Goal: Task Accomplishment & Management: Use online tool/utility

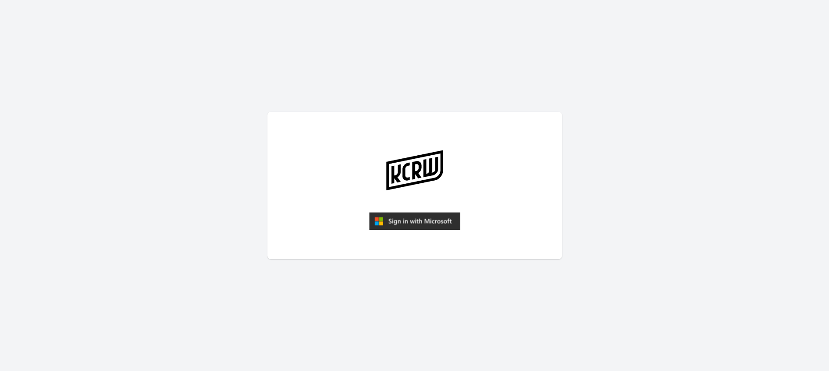
click at [391, 219] on img "submit" at bounding box center [414, 221] width 91 height 18
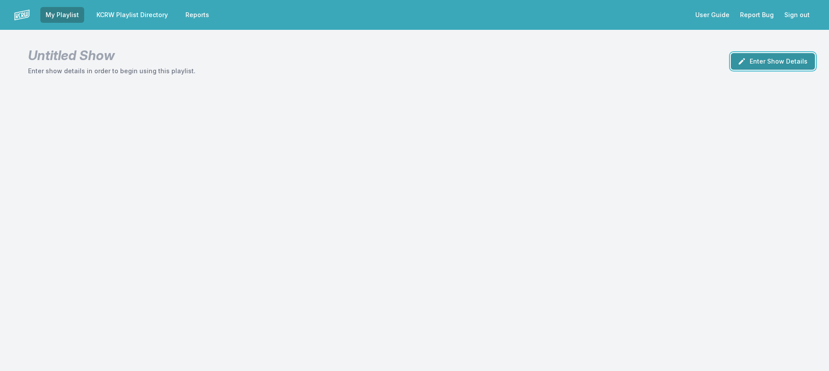
click at [769, 65] on button "Enter Show Details" at bounding box center [773, 61] width 84 height 17
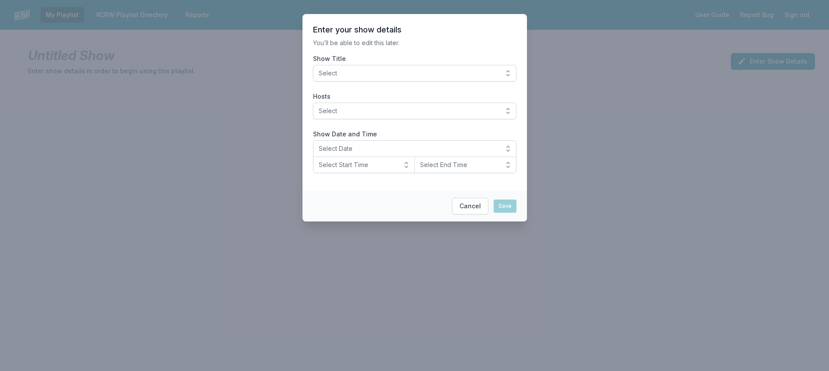
click at [437, 78] on span "Select" at bounding box center [409, 73] width 180 height 9
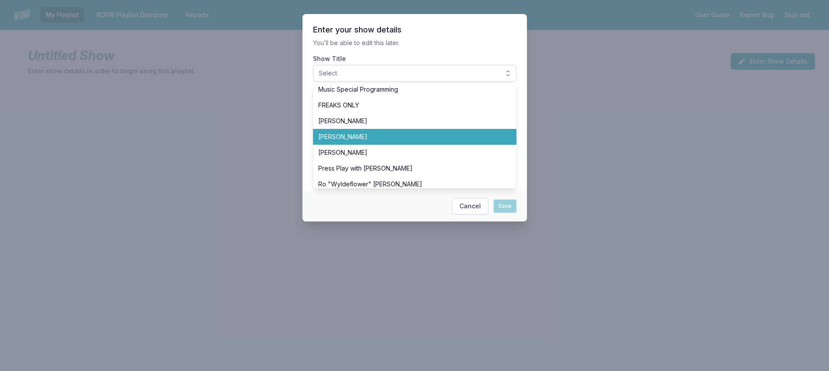
scroll to position [263, 0]
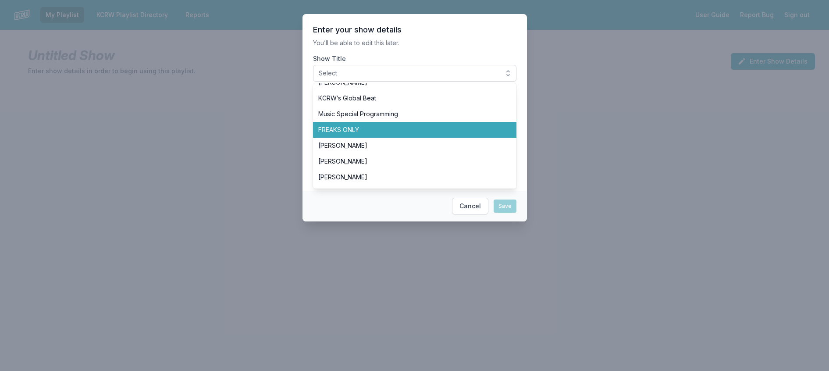
click at [356, 134] on span "FREAKS ONLY" at bounding box center [409, 129] width 182 height 9
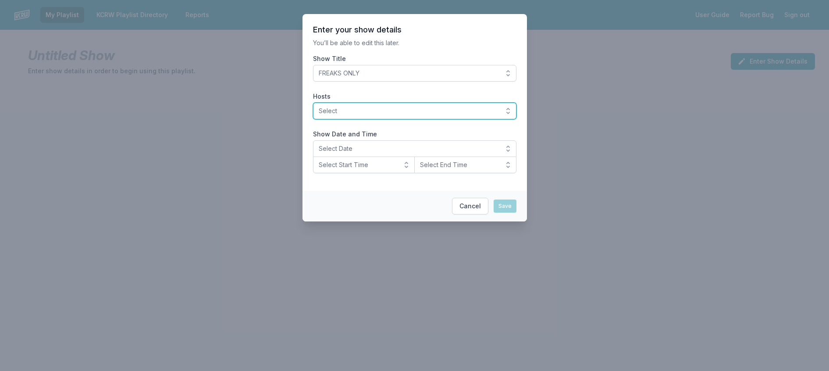
click at [372, 115] on span "Select" at bounding box center [409, 111] width 180 height 9
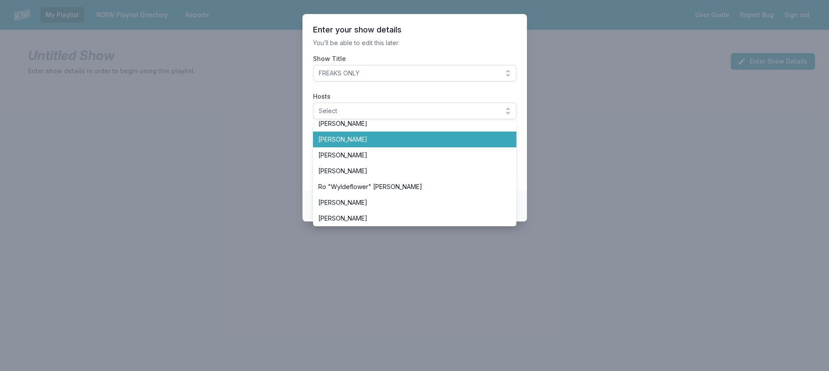
scroll to position [307, 0]
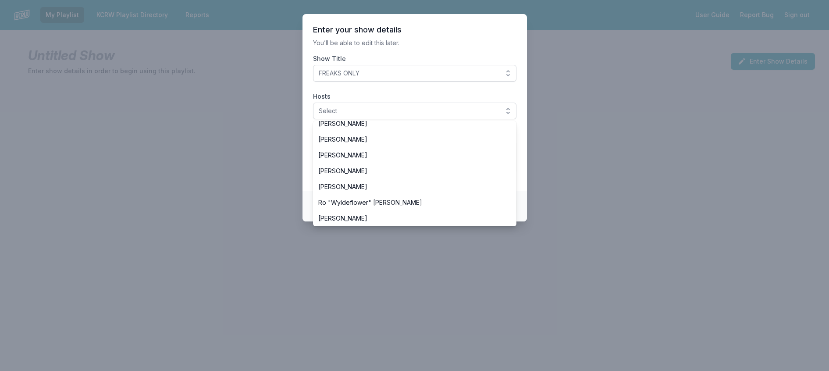
click at [362, 96] on span "[PERSON_NAME]" at bounding box center [409, 92] width 182 height 9
click at [438, 33] on header "Enter your show details" at bounding box center [414, 30] width 203 height 11
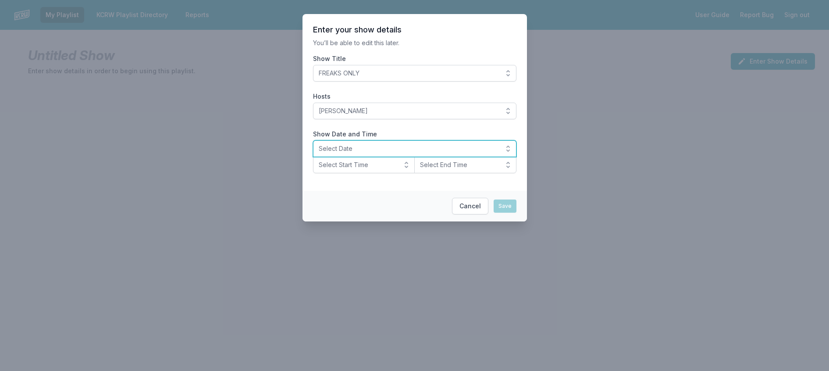
click at [330, 153] on span "Select Date" at bounding box center [409, 148] width 180 height 9
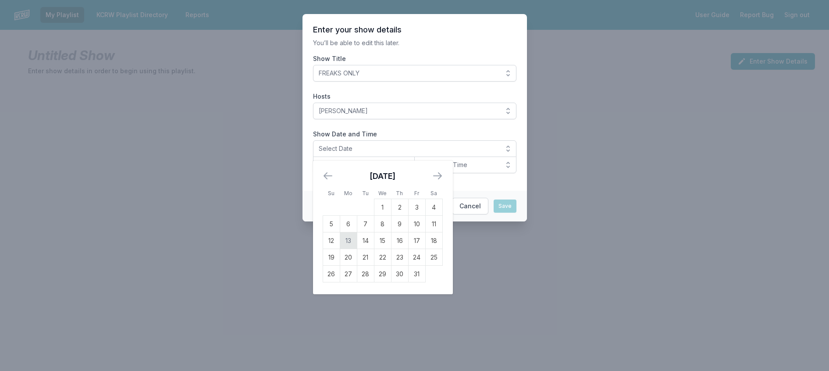
click at [340, 249] on td "13" at bounding box center [348, 240] width 17 height 17
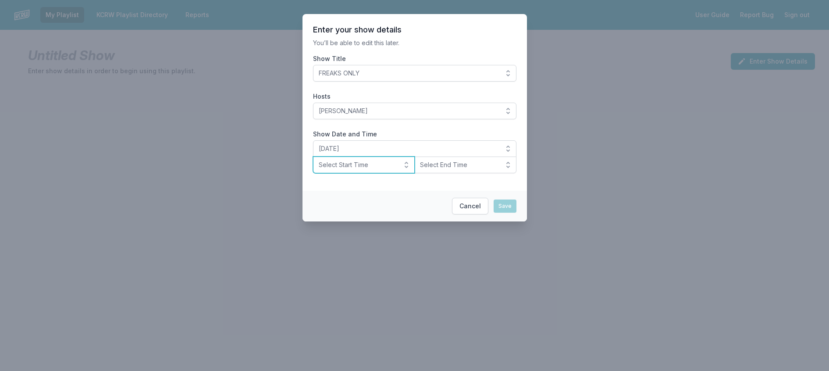
click at [356, 173] on button "Select Start Time" at bounding box center [364, 165] width 102 height 17
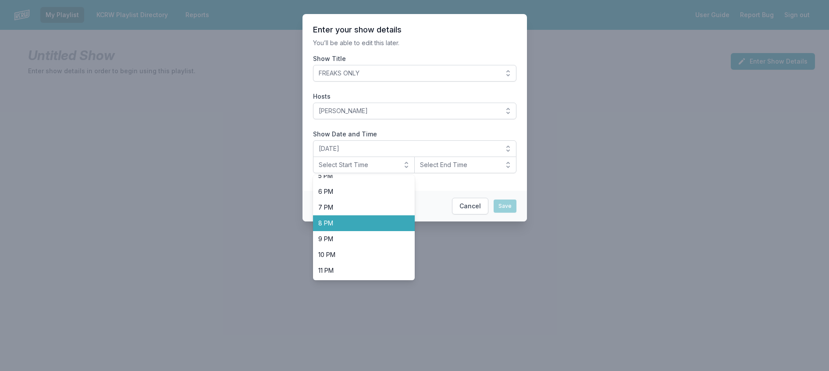
click at [336, 231] on li "8 PM" at bounding box center [364, 223] width 102 height 16
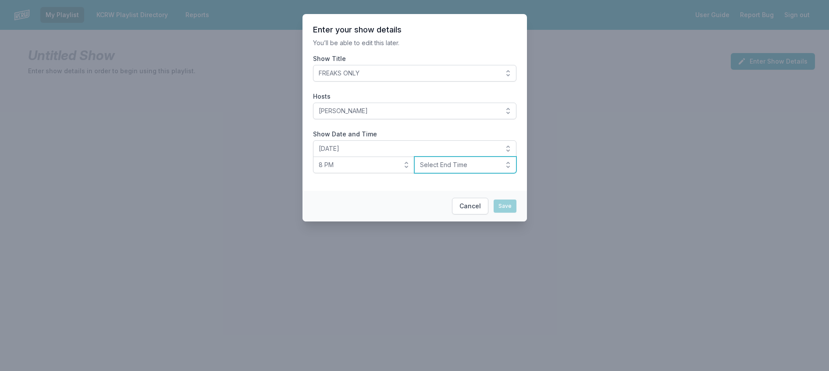
click at [454, 173] on button "Select End Time" at bounding box center [465, 165] width 102 height 17
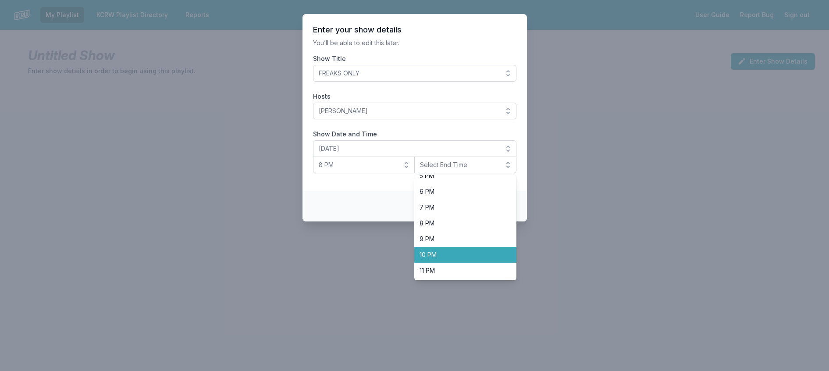
click at [458, 259] on span "10 PM" at bounding box center [460, 254] width 81 height 9
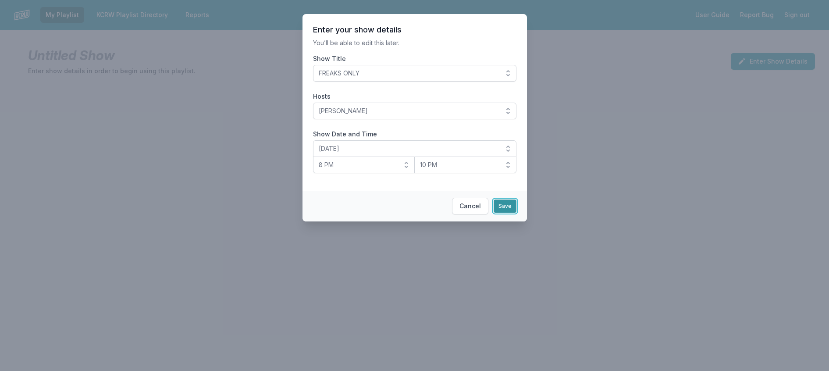
click at [516, 213] on button "Save" at bounding box center [505, 205] width 23 height 13
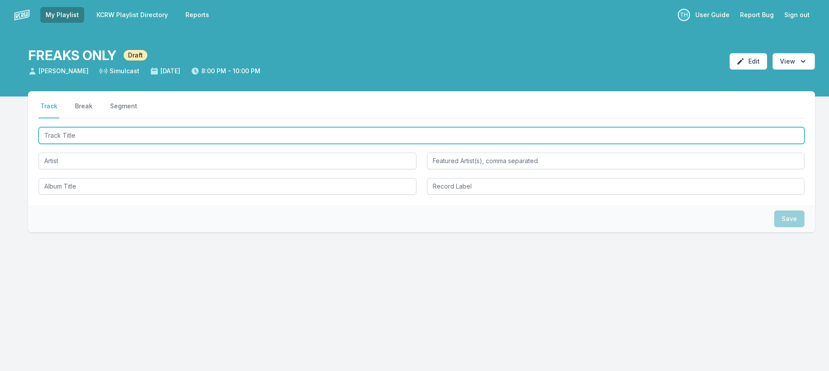
click at [93, 144] on input "Track Title" at bounding box center [422, 135] width 766 height 17
type input "Sin Un [PERSON_NAME]"
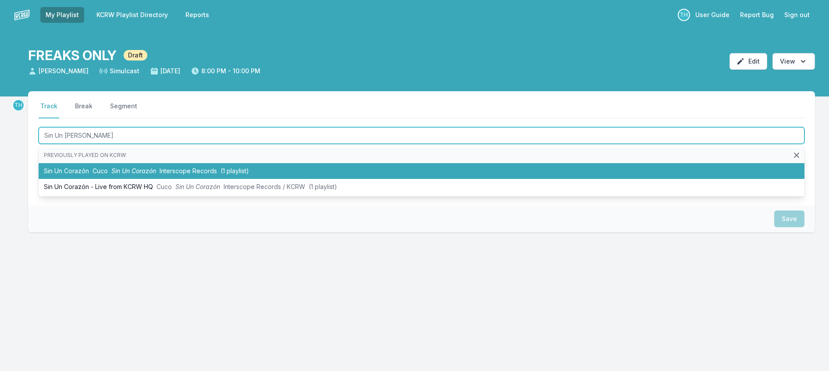
click at [137, 174] on span "Sin Un Corazón" at bounding box center [133, 170] width 45 height 7
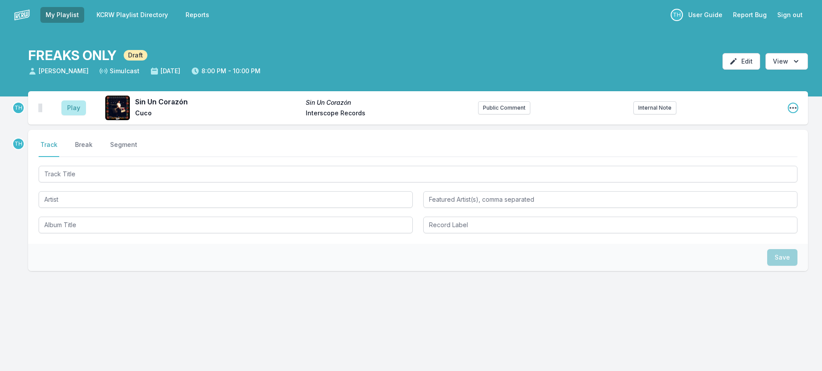
click at [788, 112] on icon "Open playlist item options" at bounding box center [792, 107] width 9 height 9
click at [752, 149] on button "Edit Track Details" at bounding box center [748, 141] width 98 height 16
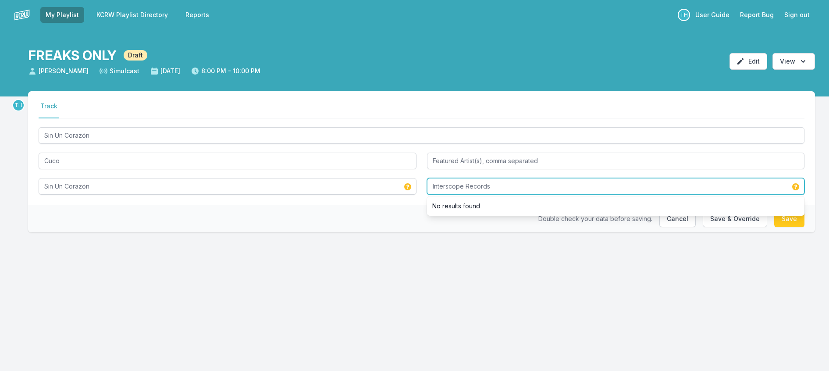
drag, startPoint x: 466, startPoint y: 210, endPoint x: 599, endPoint y: 221, distance: 132.9
click at [599, 195] on div "Interscope Records No results found" at bounding box center [616, 186] width 378 height 17
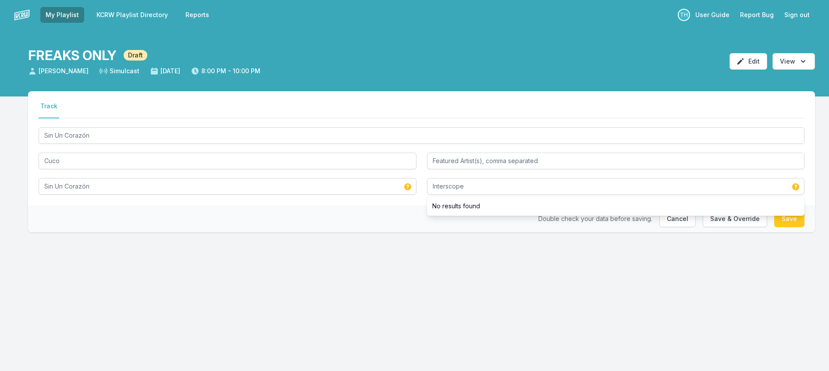
drag, startPoint x: 356, startPoint y: 241, endPoint x: 658, endPoint y: 223, distance: 302.1
click at [356, 232] on div "Double check your data before saving. Cancel Save & Override Save" at bounding box center [421, 218] width 787 height 27
click at [705, 227] on button "Save & Override" at bounding box center [735, 218] width 64 height 17
type input "Interscope Records"
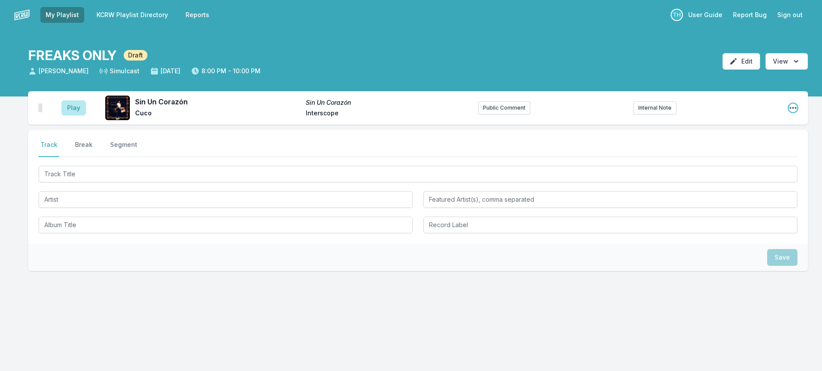
click at [791, 112] on icon "Open playlist item options" at bounding box center [792, 107] width 9 height 9
click at [756, 149] on button "Edit Track Details" at bounding box center [748, 141] width 98 height 16
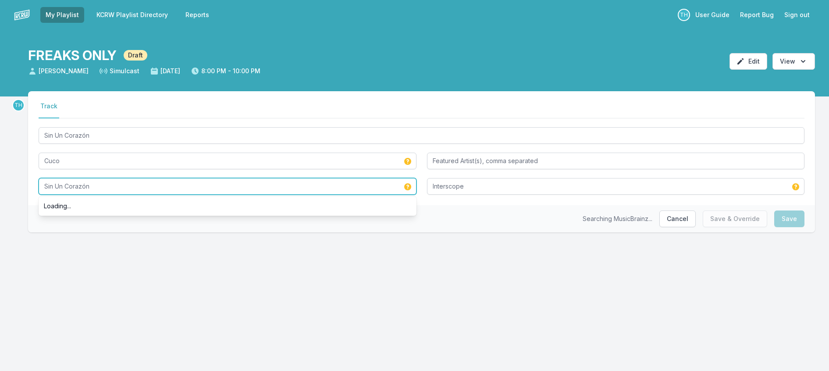
drag, startPoint x: 241, startPoint y: 213, endPoint x: 20, endPoint y: 214, distance: 220.5
click at [20, 214] on div "TH Select a tab Track Track Sin Un [PERSON_NAME] Sin Un Corazón Loading... Inte…" at bounding box center [414, 175] width 829 height 169
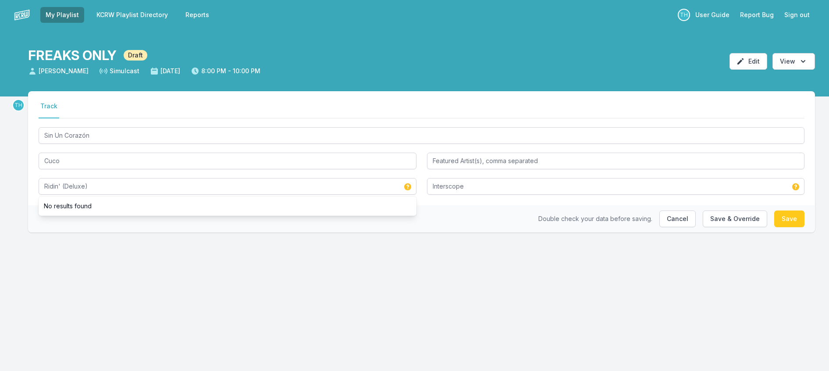
click at [82, 232] on div "Double check your data before saving. Cancel Save & Override Save" at bounding box center [421, 218] width 787 height 27
click at [740, 227] on button "Save & Override" at bounding box center [735, 218] width 64 height 17
type input "Sin Un Corazón"
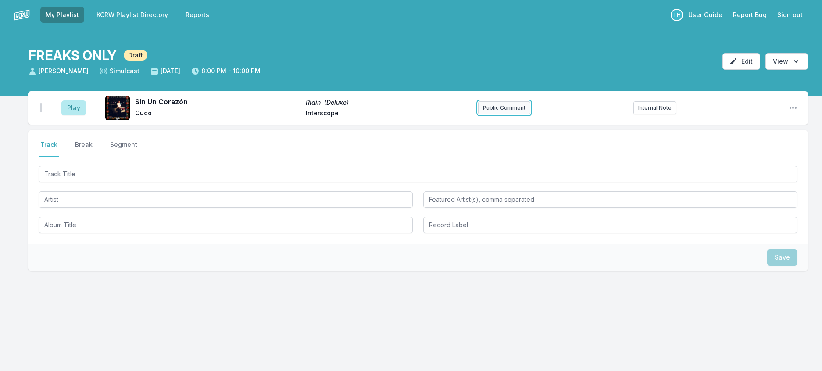
click at [503, 114] on button "Public Comment" at bounding box center [504, 107] width 52 height 13
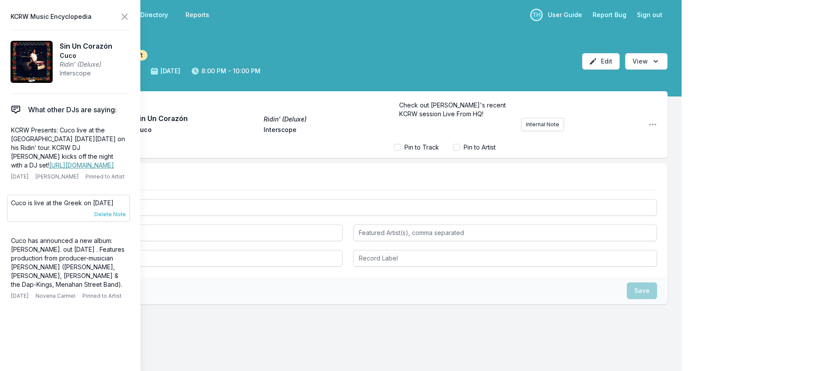
click at [117, 218] on span "Delete Note" at bounding box center [110, 214] width 32 height 7
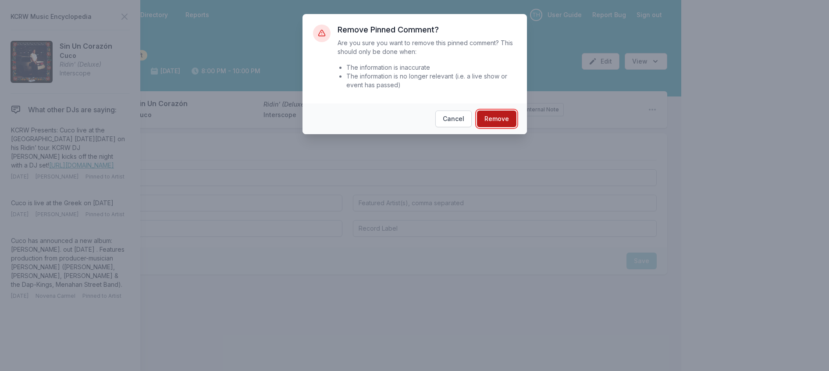
click at [506, 127] on button "Remove" at bounding box center [496, 118] width 39 height 17
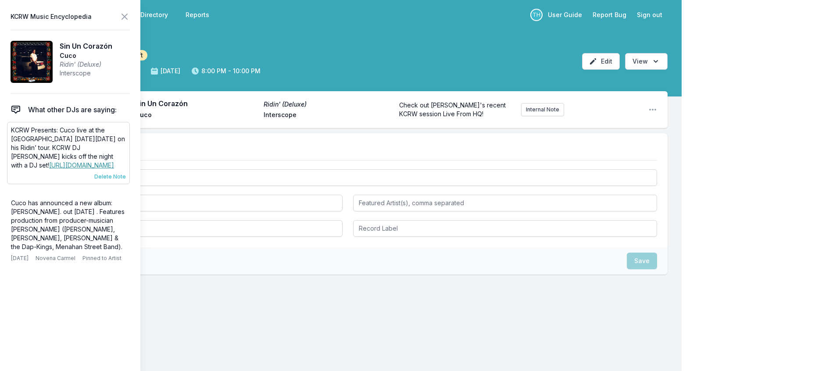
click at [126, 180] on span "Delete Note" at bounding box center [110, 176] width 32 height 7
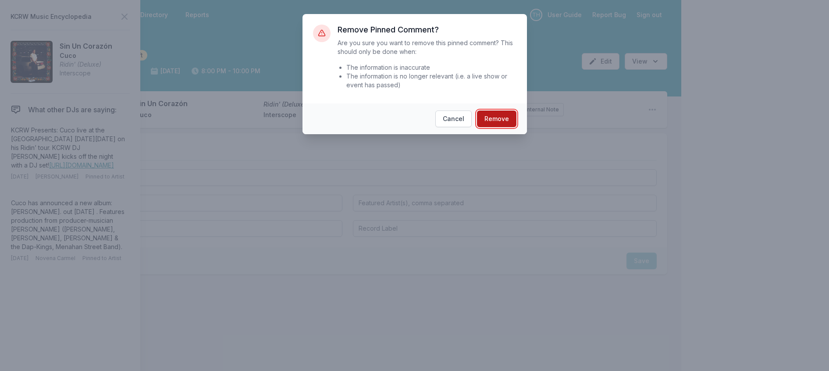
click at [504, 127] on button "Remove" at bounding box center [496, 118] width 39 height 17
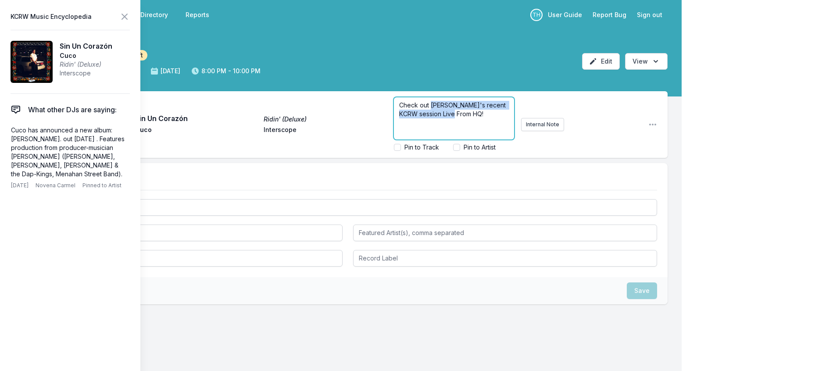
drag, startPoint x: 473, startPoint y: 126, endPoint x: 421, endPoint y: 121, distance: 51.9
click at [421, 118] on p "Check out [PERSON_NAME]'s recent KCRW session Live From HQ!" at bounding box center [454, 110] width 110 height 18
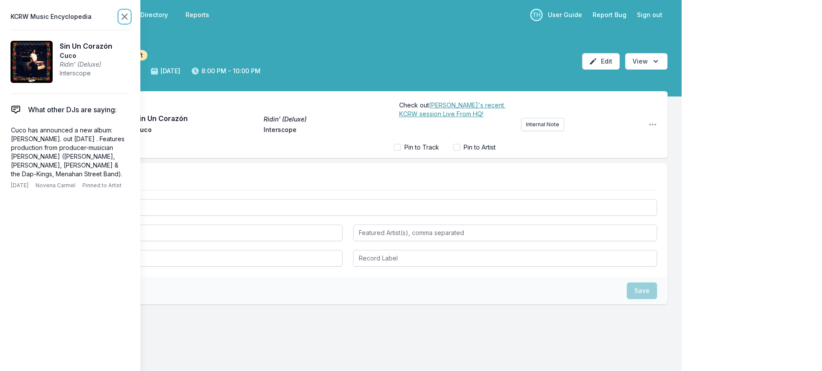
click at [130, 16] on icon at bounding box center [124, 16] width 11 height 11
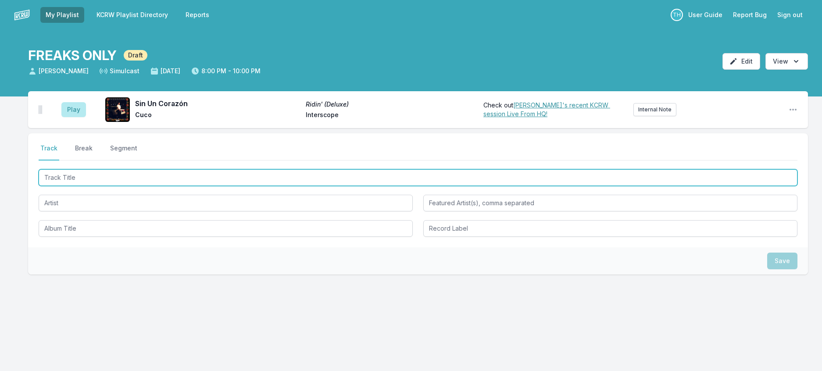
click at [136, 186] on input "Track Title" at bounding box center [418, 177] width 758 height 17
type input "Voodoo Cherry"
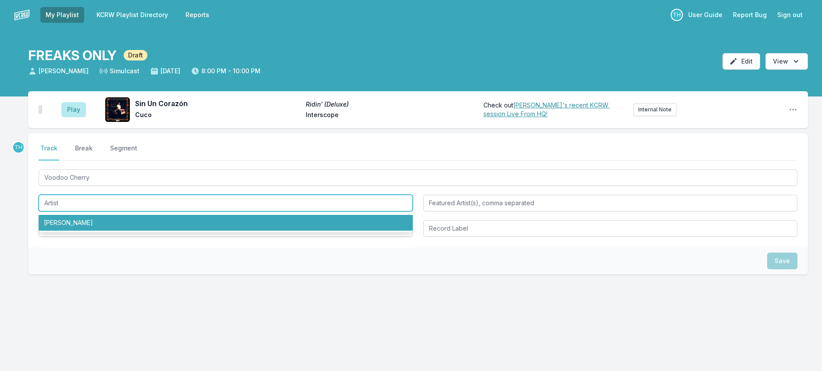
click at [74, 231] on li "[PERSON_NAME]" at bounding box center [226, 223] width 374 height 16
type input "[PERSON_NAME]"
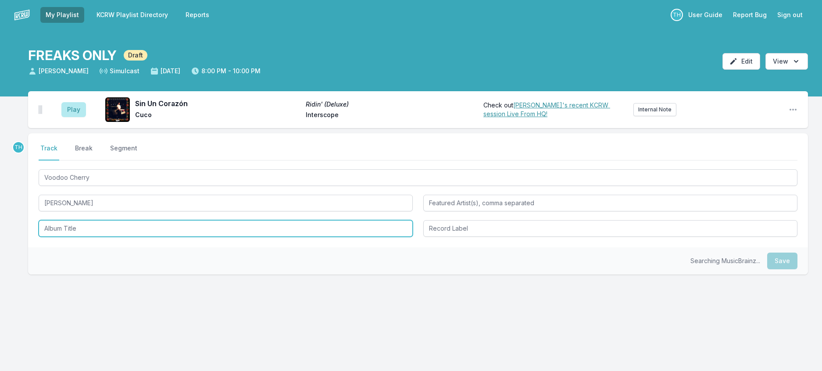
click at [85, 237] on input "Album Title" at bounding box center [226, 228] width 374 height 17
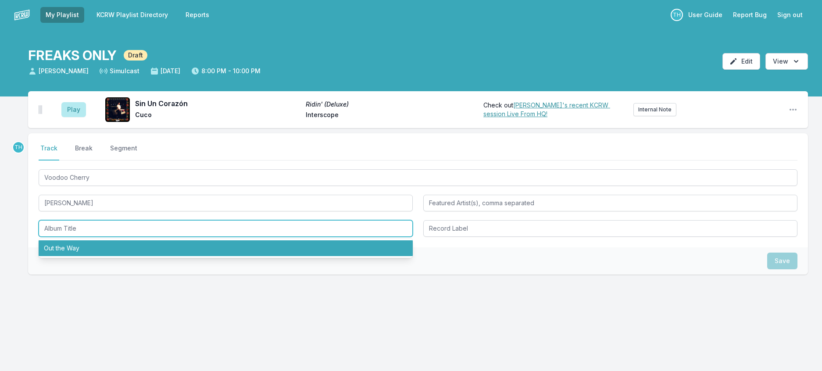
click at [88, 256] on li "Out the Way" at bounding box center [226, 248] width 374 height 16
type input "Out the Way"
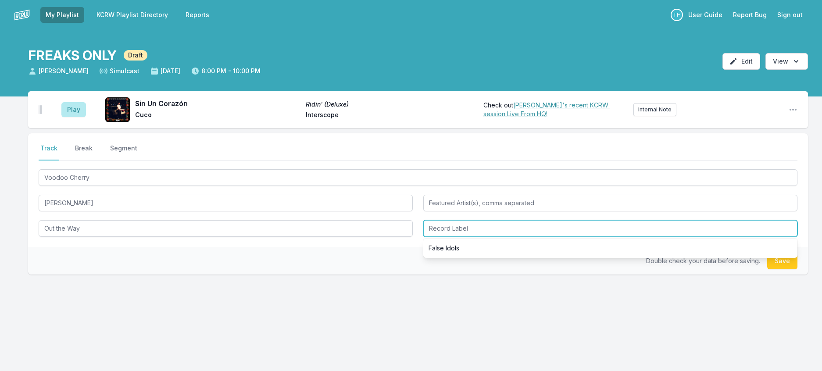
click at [452, 237] on input "Record Label" at bounding box center [610, 228] width 374 height 17
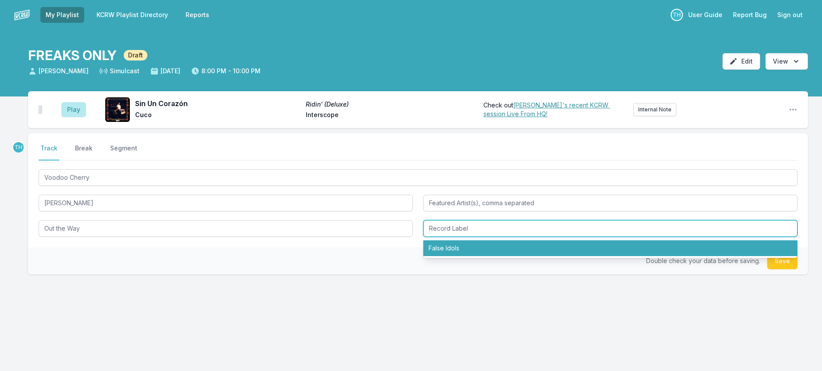
click at [451, 256] on li "False Idols" at bounding box center [610, 248] width 374 height 16
type input "False Idols"
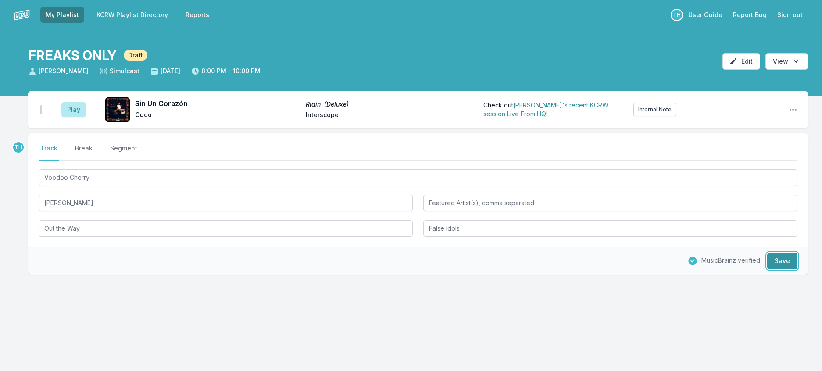
click at [784, 269] on button "Save" at bounding box center [782, 261] width 30 height 17
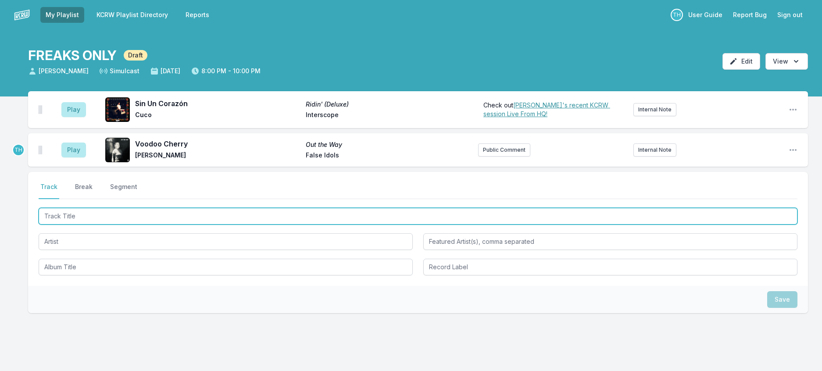
click at [174, 224] on input "Track Title" at bounding box center [418, 216] width 758 height 17
type input "Images Of Love"
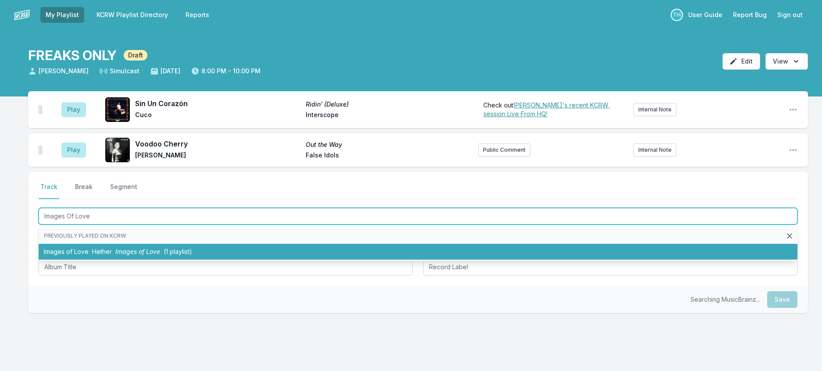
click at [160, 255] on span "Images of Love" at bounding box center [137, 251] width 45 height 7
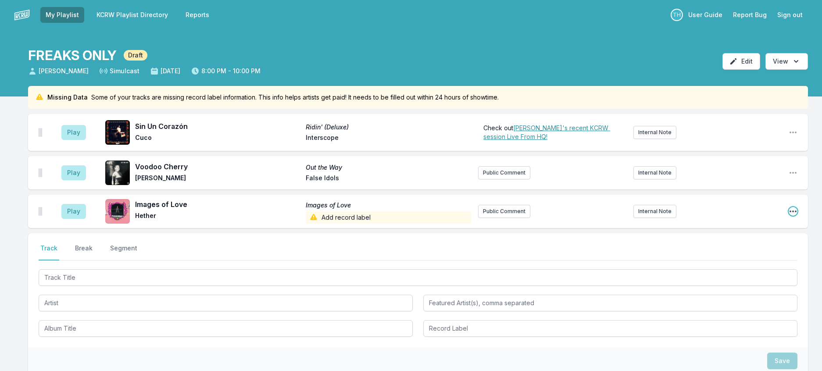
click at [788, 216] on icon "Open playlist item options" at bounding box center [792, 211] width 9 height 9
click at [750, 253] on button "Edit Track Details" at bounding box center [748, 245] width 98 height 16
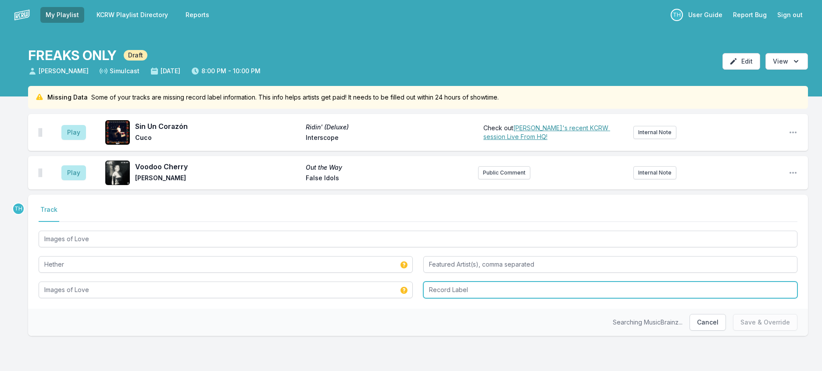
click at [490, 298] on input "Record Label" at bounding box center [610, 289] width 374 height 17
type input "R&R"
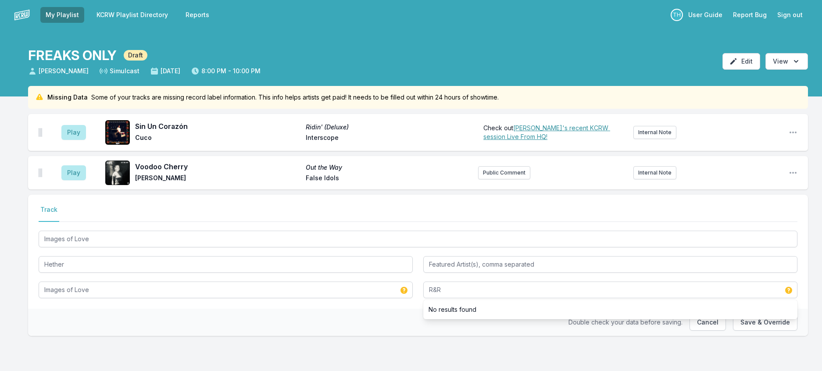
click at [377, 336] on div "Double check your data before saving. Cancel Save & Override" at bounding box center [417, 322] width 779 height 27
click at [738, 331] on button "Save & Override" at bounding box center [765, 322] width 64 height 17
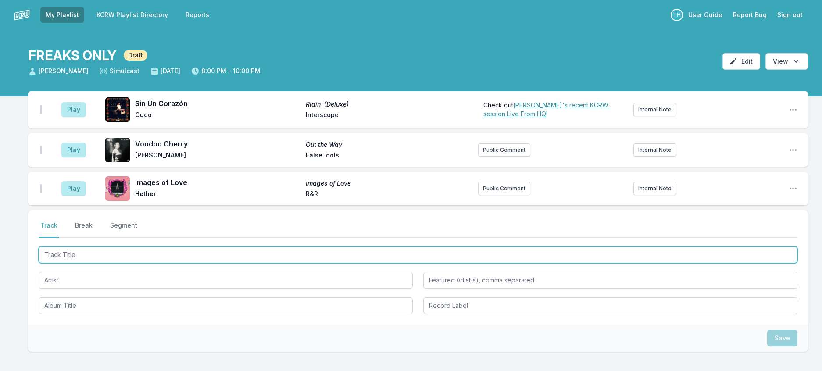
click at [190, 263] on input "Track Title" at bounding box center [418, 254] width 758 height 17
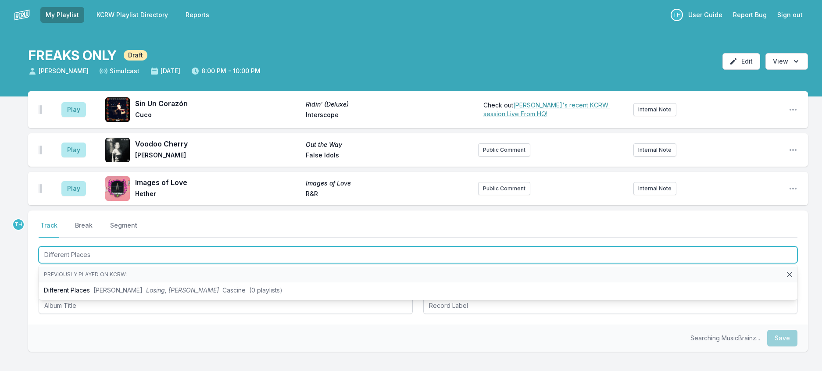
type input "Different Places"
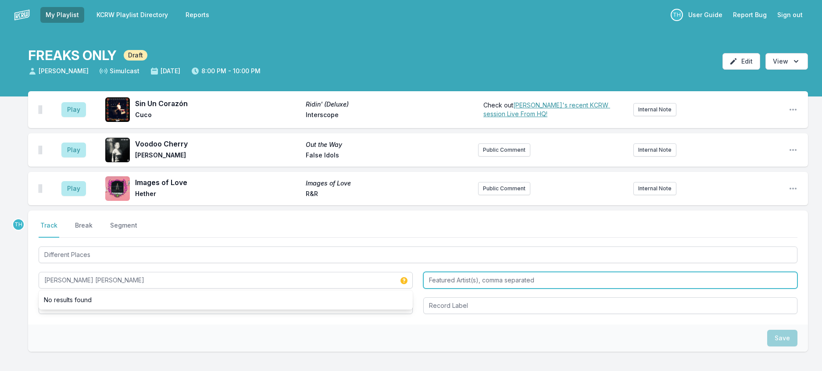
type input "[PERSON_NAME] [PERSON_NAME]"
type input "[PERSON_NAME] The Blind"
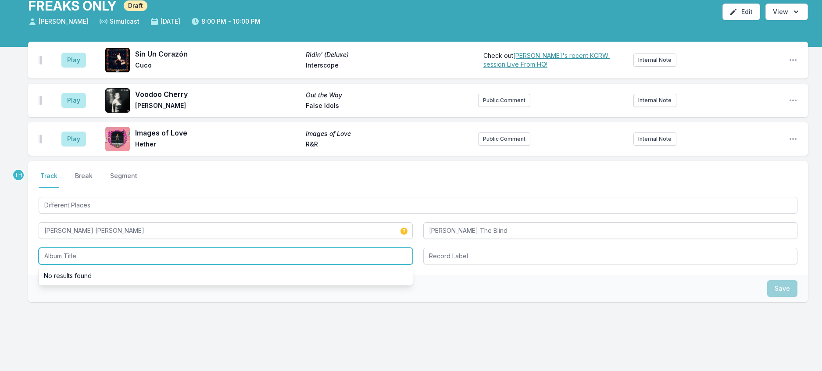
scroll to position [119, 0]
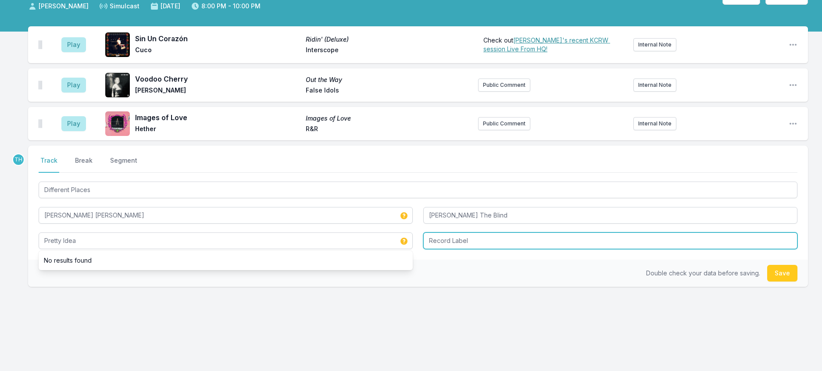
type input "Pretty Idea"
type input "A Big Family / Interscope"
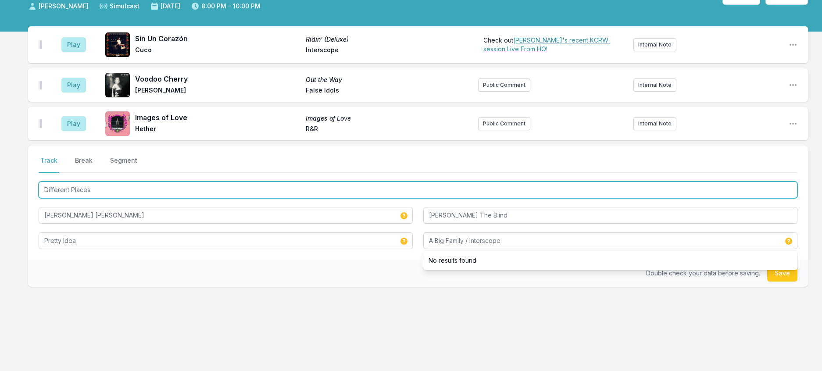
drag, startPoint x: 136, startPoint y: 167, endPoint x: -5, endPoint y: 168, distance: 141.2
click at [0, 168] on html "My Playlist KCRW Playlist Directory Reports TH User Guide Report Bug Sign out F…" at bounding box center [411, 153] width 822 height 436
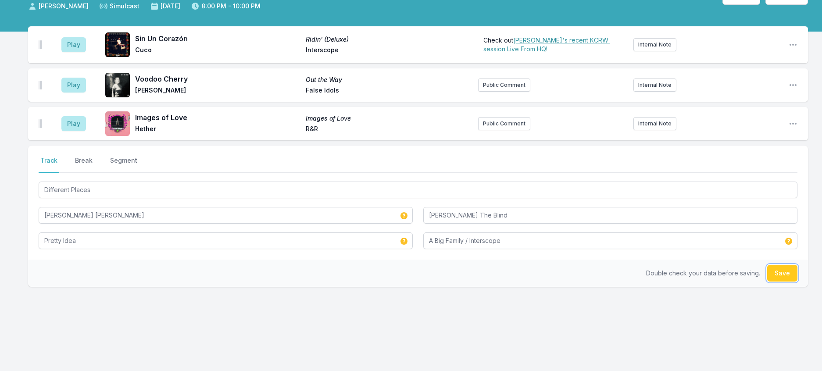
click at [785, 265] on button "Save" at bounding box center [782, 273] width 30 height 17
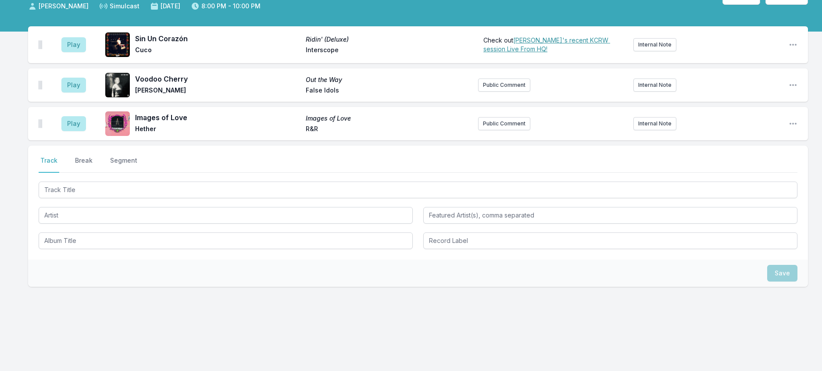
scroll to position [162, 0]
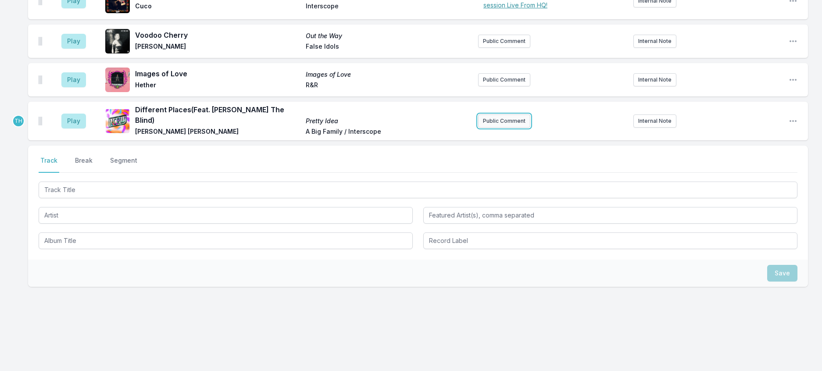
click at [488, 114] on button "Public Comment" at bounding box center [504, 120] width 52 height 13
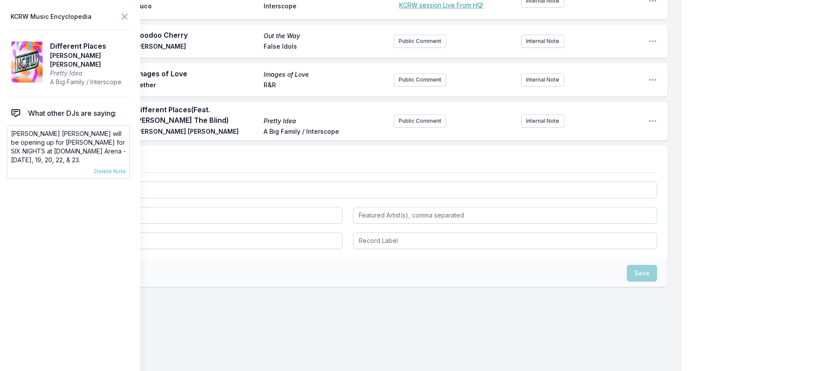
scroll to position [168, 0]
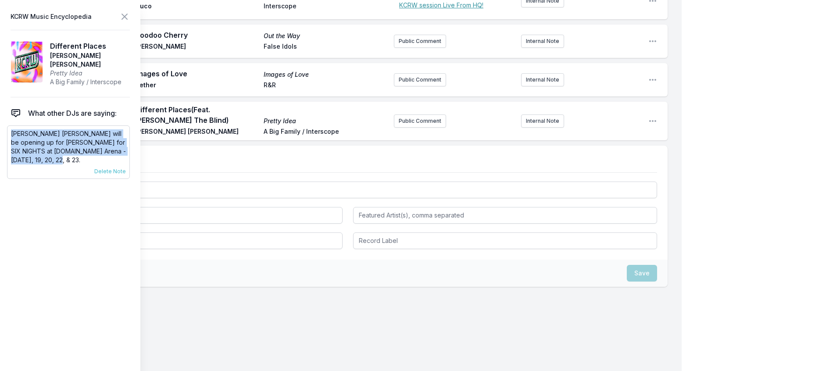
drag, startPoint x: 63, startPoint y: 178, endPoint x: 13, endPoint y: 148, distance: 58.4
click at [13, 148] on p "[PERSON_NAME] [PERSON_NAME] will be opening up for [PERSON_NAME] for SIX NIGHTS…" at bounding box center [68, 146] width 115 height 35
copy p "[PERSON_NAME] [PERSON_NAME] will be opening up for [PERSON_NAME] for SIX NIGHTS…"
click at [397, 114] on button "Public Comment" at bounding box center [420, 120] width 52 height 13
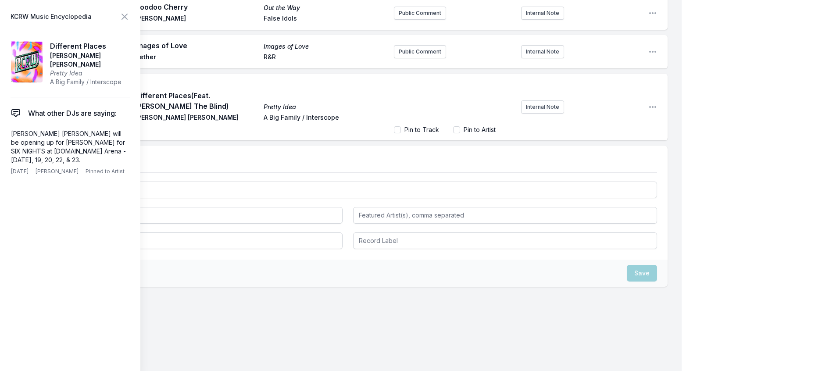
scroll to position [200, 0]
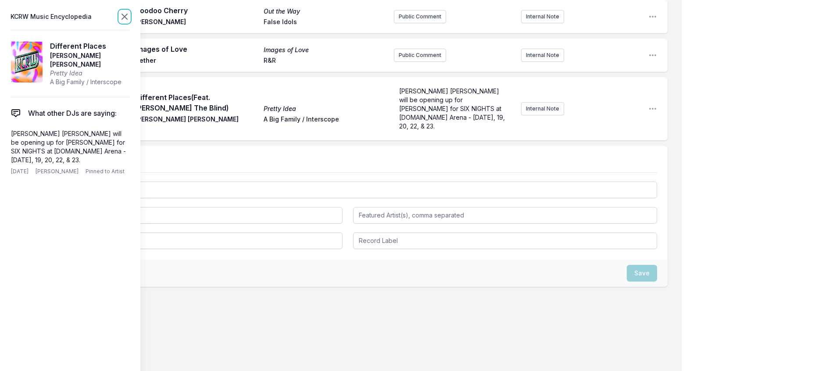
click at [130, 16] on icon at bounding box center [124, 16] width 11 height 11
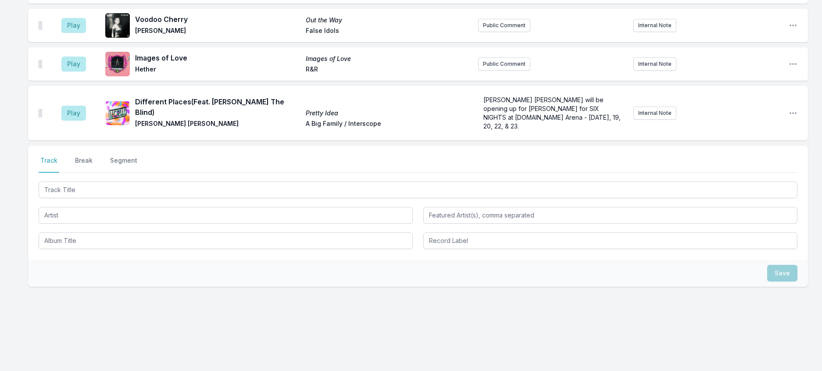
scroll to position [176, 0]
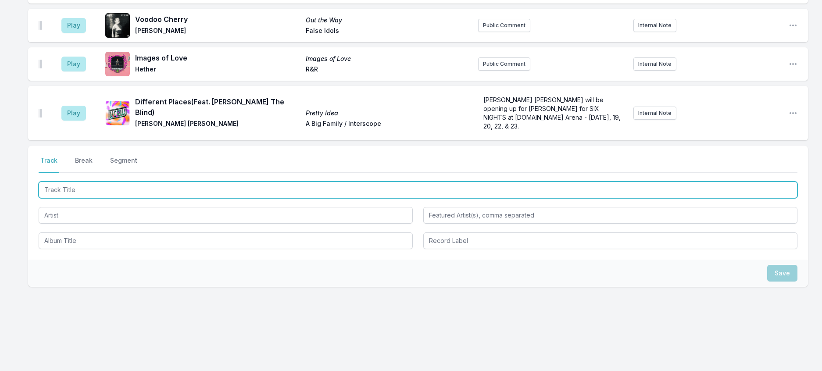
click at [120, 181] on input "Track Title" at bounding box center [418, 189] width 758 height 17
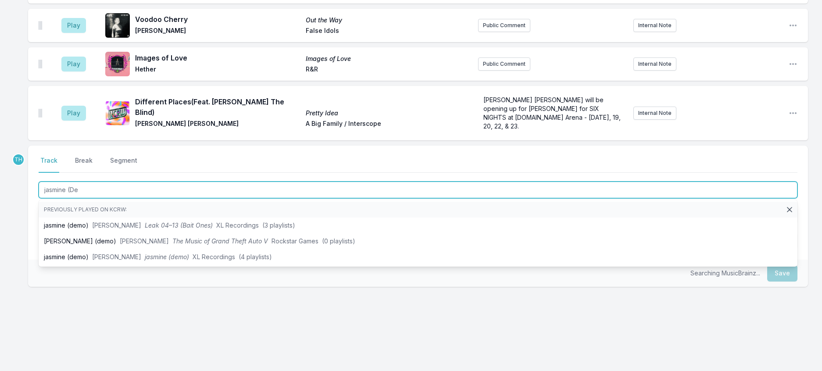
type input "jasmine (Dem"
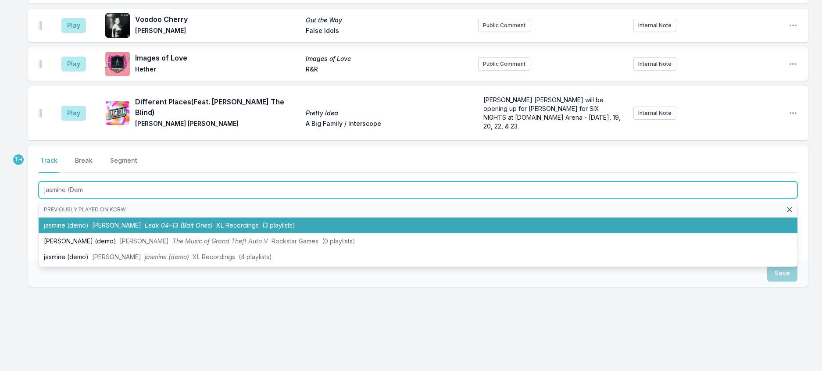
click at [192, 217] on li "jasmine (demo) [PERSON_NAME] 04–13 (Bait Ones) XL Recordings (3 playlists)" at bounding box center [418, 225] width 758 height 16
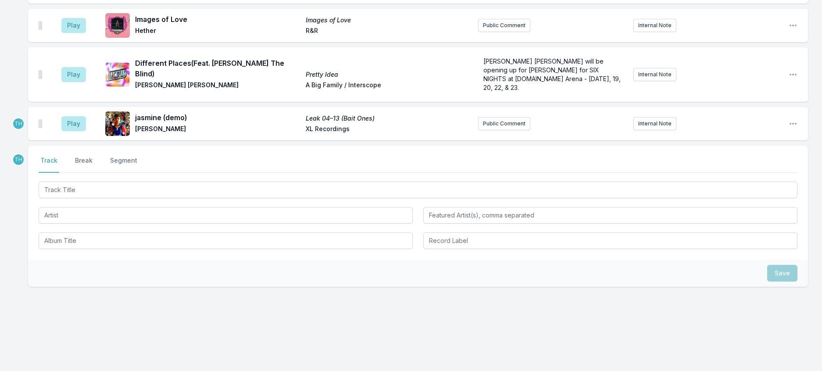
click at [794, 107] on div "Play jasmine (demo) Leak 04–13 (Bait Ones) [PERSON_NAME] XL Recordings Public C…" at bounding box center [417, 123] width 779 height 33
click at [792, 119] on icon "Open playlist item options" at bounding box center [792, 123] width 9 height 9
click at [775, 149] on button "Edit Track Details" at bounding box center [748, 157] width 98 height 16
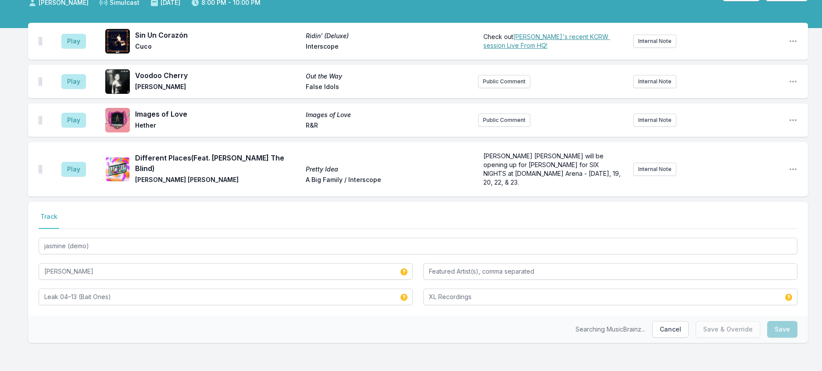
scroll to position [113, 0]
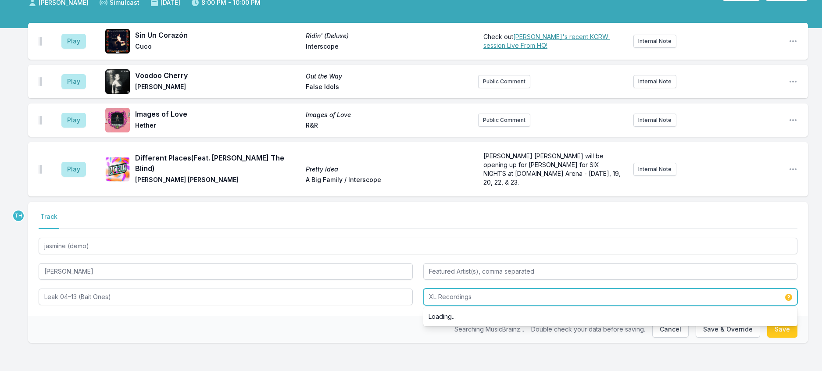
drag, startPoint x: 442, startPoint y: 286, endPoint x: 565, endPoint y: 304, distance: 124.1
click at [565, 304] on div "XL Recordings Loading..." at bounding box center [610, 296] width 374 height 17
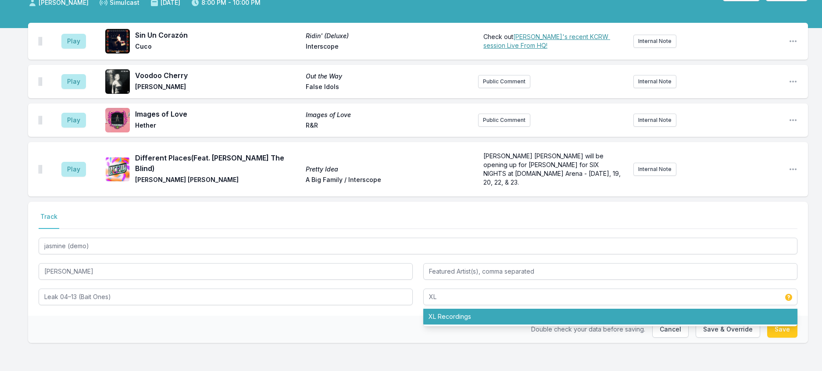
click at [390, 316] on div "Double check your data before saving. Cancel Save & Override Save" at bounding box center [417, 329] width 779 height 27
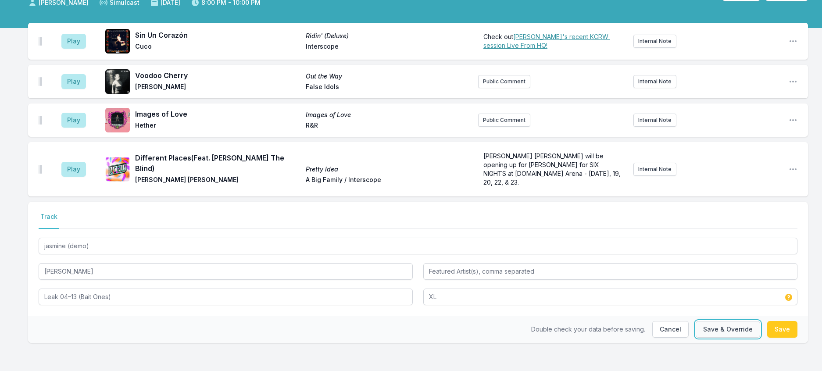
click at [713, 321] on button "Save & Override" at bounding box center [727, 329] width 64 height 17
type input "XL Recordings"
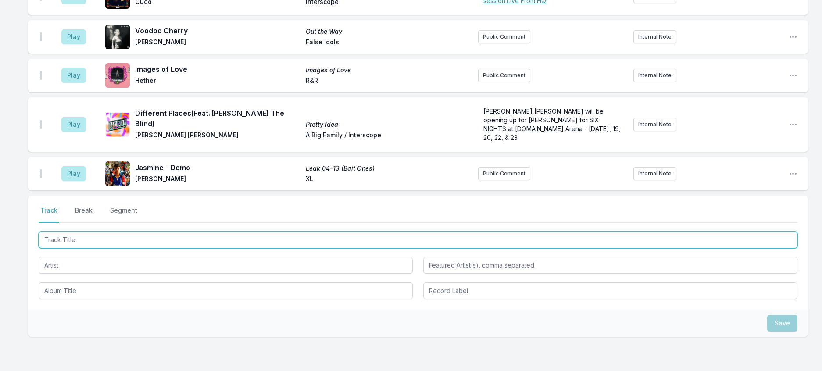
click at [157, 248] on input "Track Title" at bounding box center [418, 239] width 758 height 17
type input "Girl Like Me"
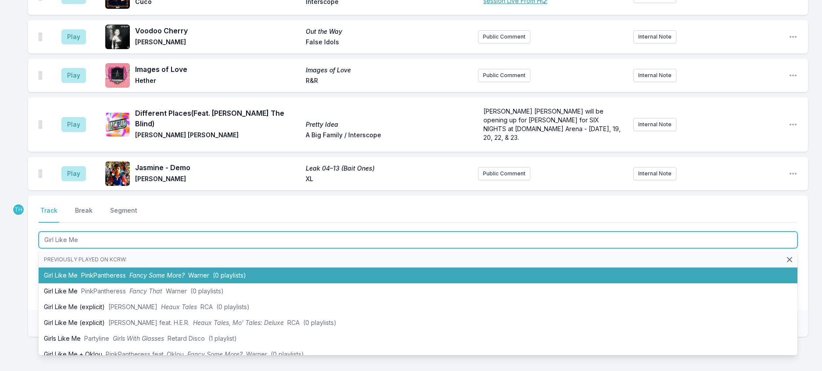
click at [185, 279] on span "Fancy Some More?" at bounding box center [156, 274] width 55 height 7
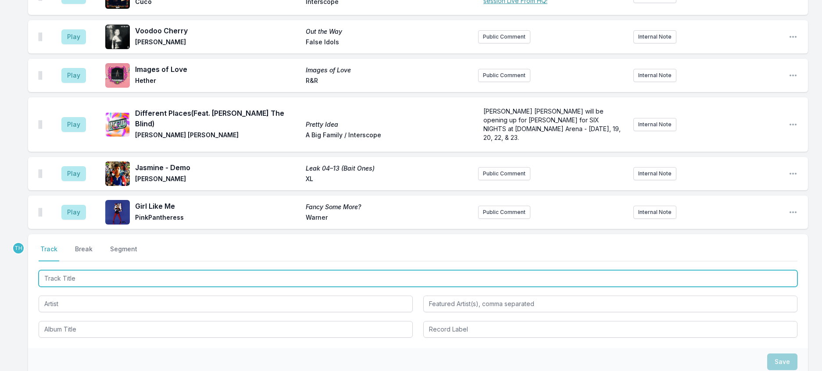
scroll to position [157, 0]
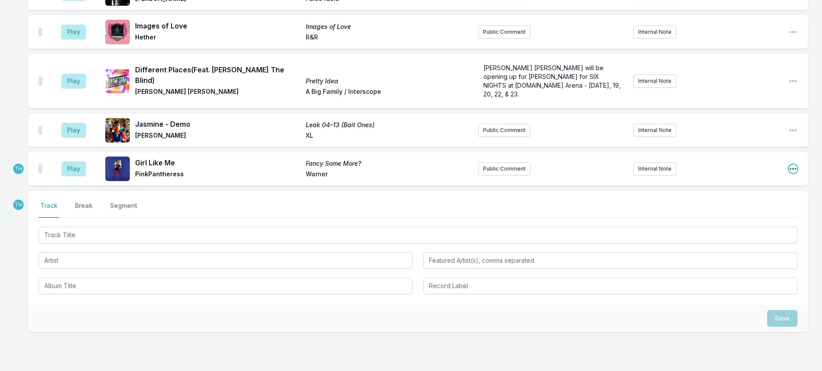
click at [790, 173] on icon "Open playlist item options" at bounding box center [792, 168] width 9 height 9
click at [742, 210] on button "Edit Track Details" at bounding box center [748, 202] width 98 height 16
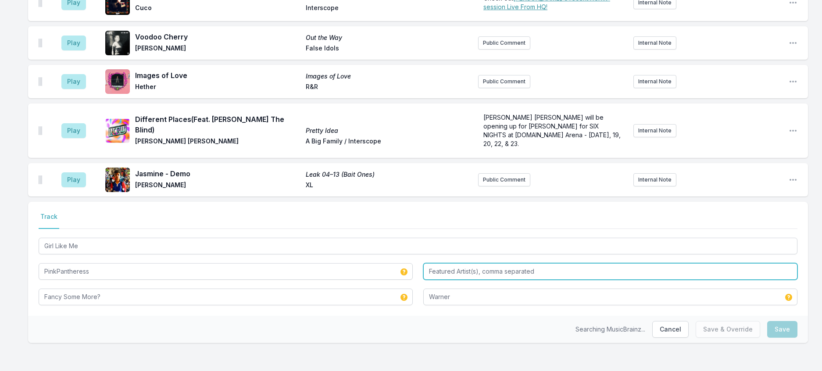
click at [470, 263] on input "Featured Artist(s), comma separated" at bounding box center [610, 271] width 374 height 17
type input "Oklou"
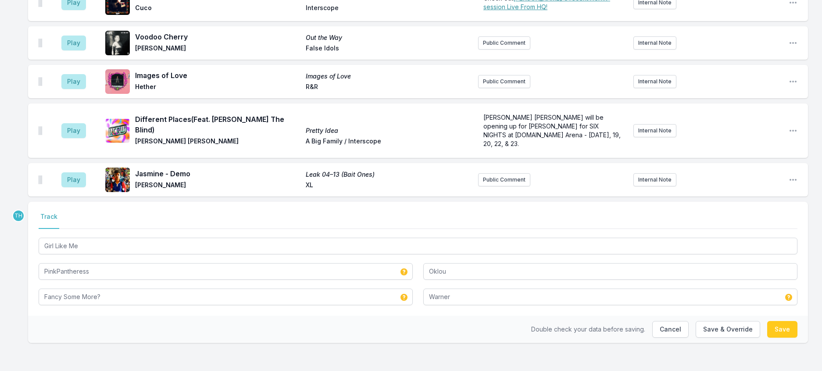
drag, startPoint x: 377, startPoint y: 319, endPoint x: 462, endPoint y: 319, distance: 85.0
click at [381, 319] on div "Double check your data before saving. Cancel Save & Override Save" at bounding box center [417, 329] width 779 height 27
click at [727, 325] on button "Save & Override" at bounding box center [727, 329] width 64 height 17
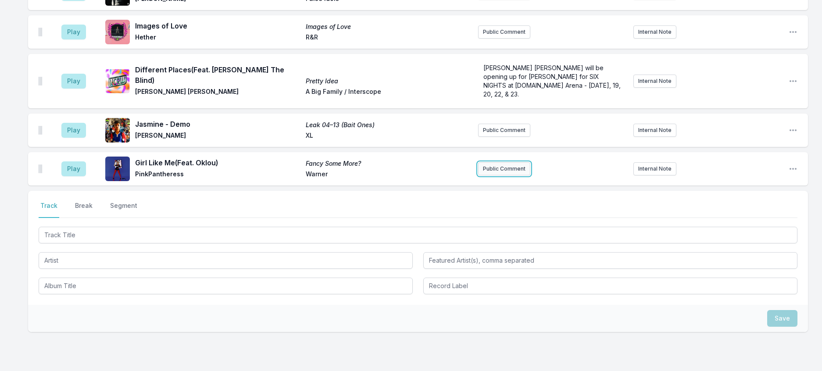
click at [494, 175] on button "Public Comment" at bounding box center [504, 168] width 52 height 13
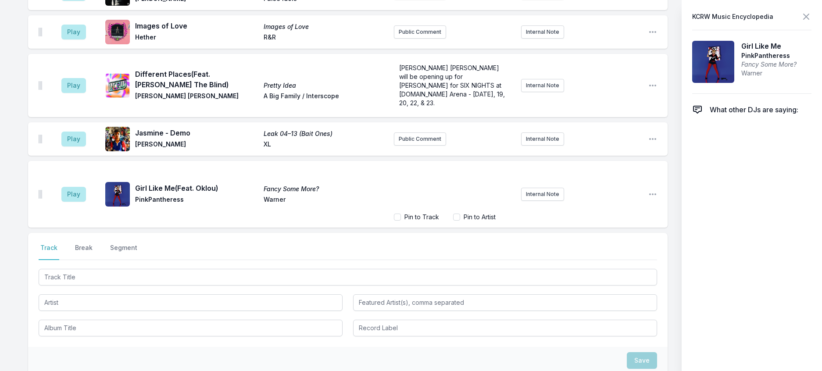
scroll to position [194, 0]
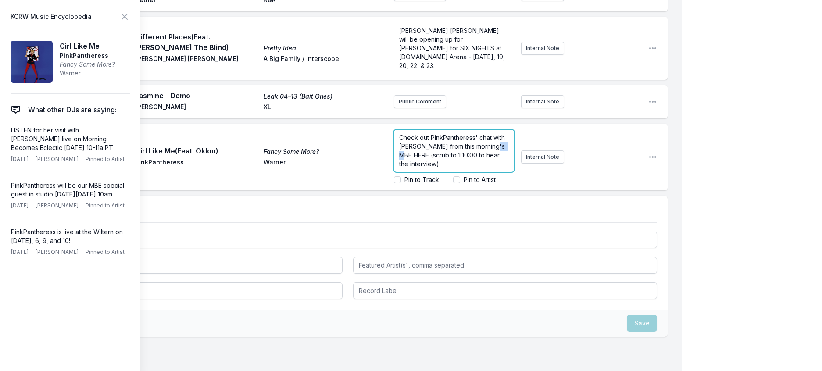
drag, startPoint x: 422, startPoint y: 190, endPoint x: 405, endPoint y: 190, distance: 17.1
click at [405, 167] on span "Check out PinkPantheress' chat with [PERSON_NAME] from this morning's MBE HERE …" at bounding box center [452, 151] width 107 height 34
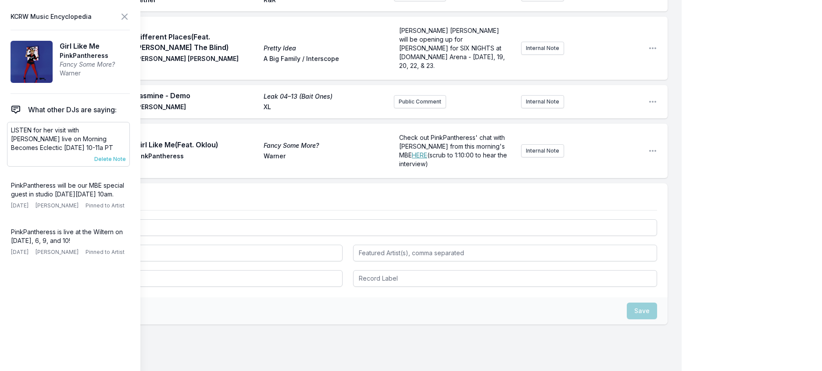
click at [118, 163] on span "Delete Note" at bounding box center [110, 159] width 32 height 7
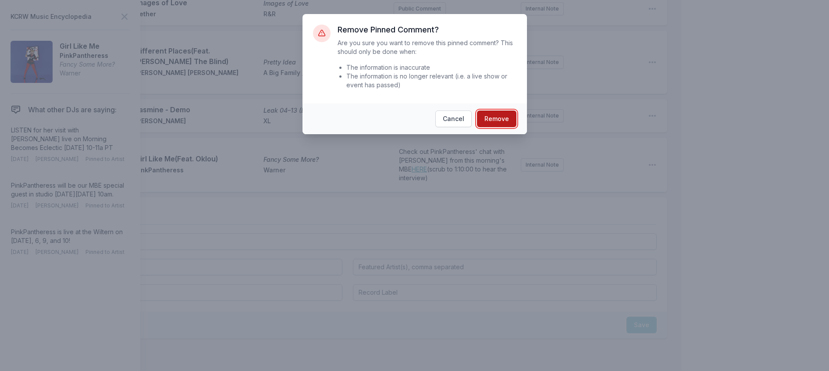
click at [516, 127] on button "Remove" at bounding box center [496, 118] width 39 height 17
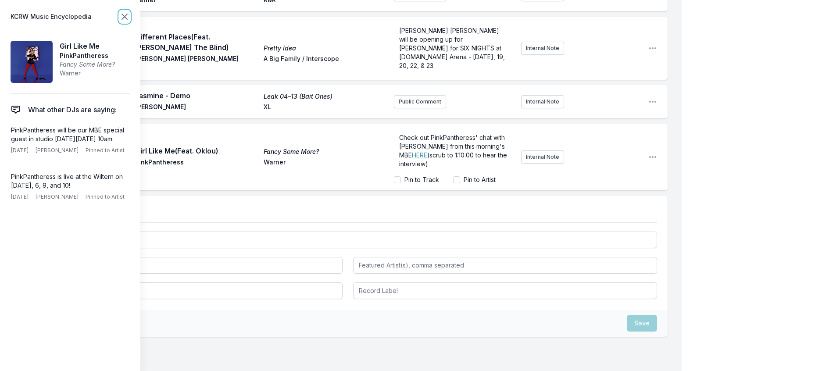
click at [127, 19] on icon at bounding box center [124, 16] width 5 height 5
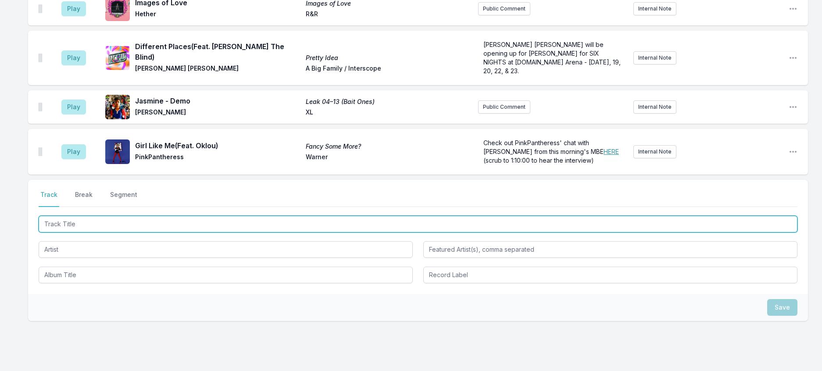
click at [111, 232] on input "Track Title" at bounding box center [418, 224] width 758 height 17
type input "It's [PERSON_NAME]"
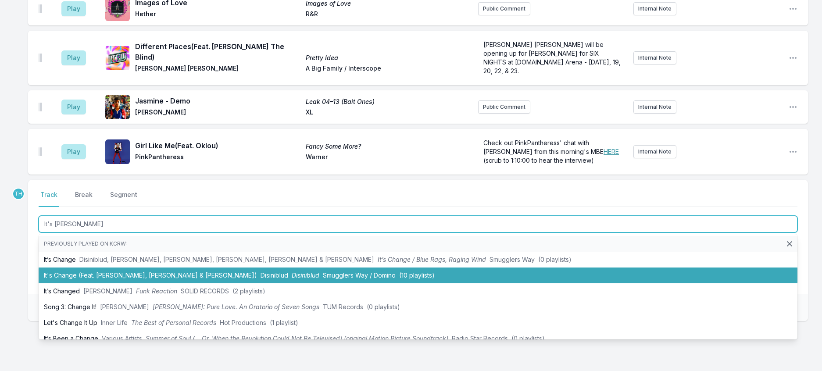
click at [217, 283] on li "It's Change (Feat. [PERSON_NAME], [PERSON_NAME] & [PERSON_NAME]) Disiniblud Dis…" at bounding box center [418, 275] width 758 height 16
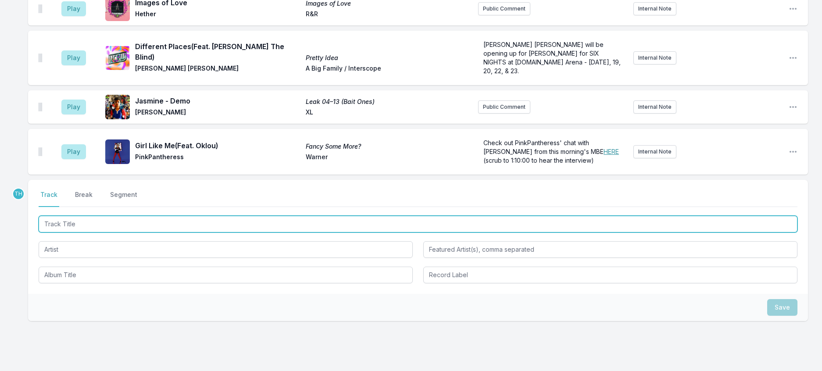
scroll to position [229, 0]
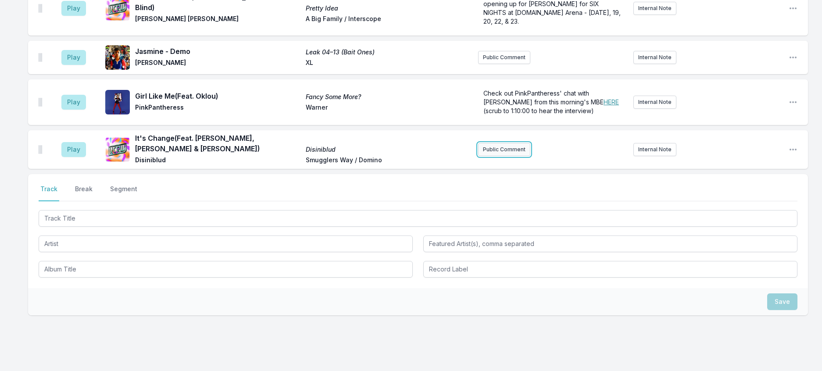
click at [500, 156] on button "Public Comment" at bounding box center [504, 149] width 52 height 13
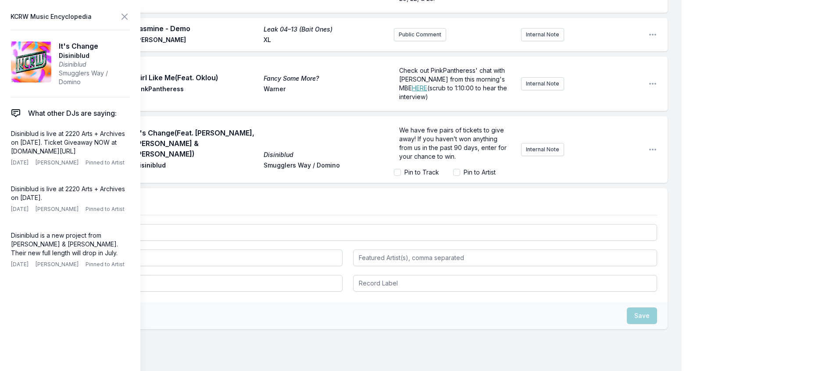
scroll to position [0, 0]
drag, startPoint x: 455, startPoint y: 171, endPoint x: 417, endPoint y: 171, distance: 38.1
click at [417, 142] on span "Disiniblud, and they’re performing at 2220 Arts + Archives [DATE][DATE]." at bounding box center [452, 134] width 107 height 16
click at [448, 160] on span "We have five pairs of tickets to give away! If you haven’t won anything from us…" at bounding box center [453, 143] width 109 height 34
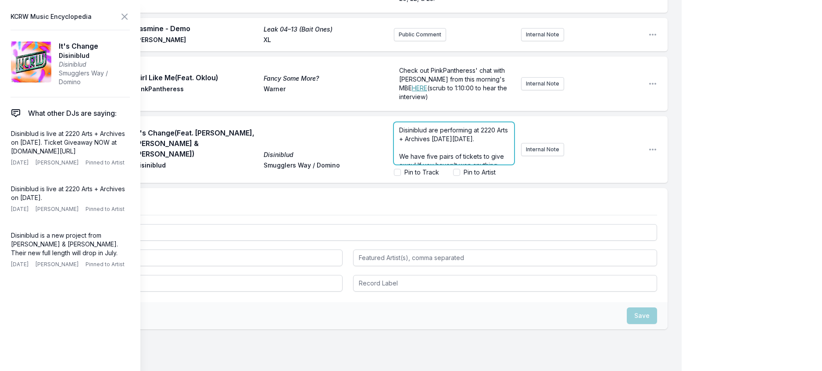
scroll to position [49, 0]
drag, startPoint x: 466, startPoint y: 191, endPoint x: 451, endPoint y: 192, distance: 15.4
click at [451, 160] on span "We have five pairs of tickets to give away! If you haven’t won anything from us…" at bounding box center [452, 143] width 107 height 34
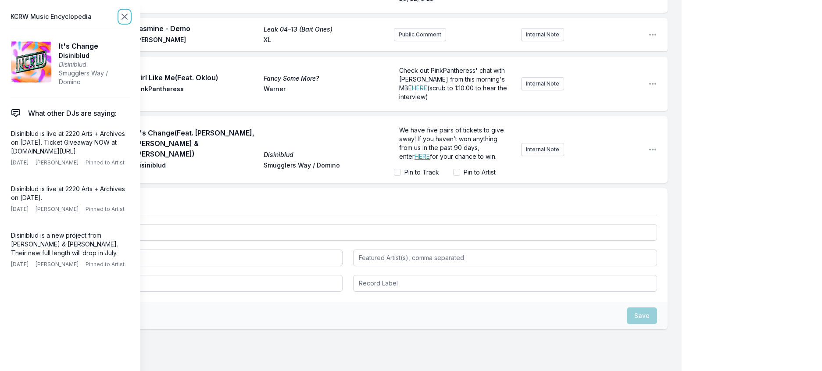
scroll to position [296, 0]
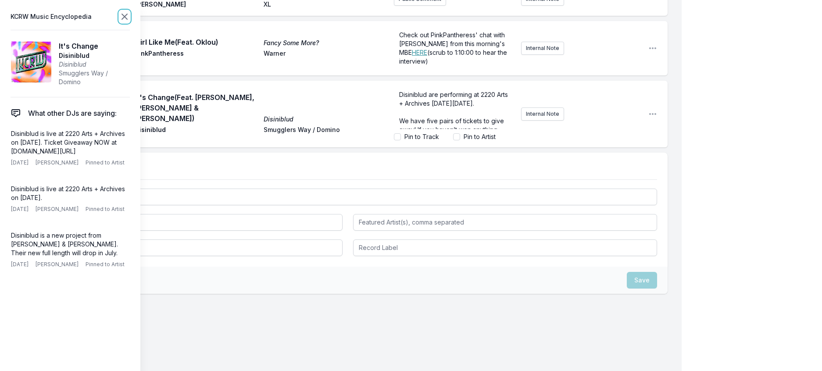
click at [130, 16] on icon at bounding box center [124, 16] width 11 height 11
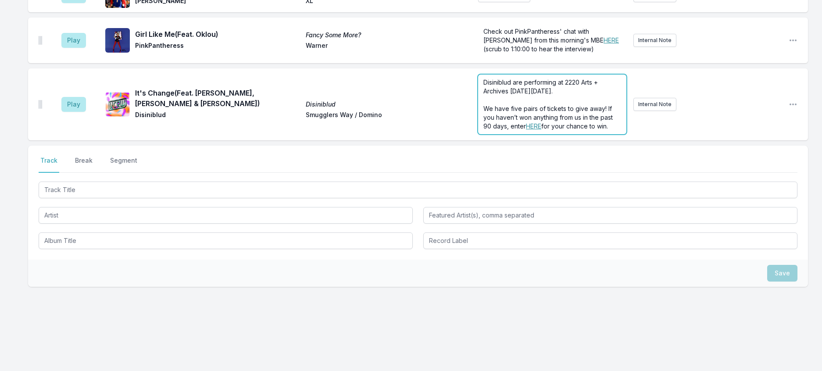
click at [507, 134] on div "Disiniblud are performing at 2220 Arts + Archives [DATE][DATE]. ﻿ We have five …" at bounding box center [552, 105] width 148 height 60
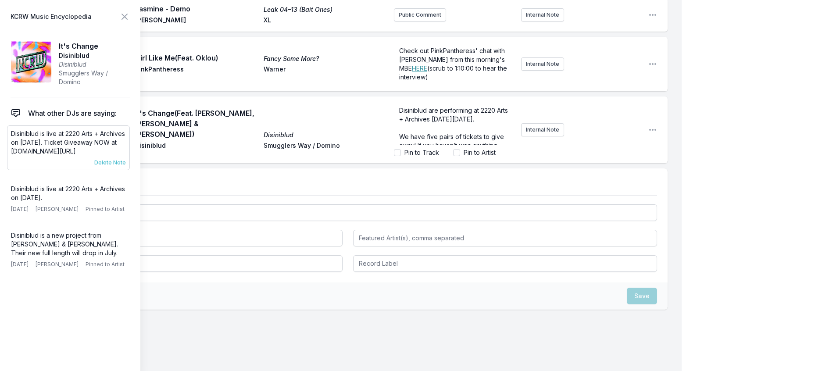
click at [126, 166] on span "Delete Note" at bounding box center [110, 162] width 32 height 7
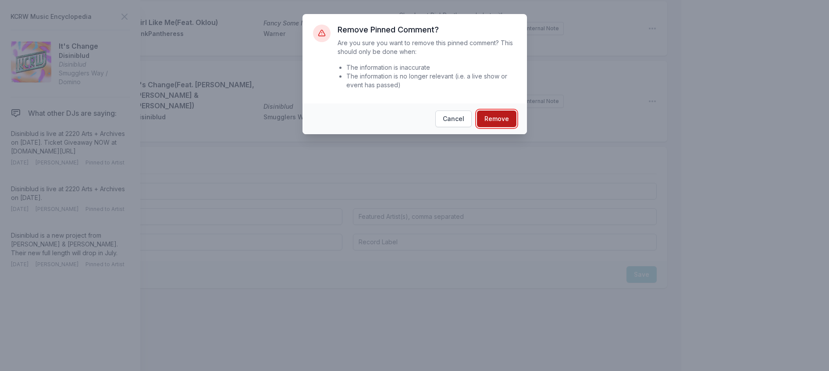
click at [495, 127] on button "Remove" at bounding box center [496, 118] width 39 height 17
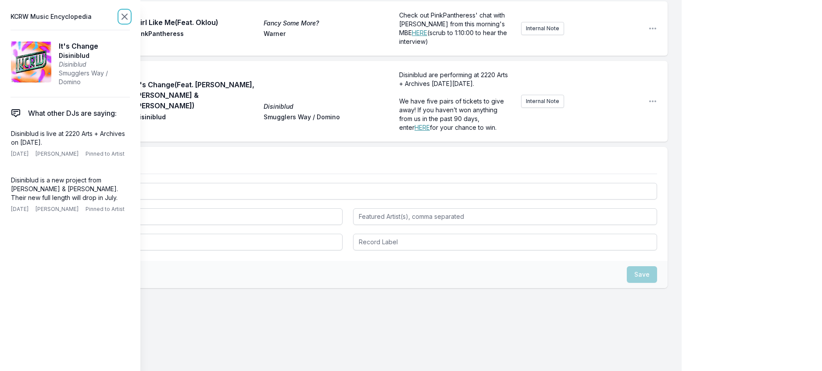
click at [130, 20] on icon at bounding box center [124, 16] width 11 height 11
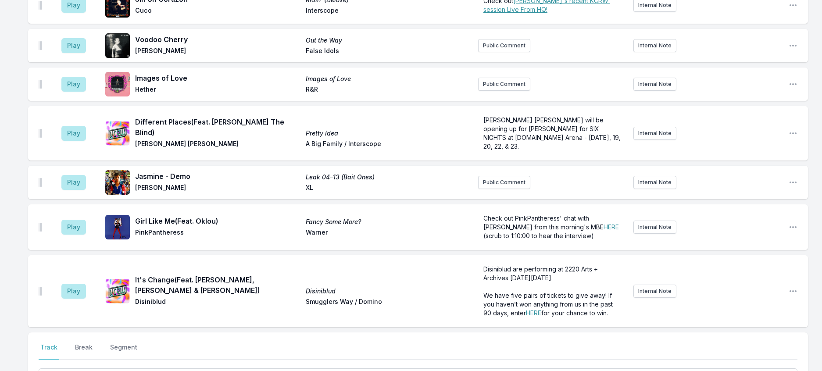
scroll to position [97, 0]
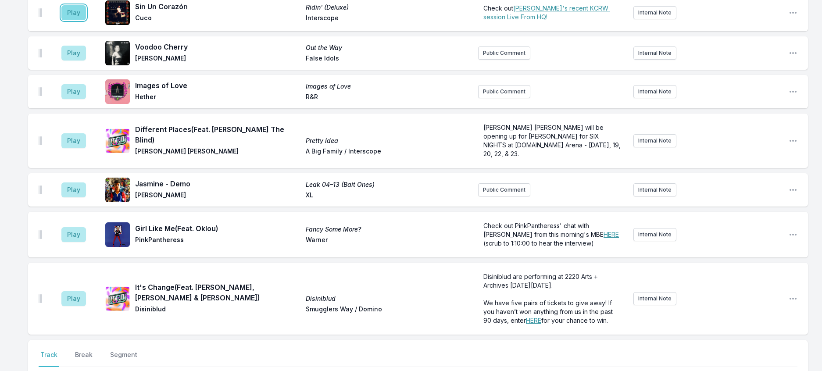
click at [75, 20] on button "Play" at bounding box center [73, 12] width 25 height 15
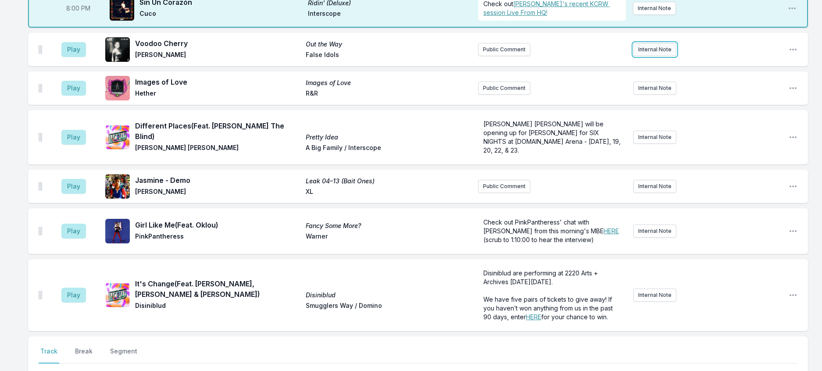
click at [654, 56] on button "Internal Note" at bounding box center [654, 49] width 43 height 13
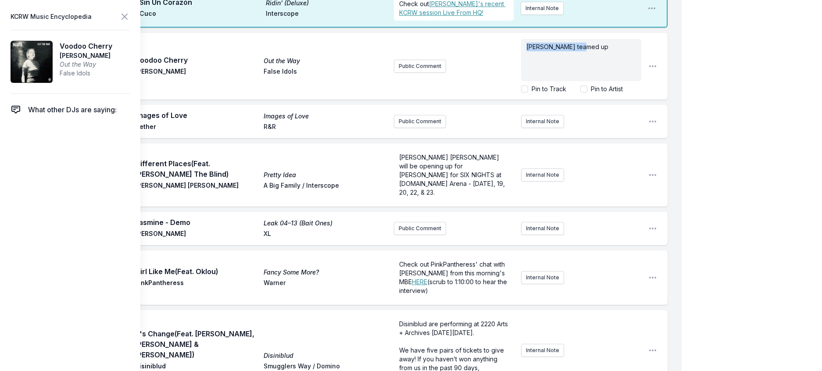
drag, startPoint x: 590, startPoint y: 59, endPoint x: 452, endPoint y: 62, distance: 138.1
click at [452, 62] on div "Public Comment [PERSON_NAME] teamed up Pin to Track Pin to Artist" at bounding box center [517, 66] width 247 height 61
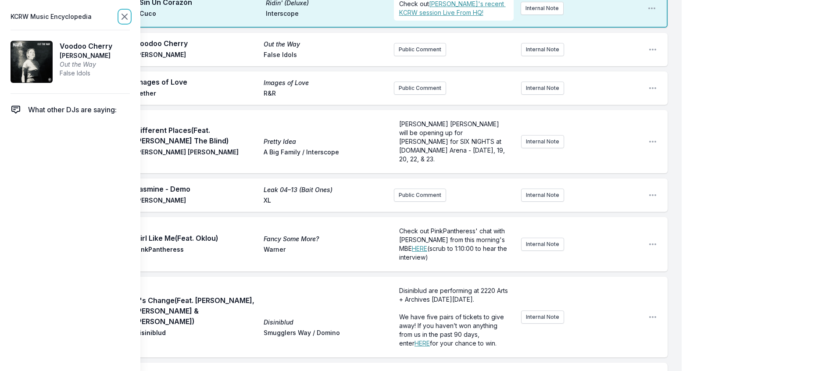
click at [130, 15] on icon at bounding box center [124, 16] width 11 height 11
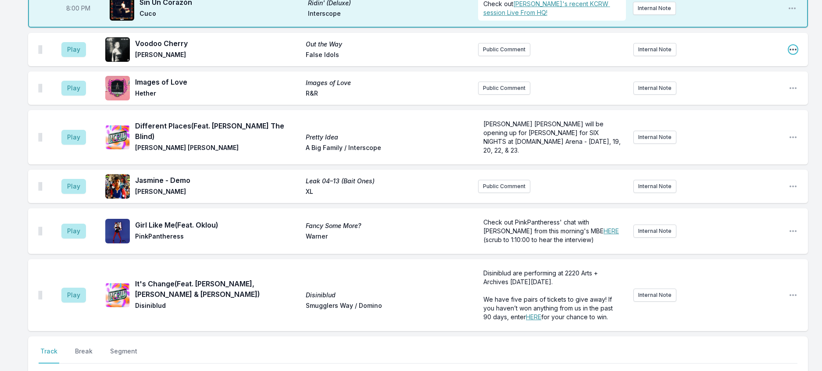
click at [788, 54] on icon "Open playlist item options" at bounding box center [792, 49] width 9 height 9
click at [731, 91] on button "Edit Track Details" at bounding box center [748, 83] width 98 height 16
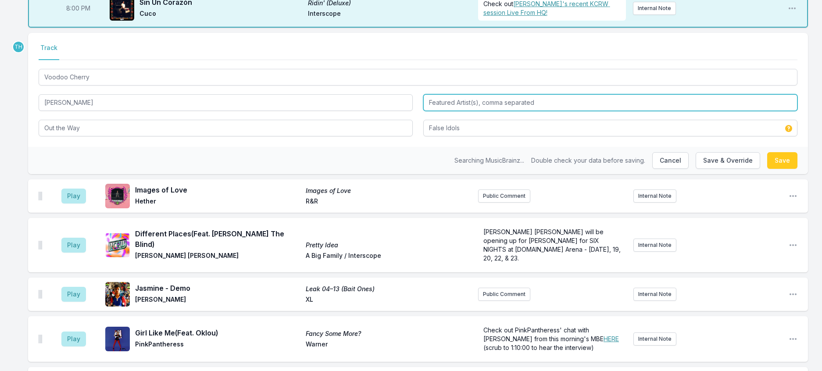
click at [461, 111] on input "Featured Artist(s), comma separated" at bounding box center [610, 102] width 374 height 17
type input "Tricky"
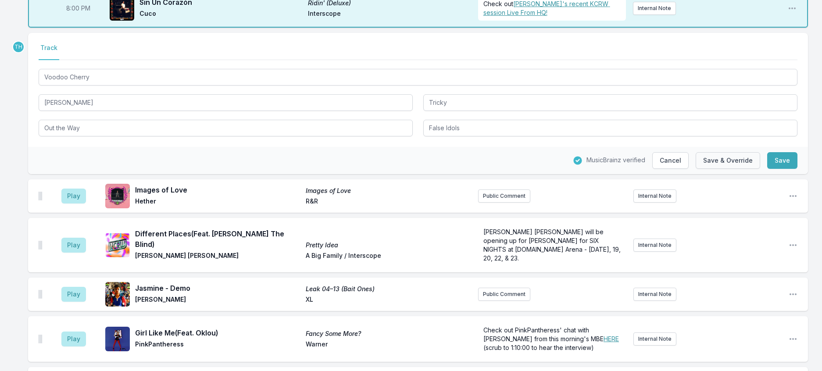
drag, startPoint x: 400, startPoint y: 193, endPoint x: 687, endPoint y: 194, distance: 286.3
click at [401, 174] on div "MusicBrainz verified Cancel Save & Override Save" at bounding box center [417, 160] width 779 height 27
click at [719, 169] on button "Save & Override" at bounding box center [727, 160] width 64 height 17
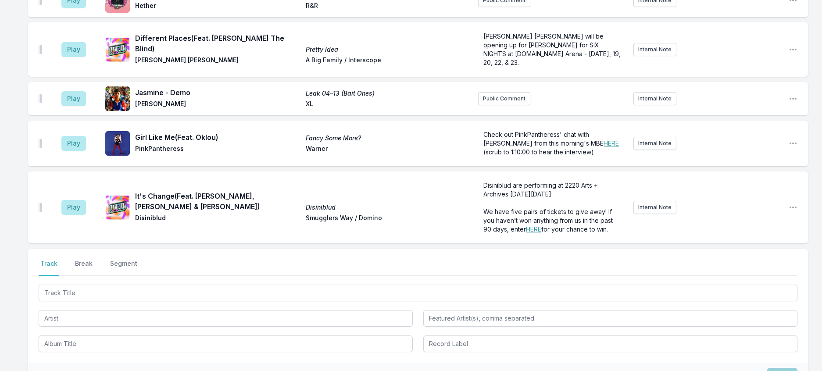
scroll to position [0, 0]
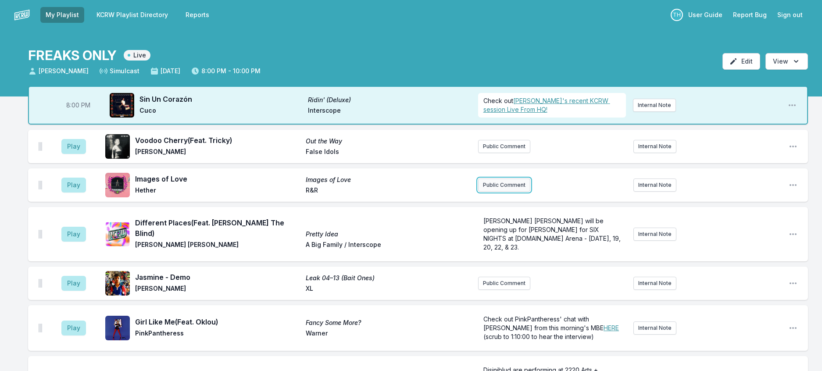
click at [501, 192] on button "Public Comment" at bounding box center [504, 184] width 52 height 13
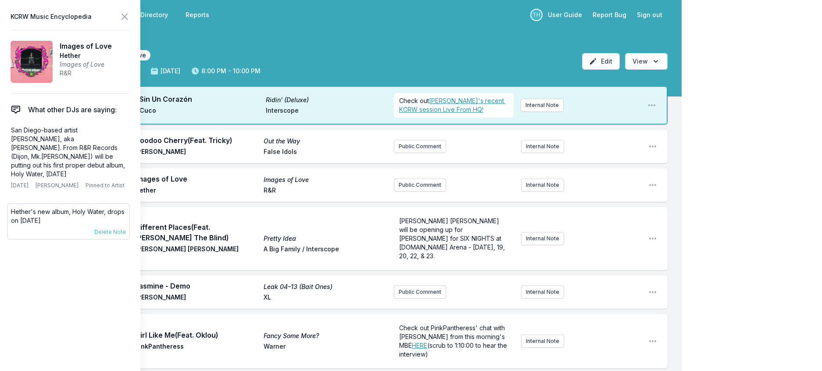
drag, startPoint x: 72, startPoint y: 234, endPoint x: 10, endPoint y: 229, distance: 62.5
click at [10, 229] on div "[PERSON_NAME]'s new album, Holy Water, drops on [DATE] [DATE] [PERSON_NAME] Pin…" at bounding box center [68, 221] width 123 height 36
copy p "Hether's new album, Holy Water, drops on [DATE]"
click at [419, 192] on button "Public Comment" at bounding box center [420, 184] width 52 height 13
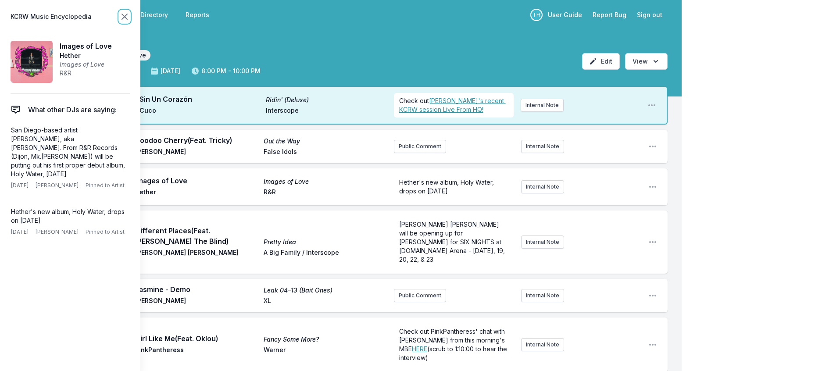
click at [127, 19] on icon at bounding box center [124, 16] width 5 height 5
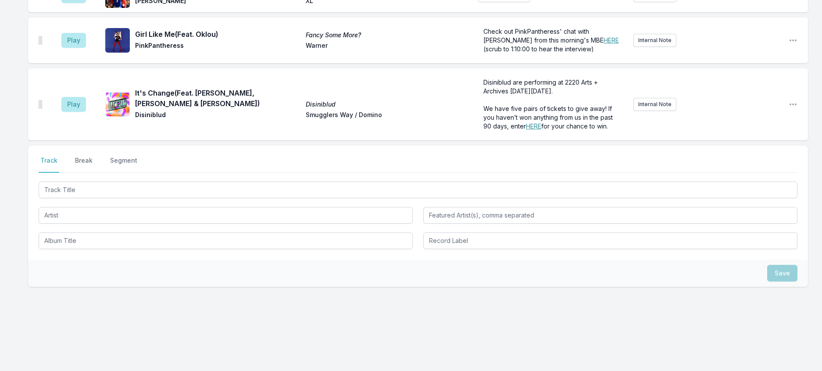
scroll to position [373, 0]
click at [94, 156] on button "Break" at bounding box center [83, 164] width 21 height 17
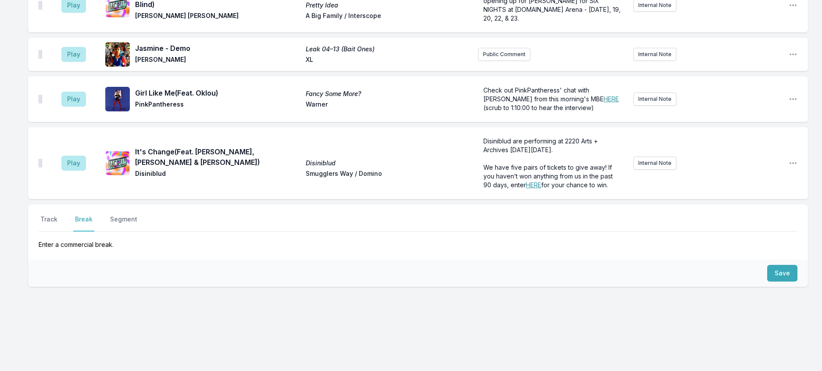
scroll to position [307, 0]
click at [775, 265] on button "Save" at bounding box center [782, 273] width 30 height 17
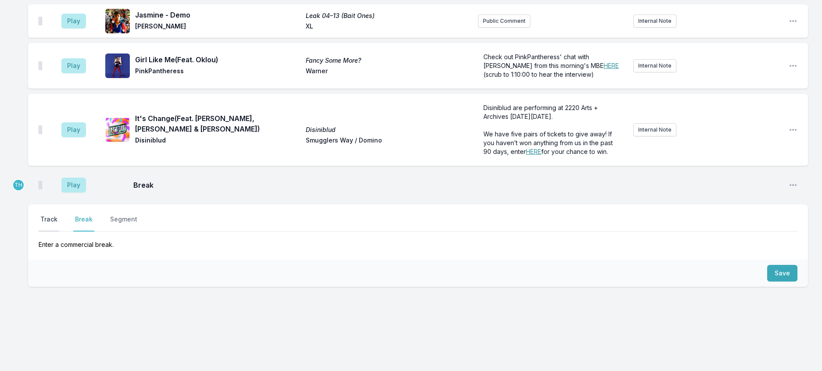
click at [53, 215] on button "Track" at bounding box center [49, 223] width 21 height 17
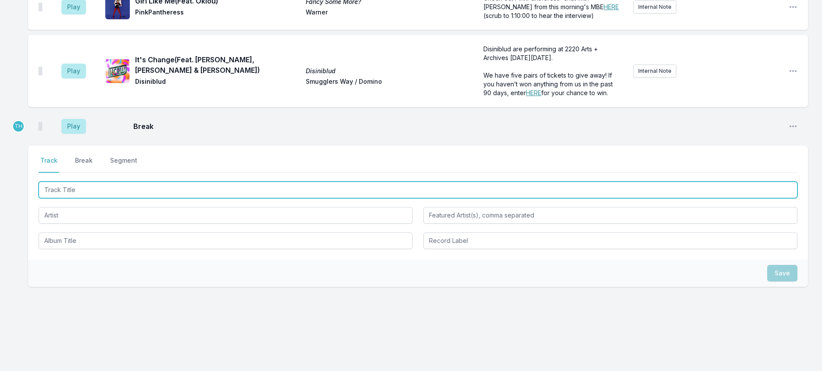
click at [67, 198] on input "Track Title" at bounding box center [418, 189] width 758 height 17
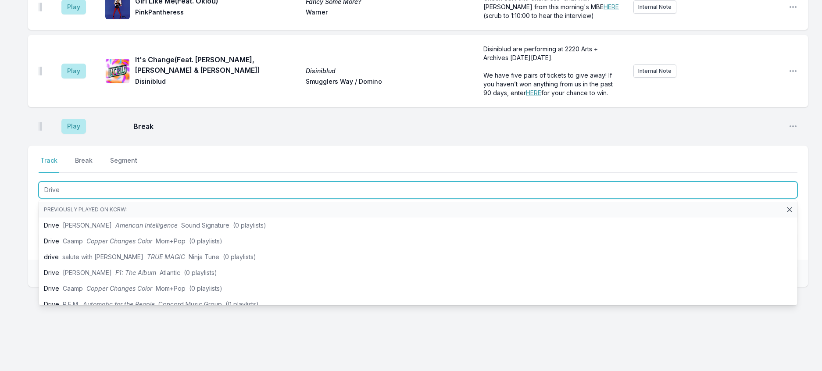
type input "Drive"
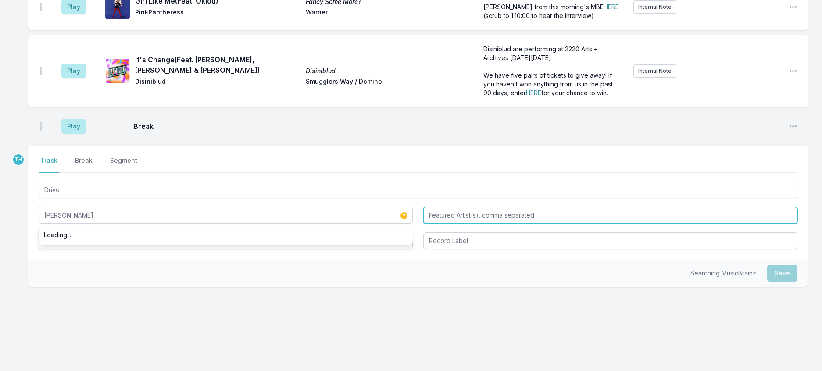
type input "[PERSON_NAME]"
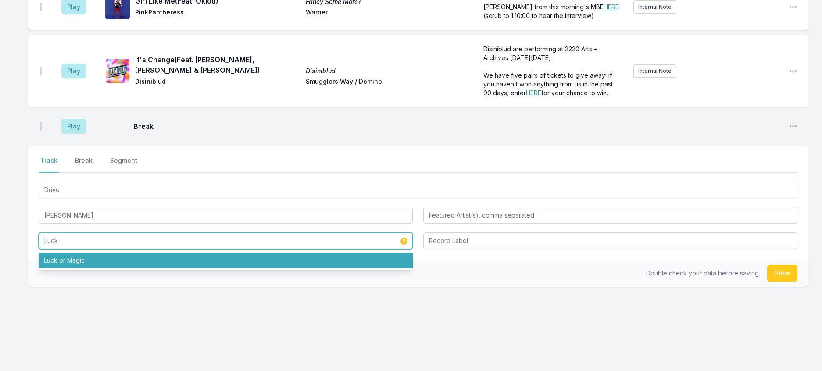
click at [84, 268] on li "Luck or Magic" at bounding box center [226, 261] width 374 height 16
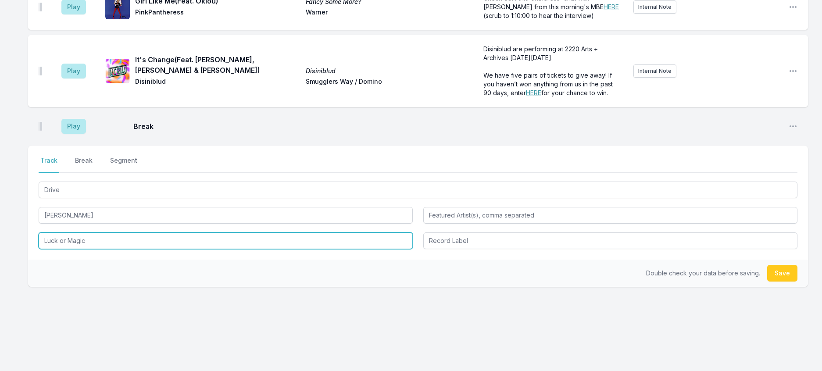
type input "Luck or Magic"
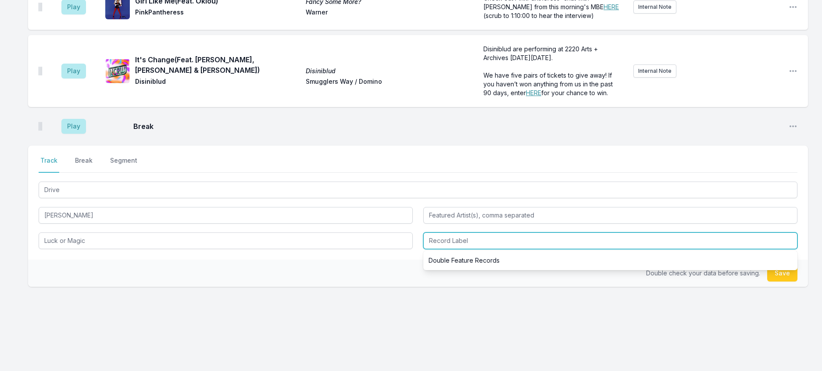
click at [455, 249] on input "Record Label" at bounding box center [610, 240] width 374 height 17
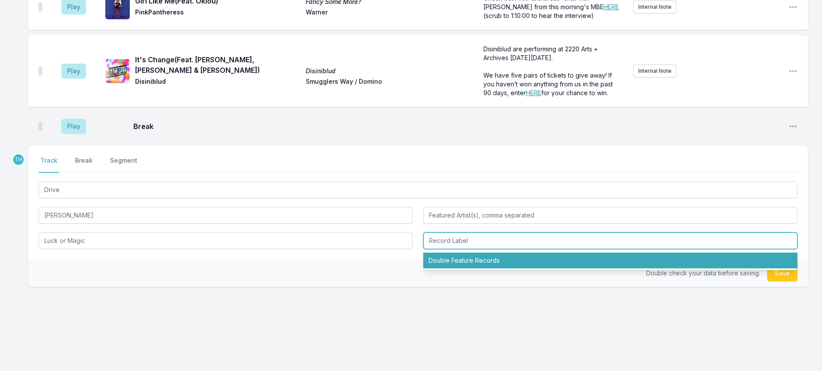
click at [458, 268] on li "Double Feature Records" at bounding box center [610, 261] width 374 height 16
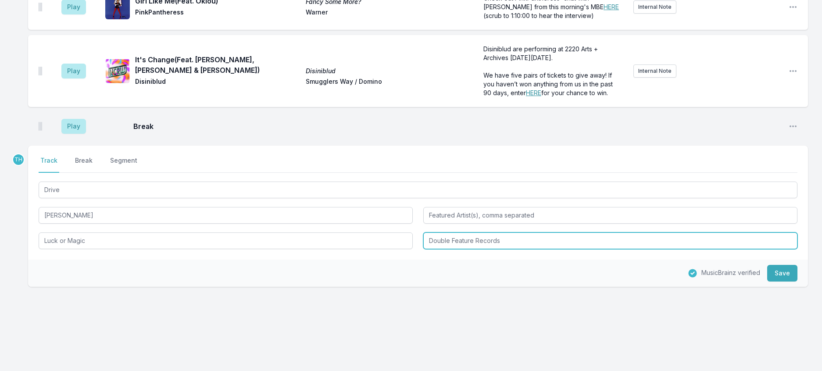
drag, startPoint x: 478, startPoint y: 290, endPoint x: 613, endPoint y: 293, distance: 134.6
click at [613, 249] on input "Double Feature Records" at bounding box center [610, 240] width 374 height 17
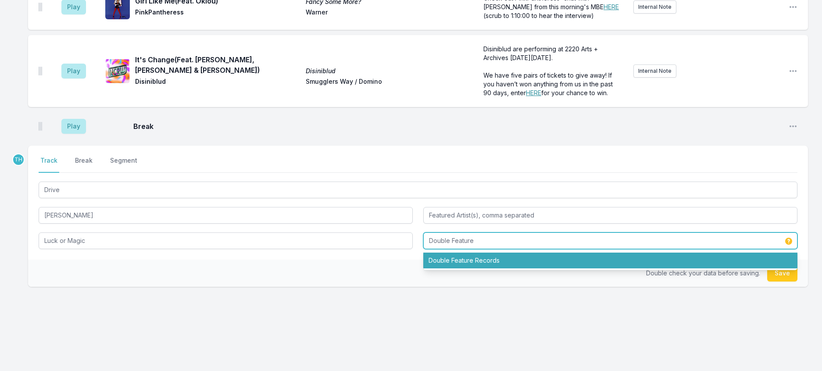
type input "Double Feature"
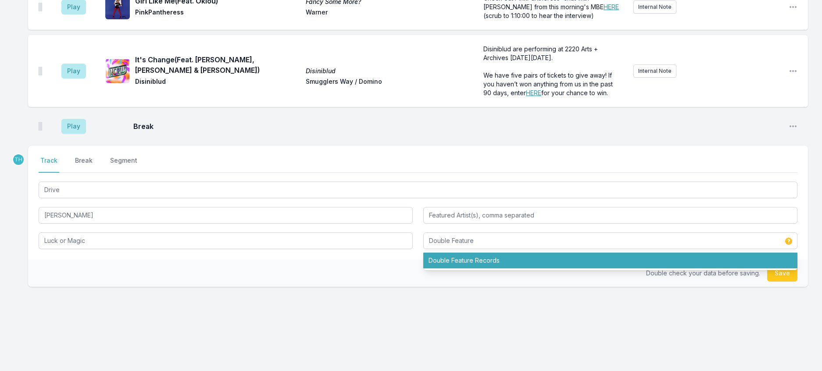
click at [398, 287] on div "Double check your data before saving. Save" at bounding box center [417, 273] width 779 height 27
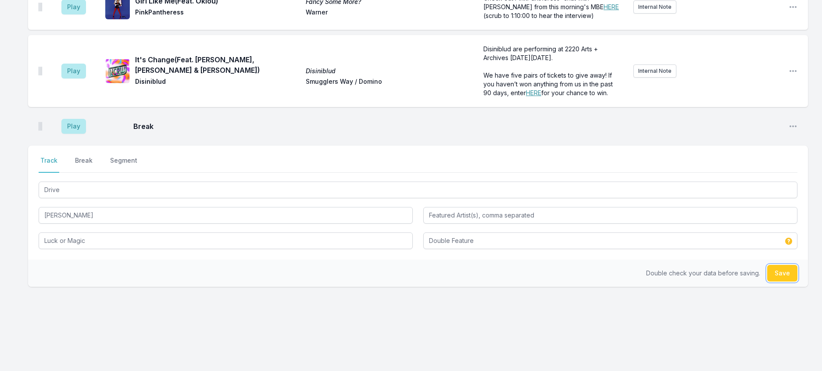
click at [784, 281] on button "Save" at bounding box center [782, 273] width 30 height 17
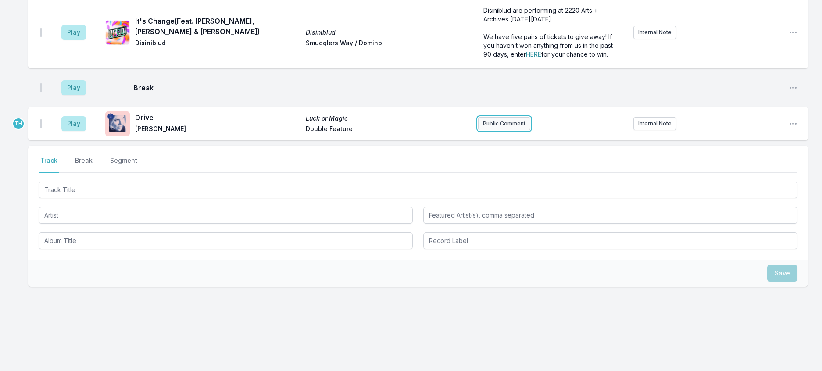
click at [487, 130] on button "Public Comment" at bounding box center [504, 123] width 52 height 13
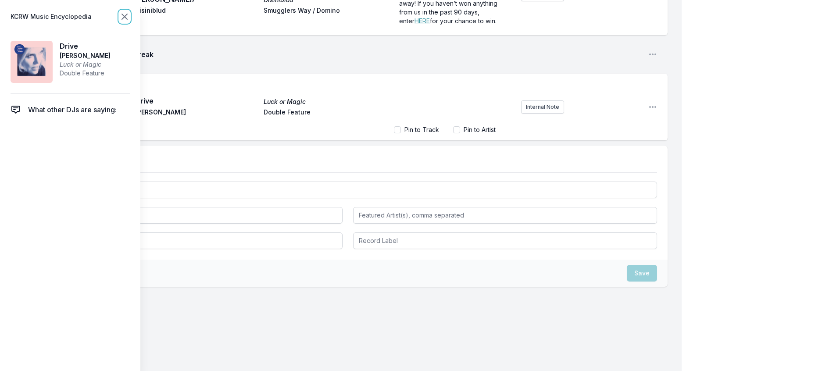
scroll to position [388, 0]
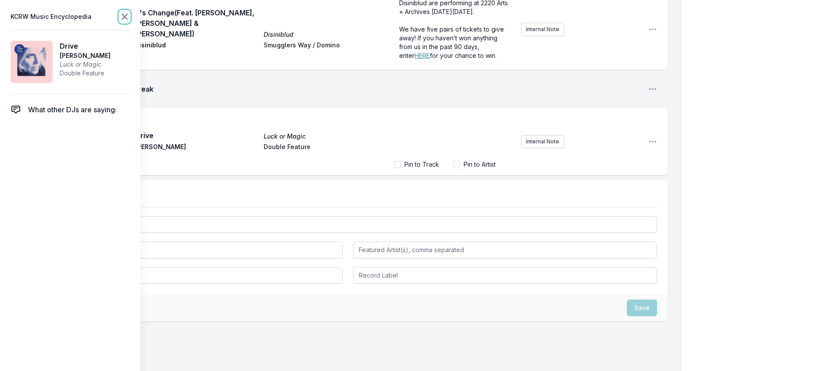
click at [130, 18] on icon at bounding box center [124, 16] width 11 height 11
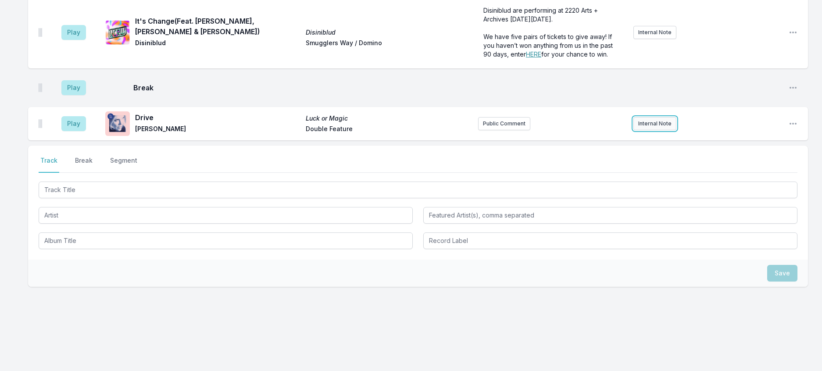
click at [664, 130] on button "Internal Note" at bounding box center [654, 123] width 43 height 13
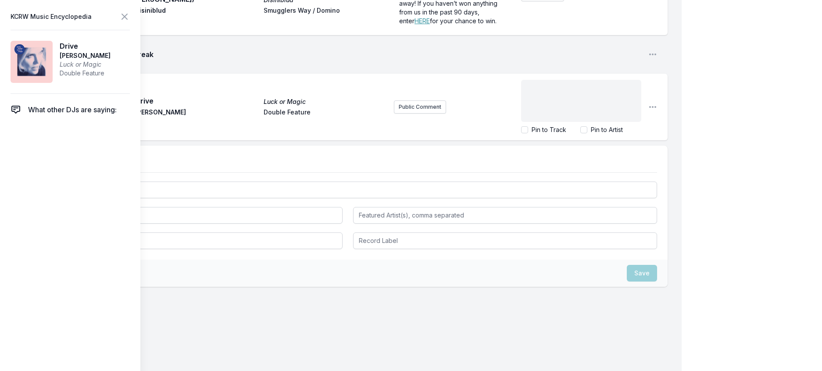
scroll to position [50, 0]
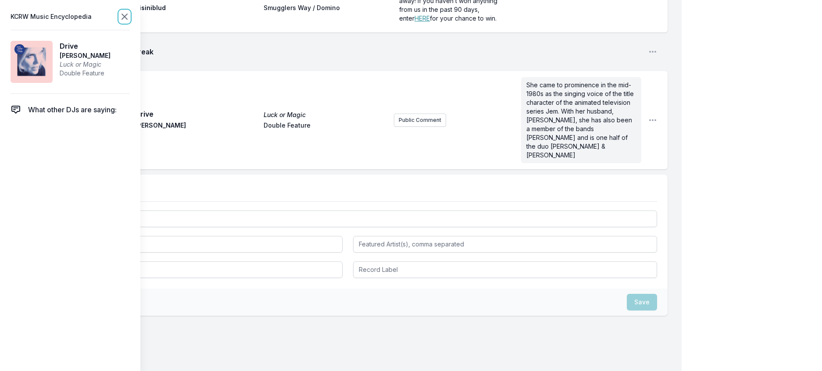
click at [130, 19] on icon at bounding box center [124, 16] width 11 height 11
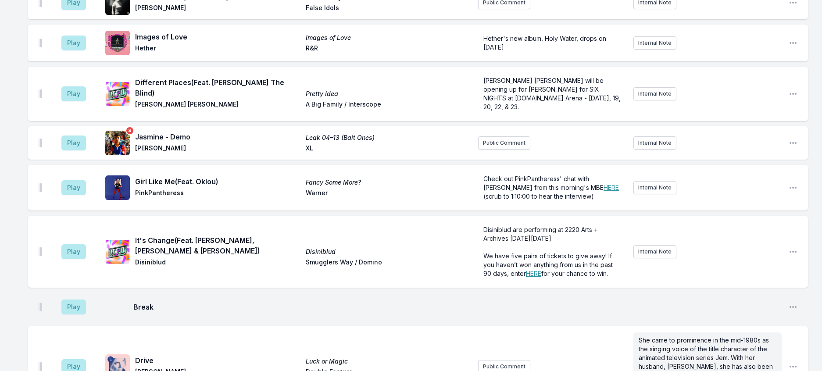
scroll to position [12, 0]
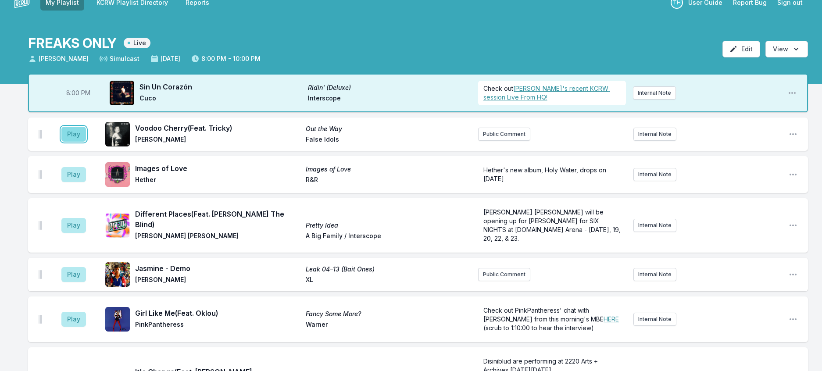
click at [85, 142] on button "Play" at bounding box center [73, 134] width 25 height 15
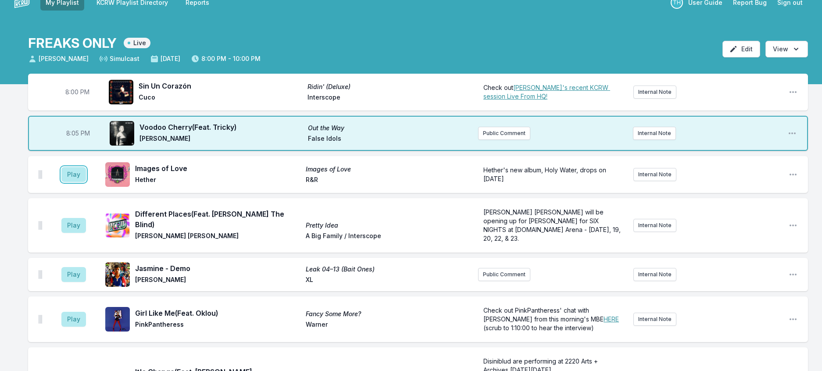
drag, startPoint x: 79, startPoint y: 195, endPoint x: 200, endPoint y: 189, distance: 120.7
click at [80, 182] on button "Play" at bounding box center [73, 174] width 25 height 15
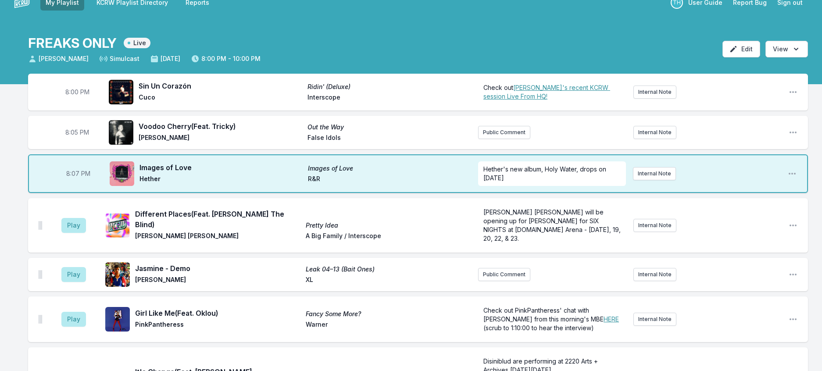
click at [81, 239] on aside "Play" at bounding box center [73, 225] width 49 height 28
click at [65, 239] on aside "Play" at bounding box center [73, 225] width 49 height 28
click at [84, 233] on button "Play" at bounding box center [73, 225] width 25 height 15
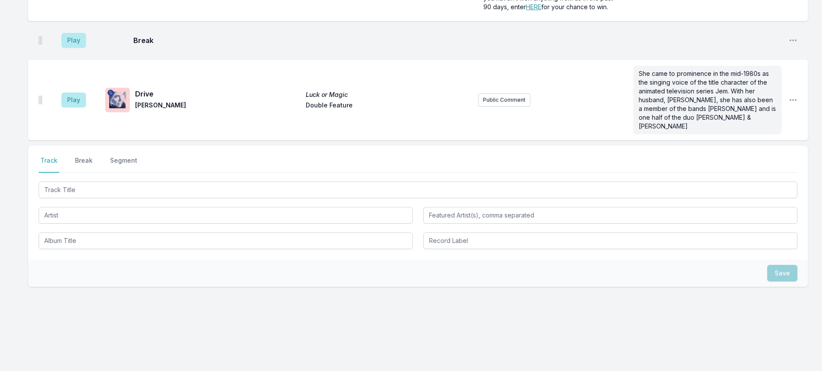
scroll to position [494, 0]
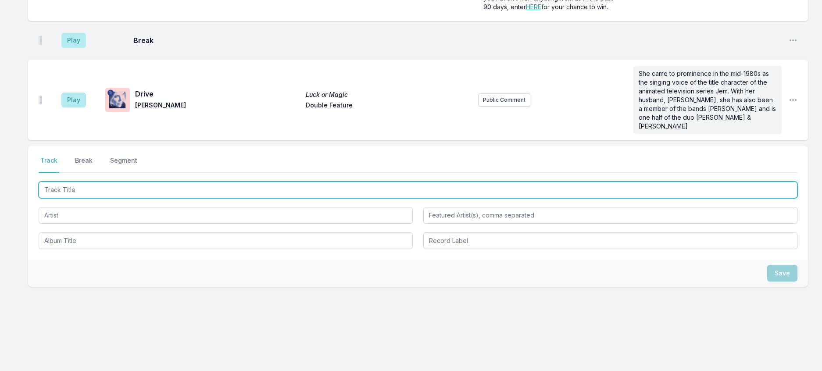
click at [100, 181] on input "Track Title" at bounding box center [418, 189] width 758 height 17
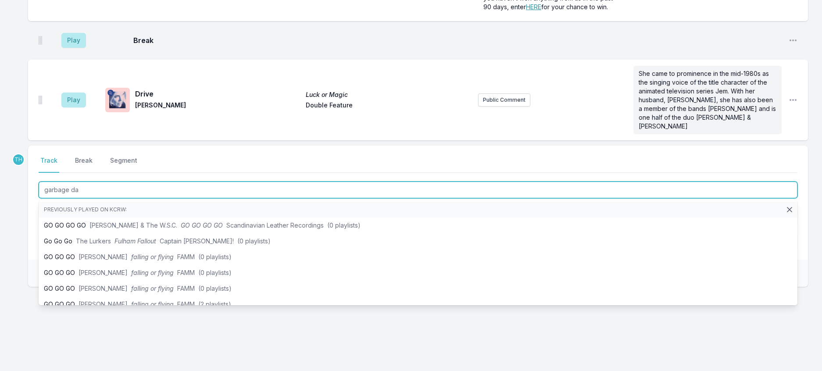
type input "garbage day"
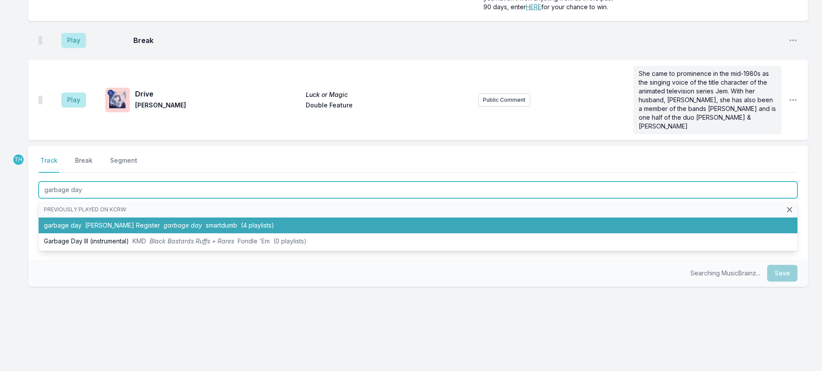
click at [139, 217] on li "garbage day [PERSON_NAME] Register garbage day smartdumb (4 playlists)" at bounding box center [418, 225] width 758 height 16
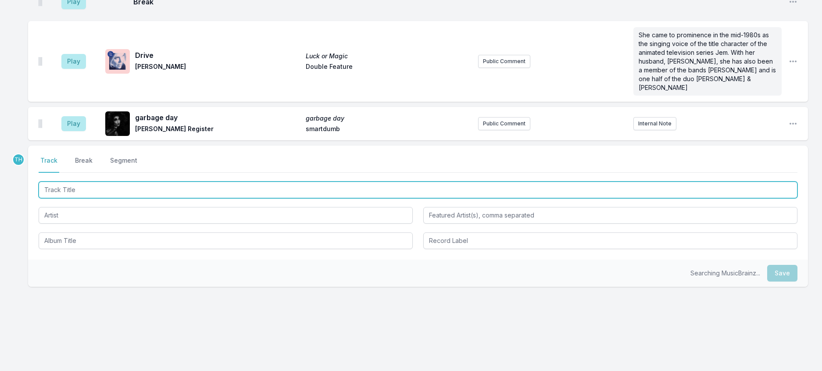
scroll to position [538, 0]
click at [233, 181] on input "Track Title" at bounding box center [418, 189] width 758 height 17
type input "Fry"
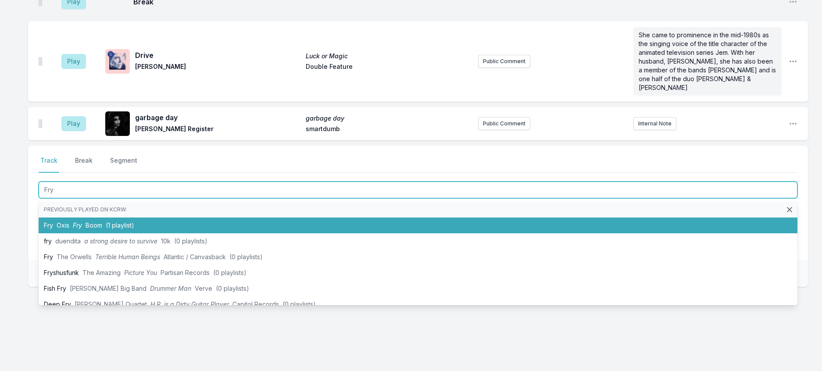
click at [165, 217] on li "Fry Oxis Fry Boom (1 playlist)" at bounding box center [418, 225] width 758 height 16
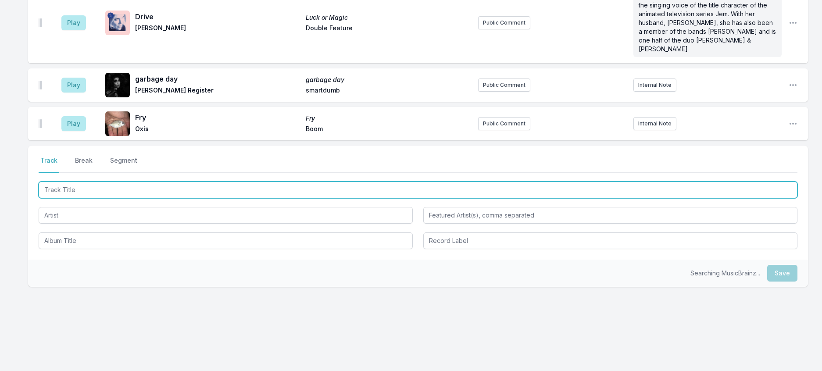
scroll to position [581, 0]
click at [215, 181] on input "Track Title" at bounding box center [418, 189] width 758 height 17
type input "Lazy"
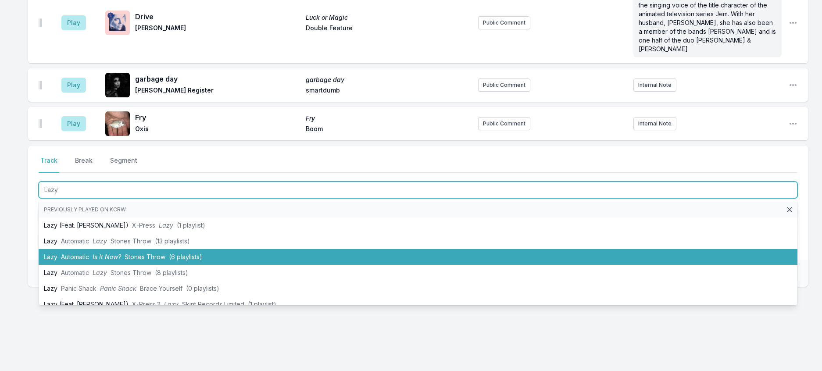
click at [178, 249] on li "Lazy Automatic Is It Now? Stones Throw (6 playlists)" at bounding box center [418, 257] width 758 height 16
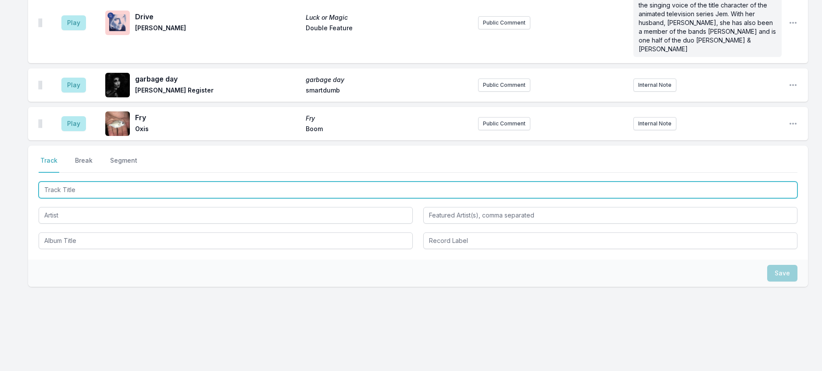
scroll to position [625, 0]
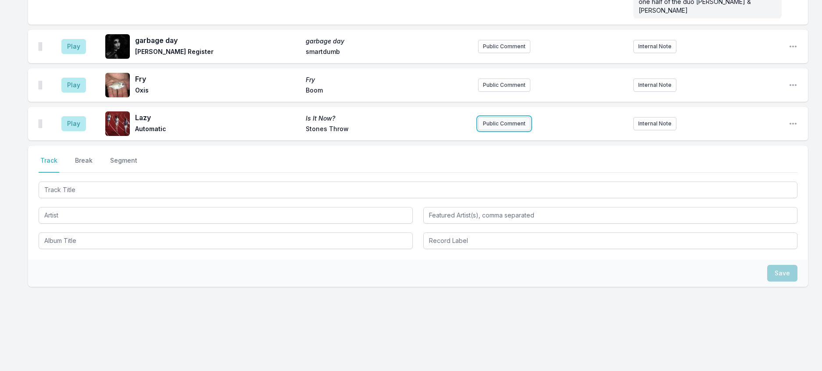
click at [519, 117] on button "Public Comment" at bounding box center [504, 123] width 52 height 13
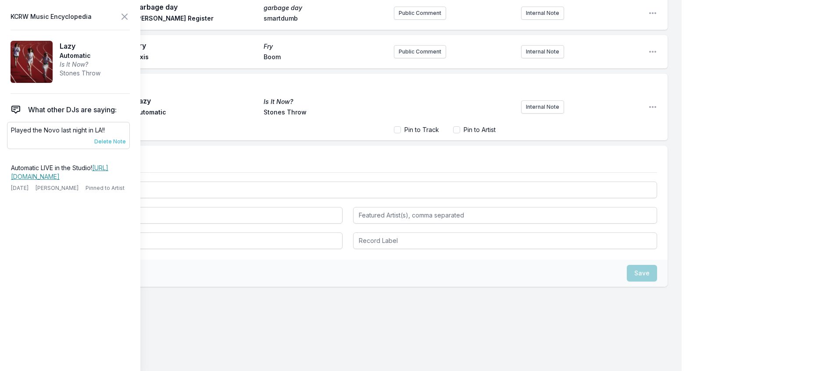
click at [126, 145] on span "Delete Note" at bounding box center [110, 141] width 32 height 7
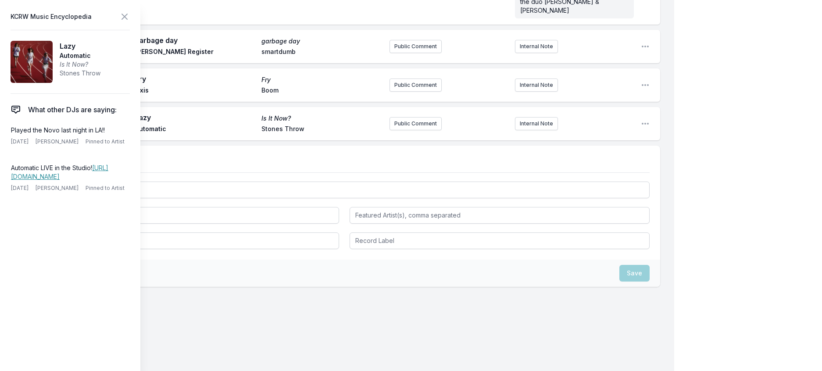
scroll to position [615, 0]
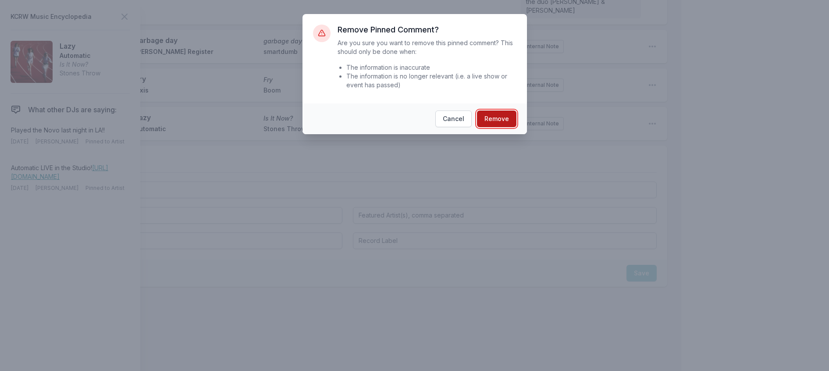
click at [505, 127] on button "Remove" at bounding box center [496, 118] width 39 height 17
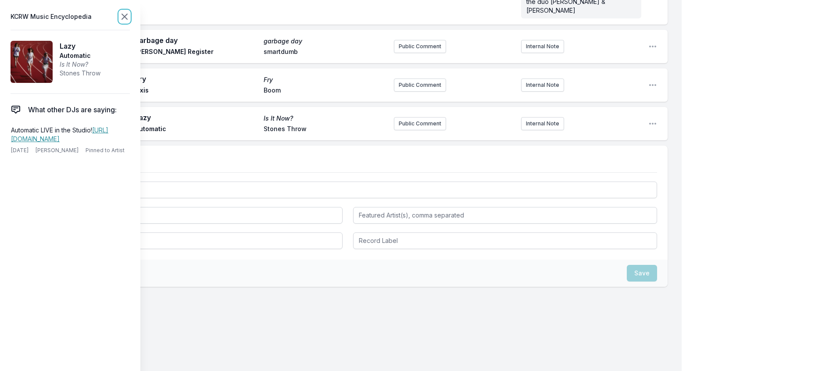
click at [127, 19] on icon at bounding box center [124, 16] width 5 height 5
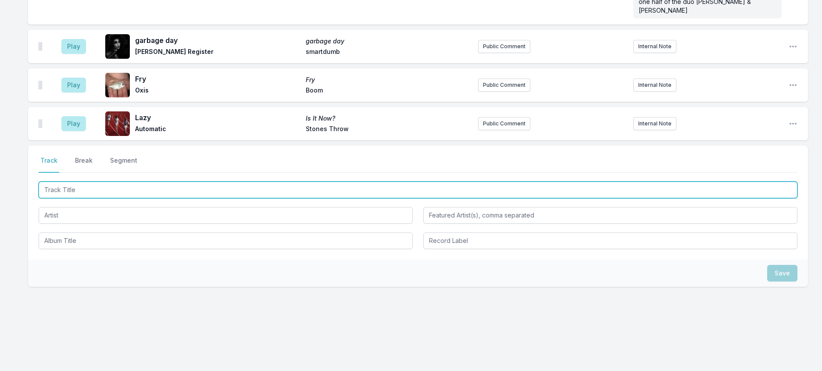
click at [181, 186] on input "Track Title" at bounding box center [418, 189] width 758 height 17
type input "Looking From The Cooking Pot"
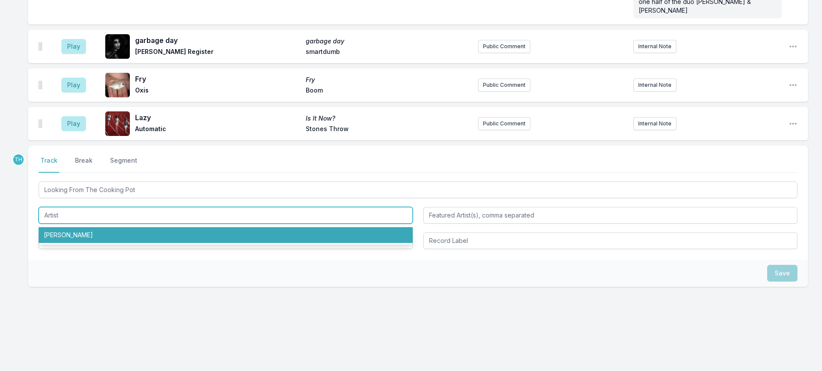
click at [110, 227] on li "[PERSON_NAME]" at bounding box center [226, 235] width 374 height 16
type input "[PERSON_NAME]"
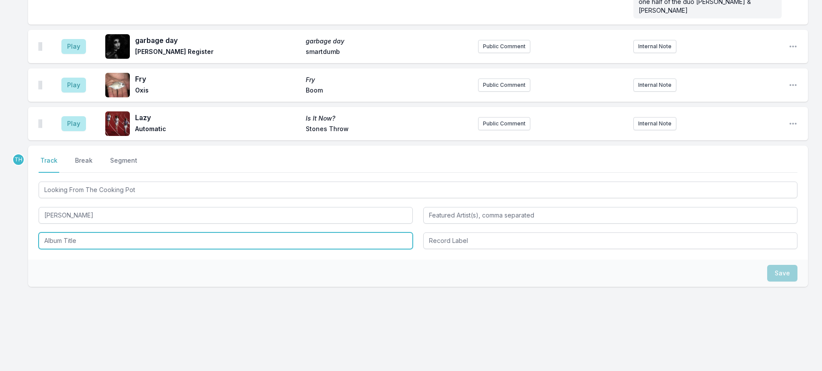
click at [99, 232] on input "Album Title" at bounding box center [226, 240] width 374 height 17
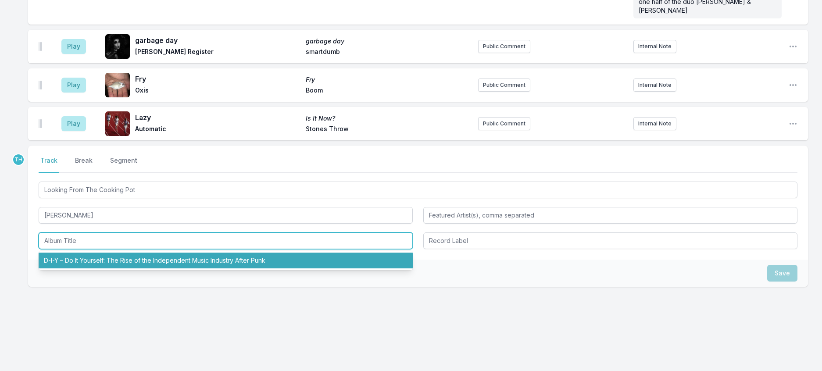
click at [117, 260] on li "D-I-Y – Do It Yourself: The Rise of the Independent Music Industry After Punk" at bounding box center [226, 261] width 374 height 16
type input "D-I-Y – Do It Yourself: The Rise of the Independent Music Industry After Punk"
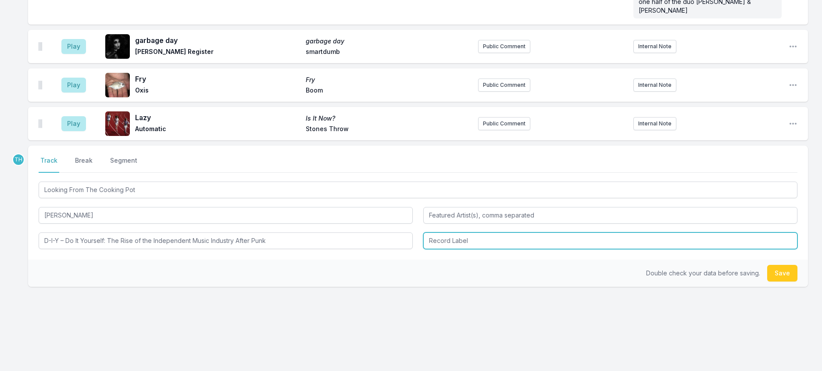
click at [448, 242] on input "Record Label" at bounding box center [610, 240] width 374 height 17
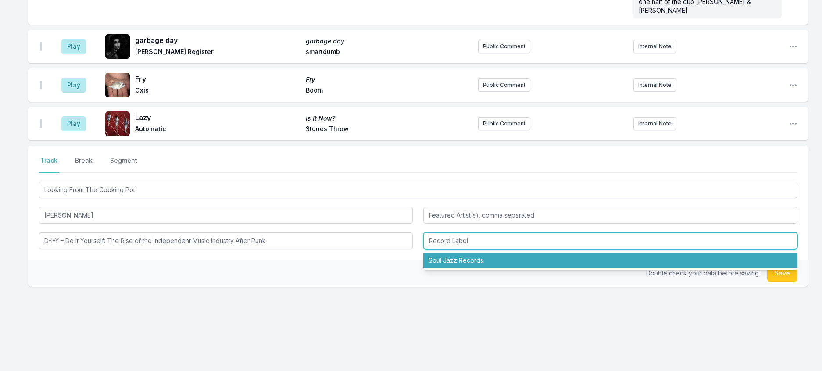
click at [453, 254] on li "Soul Jazz Records" at bounding box center [610, 261] width 374 height 16
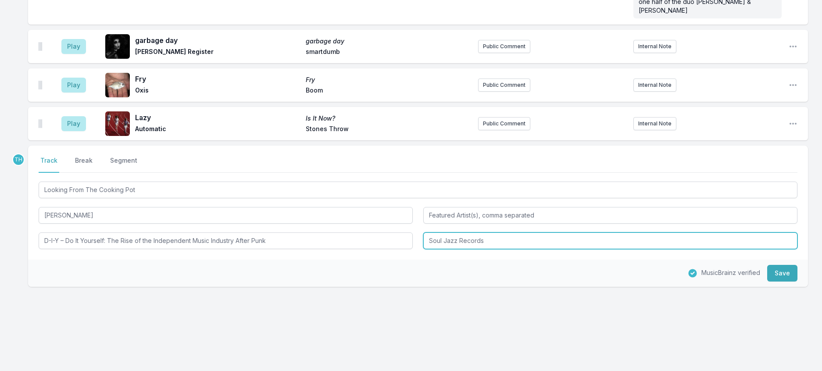
drag, startPoint x: 460, startPoint y: 235, endPoint x: 623, endPoint y: 247, distance: 163.1
click at [623, 247] on div "Select a tab Track Break Segment Track Break Segment Looking From The Cooking P…" at bounding box center [417, 203] width 779 height 114
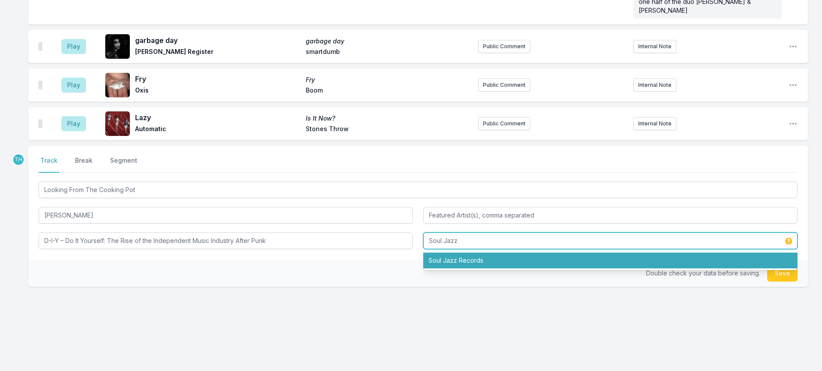
type input "Soul Jazz"
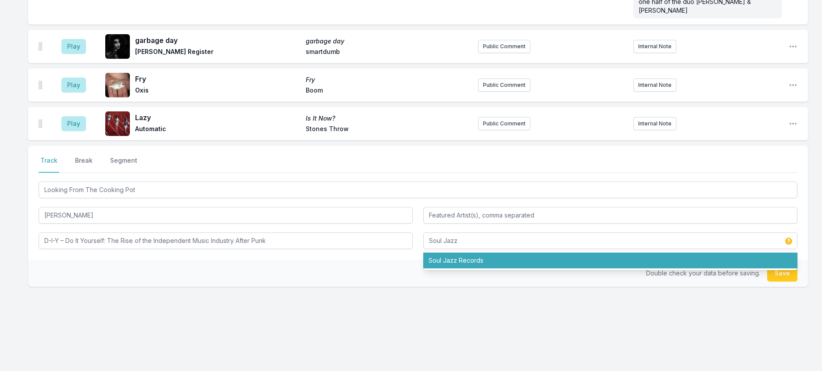
drag, startPoint x: 349, startPoint y: 268, endPoint x: 529, endPoint y: 268, distance: 179.7
click at [350, 268] on div "Double check your data before saving. Save" at bounding box center [417, 273] width 779 height 27
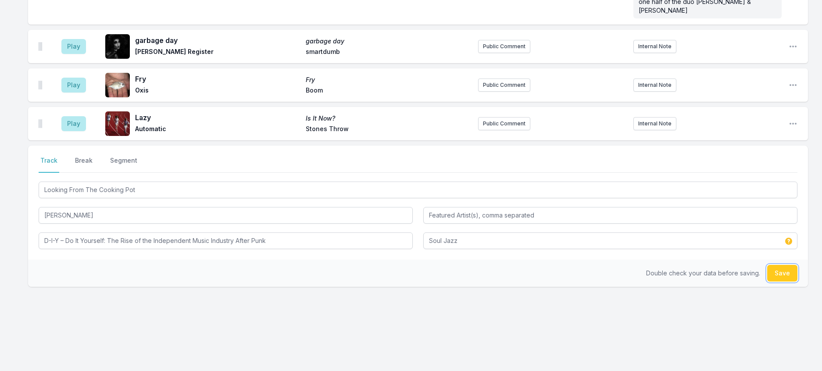
click at [772, 274] on button "Save" at bounding box center [782, 273] width 30 height 17
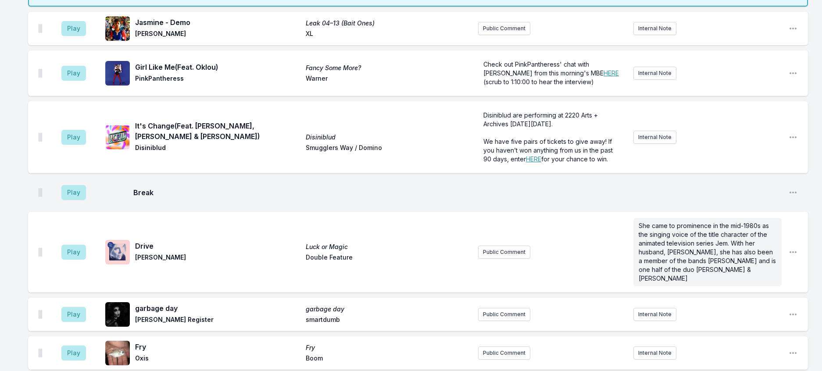
scroll to position [178, 0]
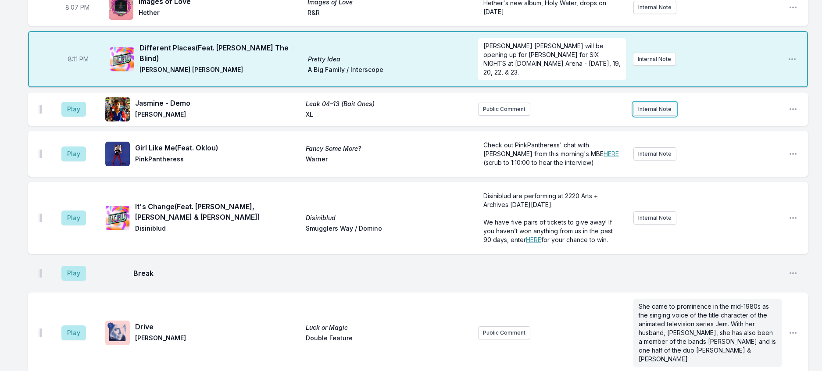
click at [654, 116] on button "Internal Note" at bounding box center [654, 109] width 43 height 13
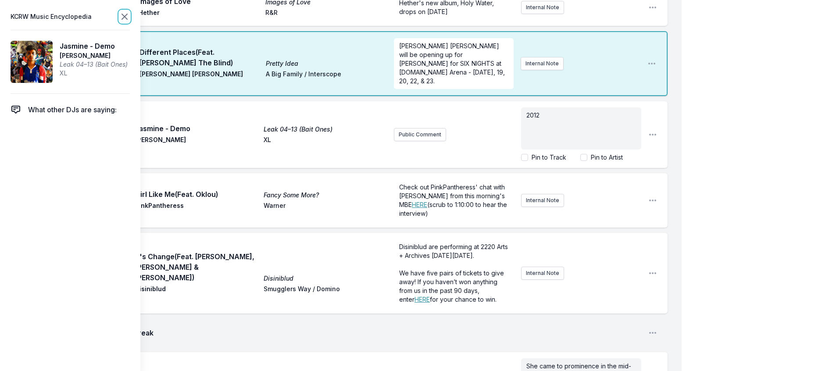
click at [130, 18] on icon at bounding box center [124, 16] width 11 height 11
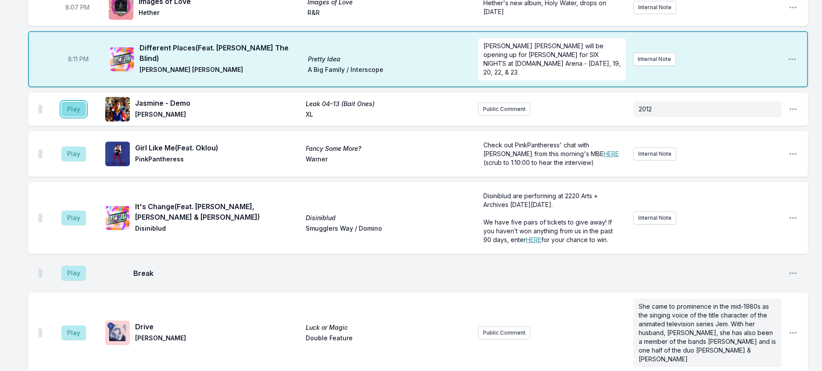
click at [82, 117] on button "Play" at bounding box center [73, 109] width 25 height 15
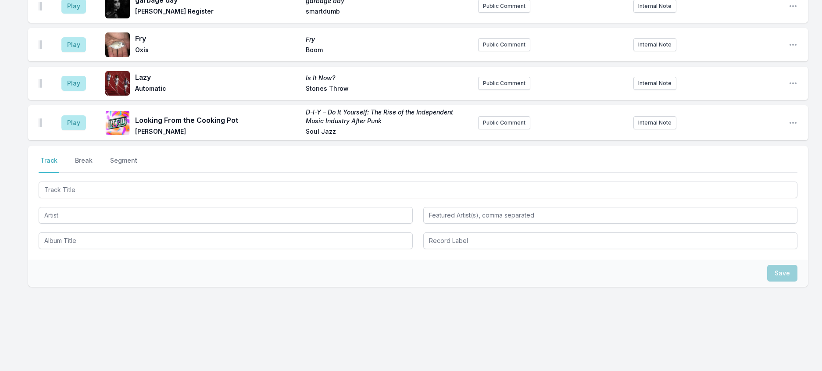
scroll to position [660, 0]
click at [89, 156] on button "Break" at bounding box center [83, 164] width 21 height 17
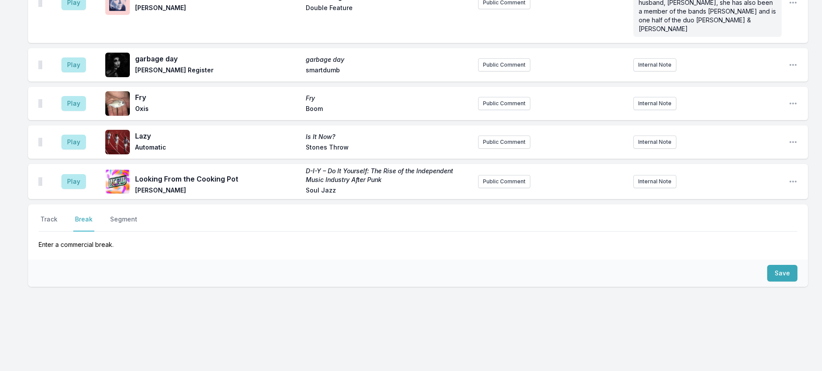
scroll to position [607, 0]
drag, startPoint x: 778, startPoint y: 256, endPoint x: 666, endPoint y: 253, distance: 111.8
click at [777, 265] on button "Save" at bounding box center [782, 273] width 30 height 17
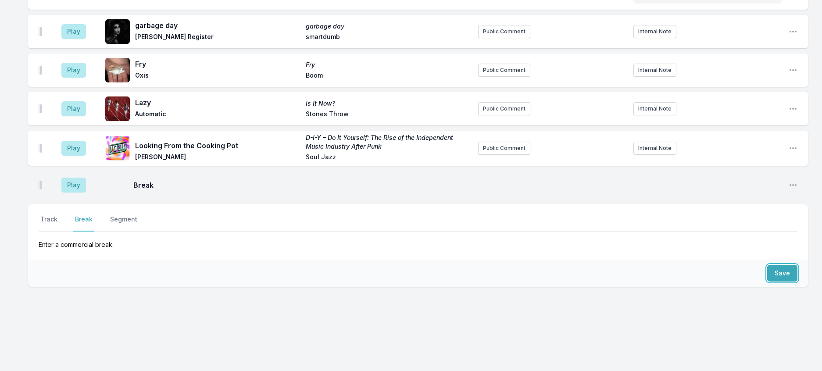
scroll to position [645, 0]
click at [52, 215] on button "Track" at bounding box center [49, 223] width 21 height 17
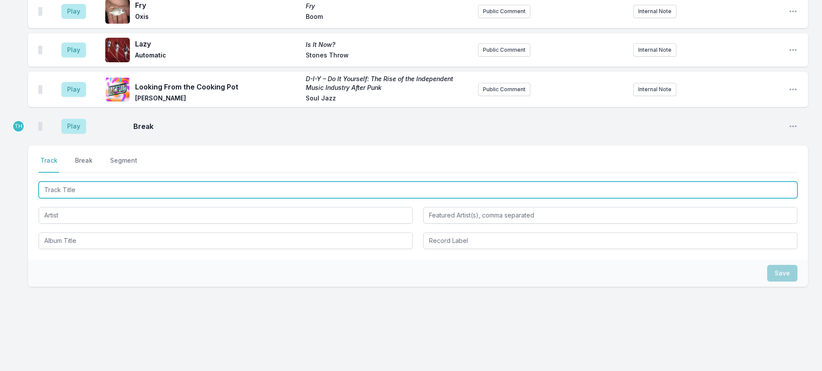
click at [72, 198] on input "Track Title" at bounding box center [418, 189] width 758 height 17
type input "In Your Head"
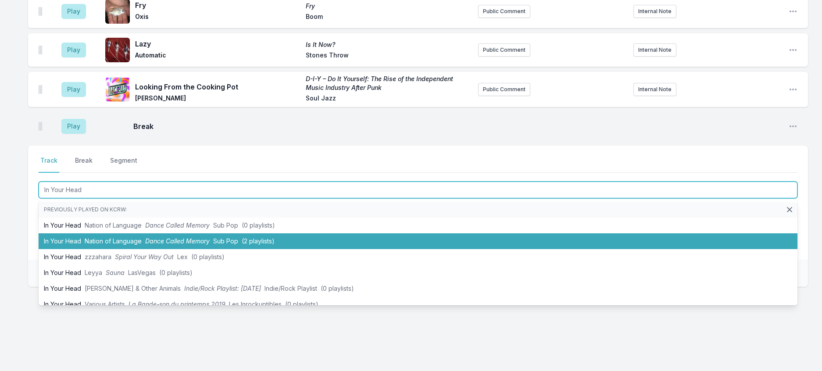
click at [122, 249] on li "In Your Head Nation of Language Dance Called Memory Sub Pop (2 playlists)" at bounding box center [418, 241] width 758 height 16
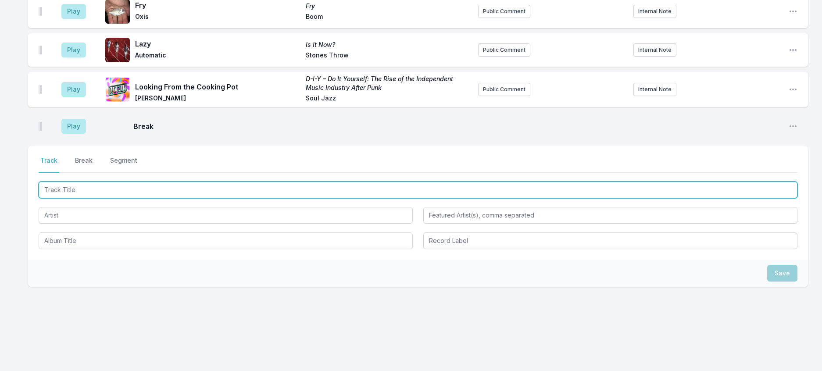
scroll to position [688, 0]
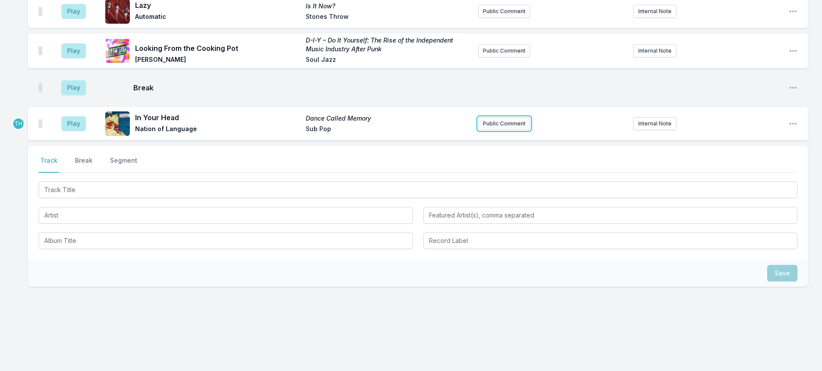
click at [500, 130] on button "Public Comment" at bounding box center [504, 123] width 52 height 13
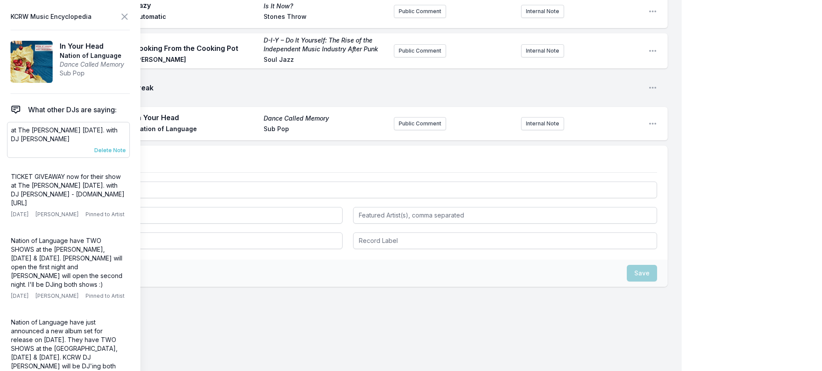
click at [126, 154] on span "Delete Note" at bounding box center [110, 150] width 32 height 7
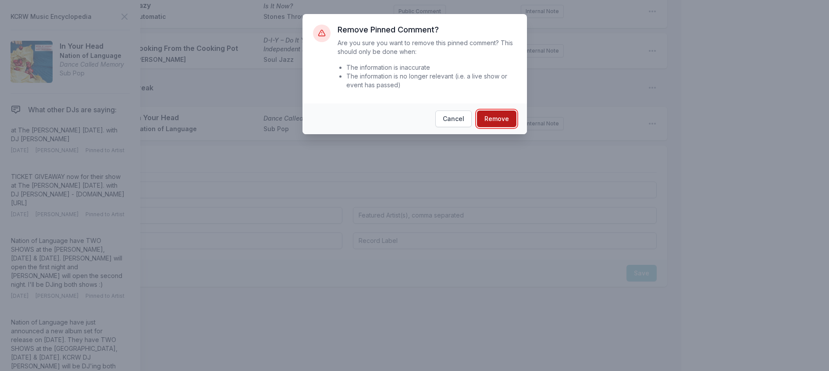
click at [492, 127] on button "Remove" at bounding box center [496, 118] width 39 height 17
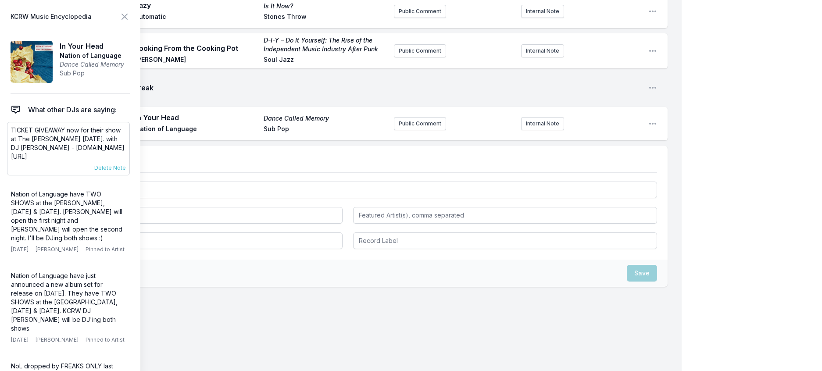
click at [119, 175] on div "TICKET GIVEAWAY now for their show at The [PERSON_NAME] [DATE]. with DJ [PERSON…" at bounding box center [68, 148] width 123 height 53
click at [126, 171] on span "Delete Note" at bounding box center [110, 167] width 32 height 7
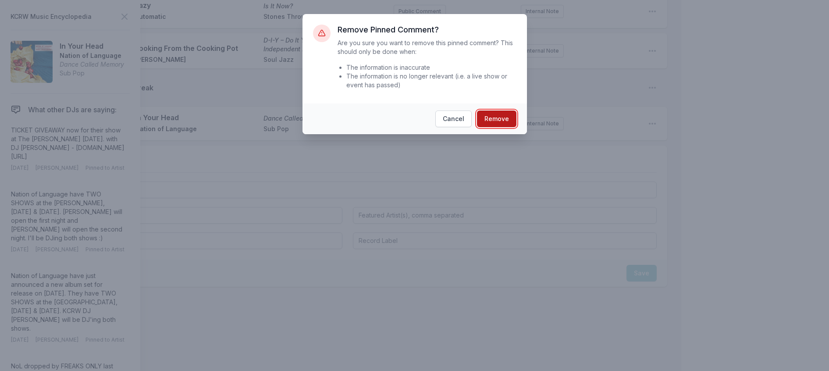
click at [494, 127] on button "Remove" at bounding box center [496, 118] width 39 height 17
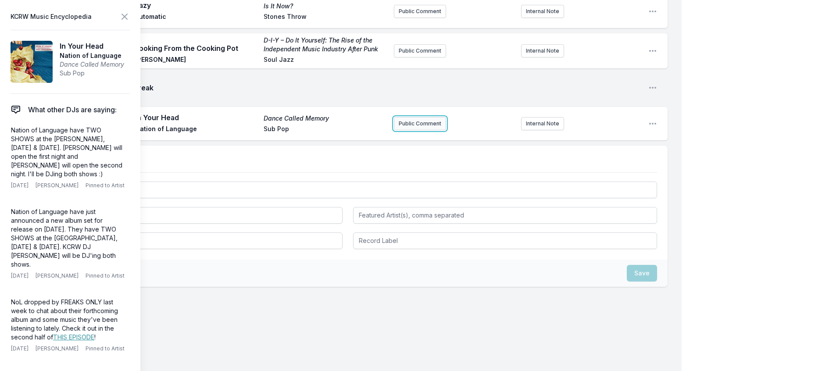
click at [396, 130] on button "Public Comment" at bounding box center [420, 123] width 52 height 13
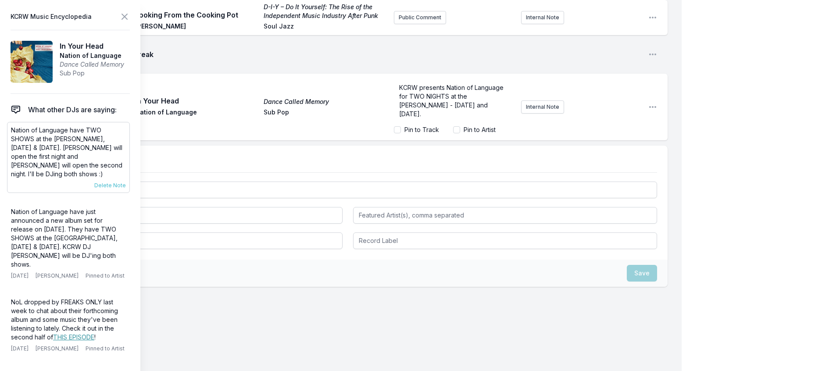
scroll to position [712, 0]
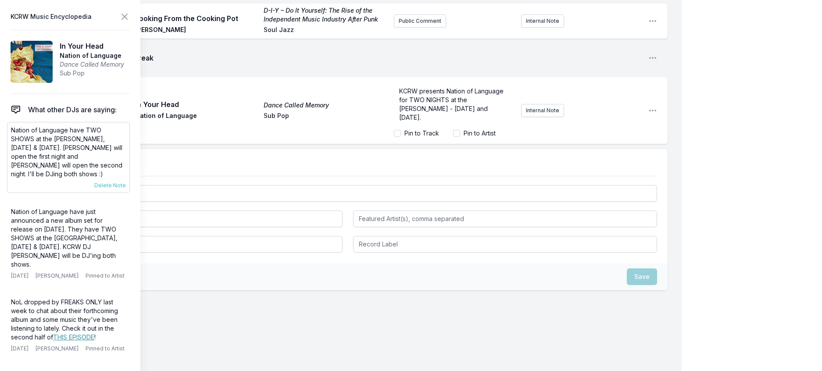
click at [85, 178] on p "Nation of Language have TWO SHOWS at the [PERSON_NAME], [DATE] & [DATE]. [PERSO…" at bounding box center [68, 152] width 115 height 53
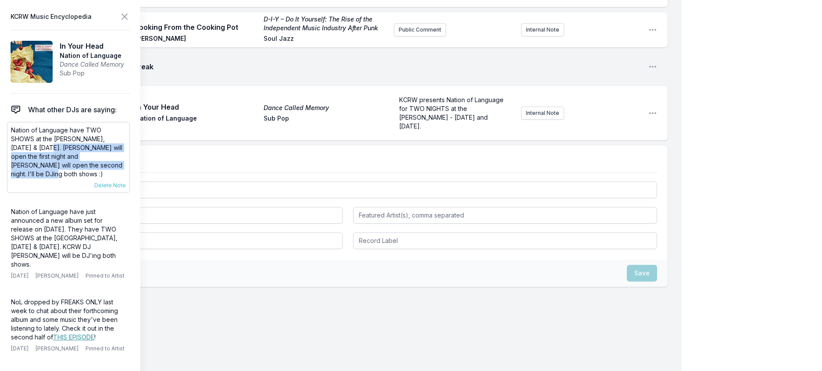
drag, startPoint x: 82, startPoint y: 185, endPoint x: 12, endPoint y: 170, distance: 71.5
click at [12, 170] on p "Nation of Language have TWO SHOWS at the [PERSON_NAME], [DATE] & [DATE]. [PERSO…" at bounding box center [68, 152] width 115 height 53
copy p "[PERSON_NAME] will open the first night and [PERSON_NAME] will open the second …"
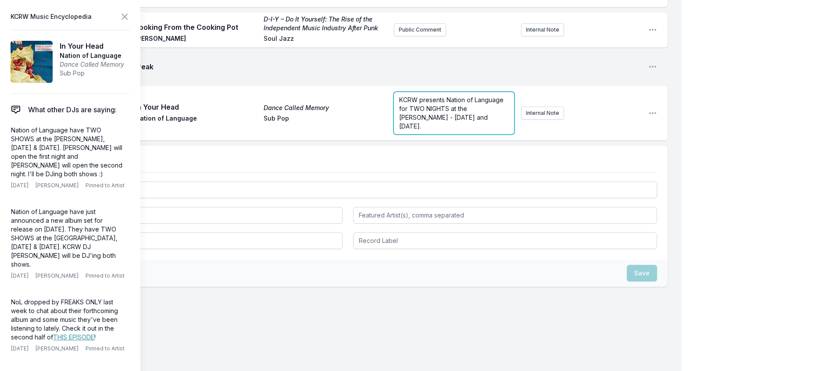
click at [434, 134] on form "KCRW presents Nation of Language for TWO NIGHTS at the [PERSON_NAME] - [DATE] a…" at bounding box center [454, 113] width 120 height 42
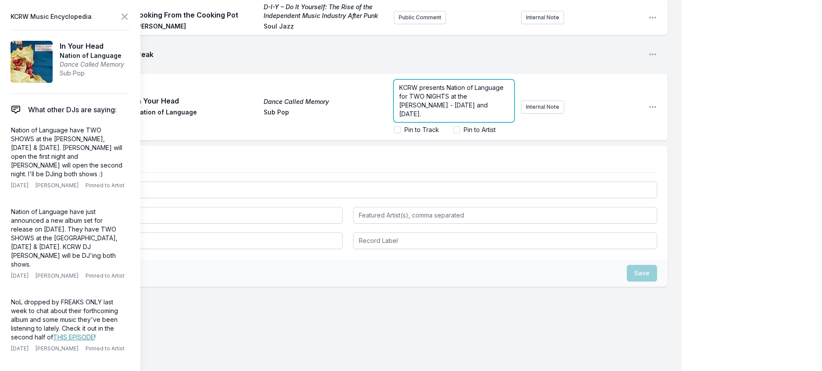
click at [421, 118] on p "KCRW presents Nation of Language for TWO NIGHTS at the [PERSON_NAME] - [DATE] a…" at bounding box center [454, 100] width 110 height 35
click at [130, 20] on icon at bounding box center [124, 16] width 11 height 11
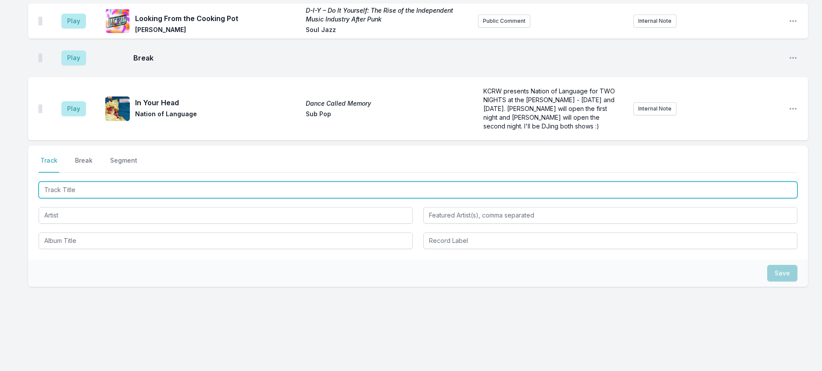
click at [144, 198] on input "Track Title" at bounding box center [418, 189] width 758 height 17
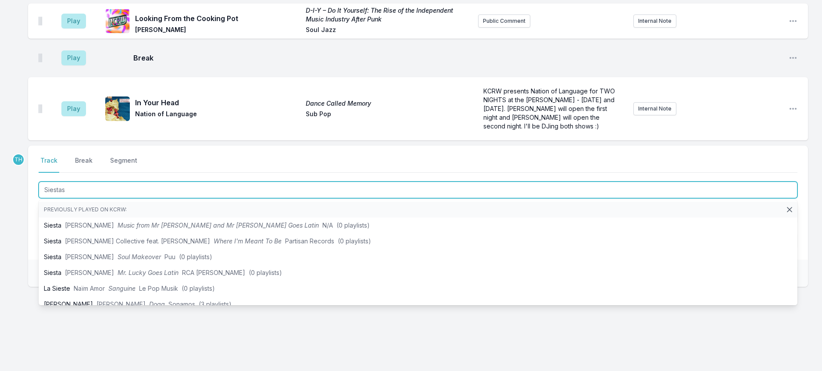
type input "Siestas"
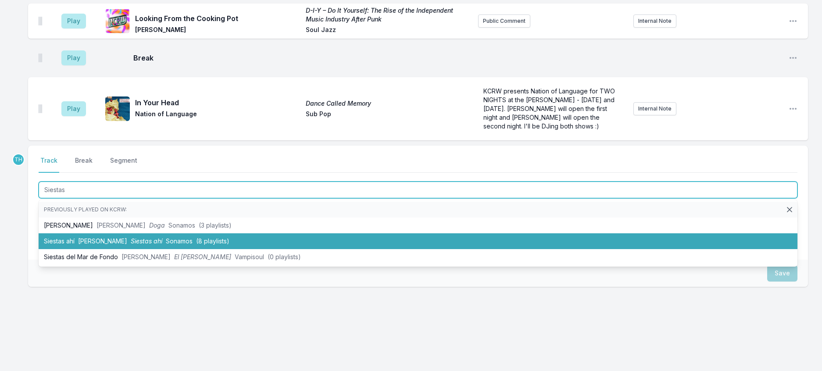
drag, startPoint x: 189, startPoint y: 270, endPoint x: 194, endPoint y: 269, distance: 5.1
click at [189, 245] on span "Sonamos" at bounding box center [179, 240] width 27 height 7
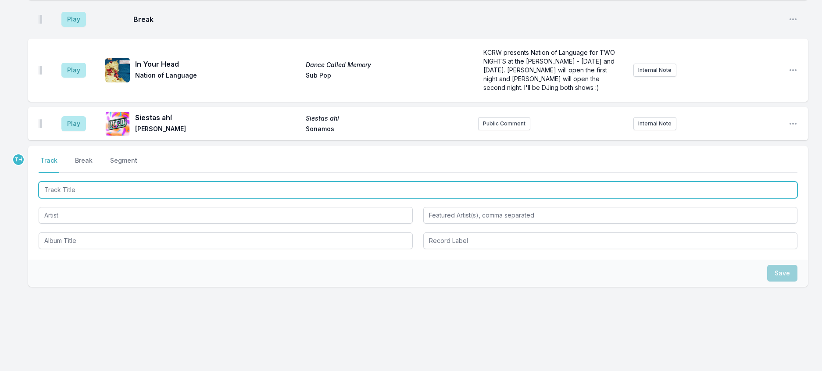
scroll to position [785, 0]
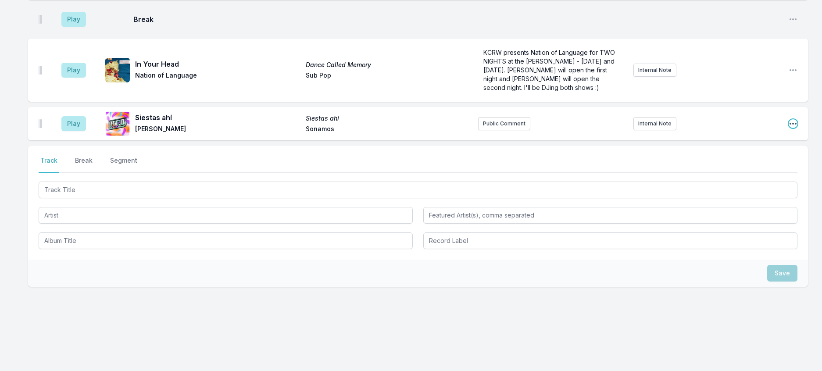
click at [791, 128] on icon "Open playlist item options" at bounding box center [792, 123] width 9 height 9
click at [704, 165] on button "Edit Track Details" at bounding box center [748, 157] width 98 height 16
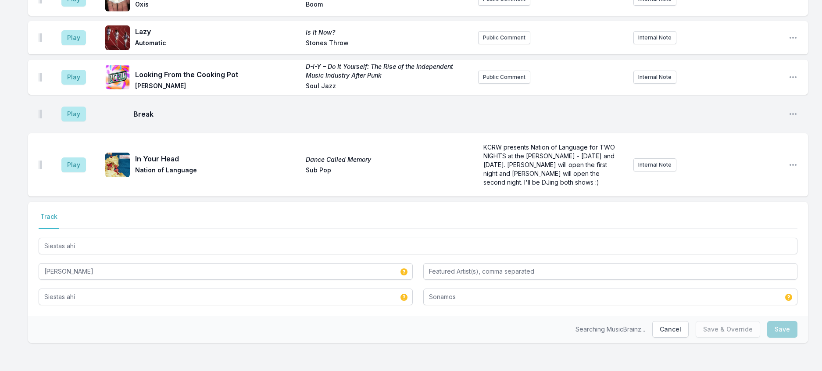
scroll to position [724, 0]
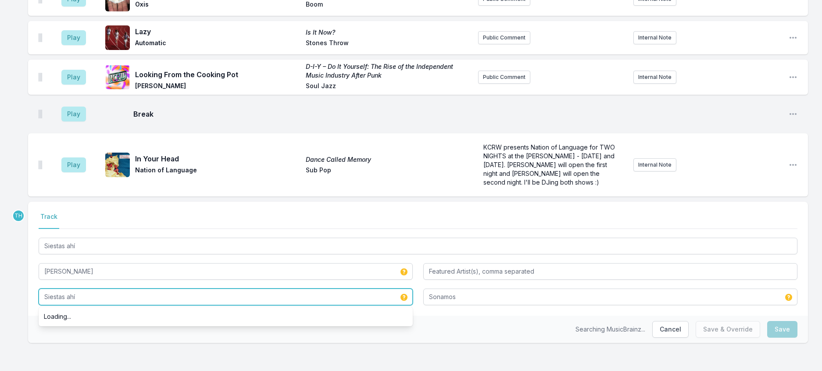
drag, startPoint x: 143, startPoint y: 289, endPoint x: 29, endPoint y: 283, distance: 113.7
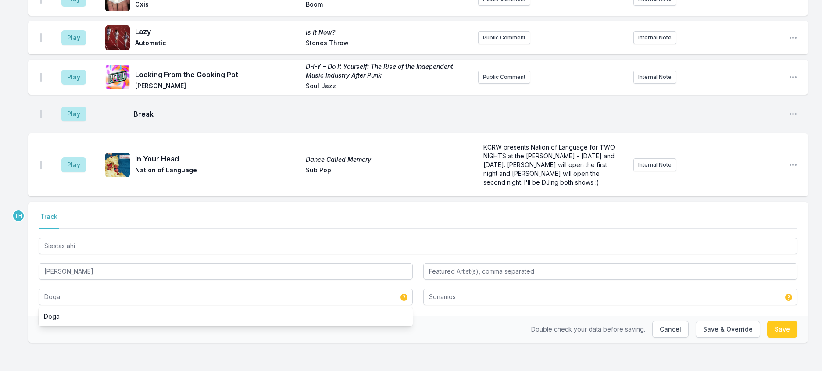
click at [253, 332] on div "Double check your data before saving. Cancel Save & Override Save" at bounding box center [417, 329] width 779 height 27
click at [706, 321] on button "Save & Override" at bounding box center [727, 329] width 64 height 17
type input "Siestas ahí"
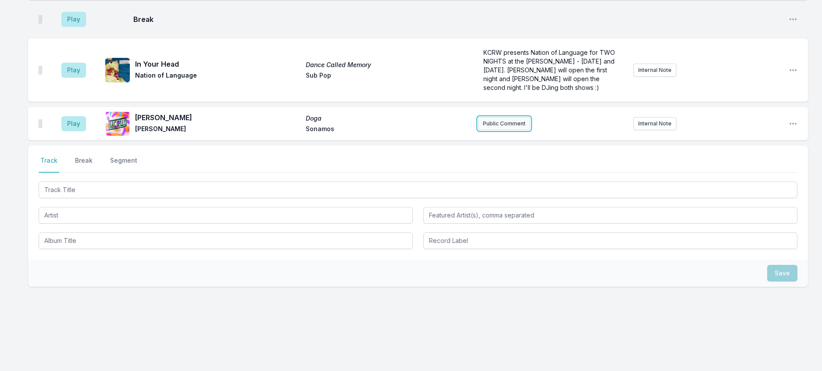
click at [513, 130] on button "Public Comment" at bounding box center [504, 123] width 52 height 13
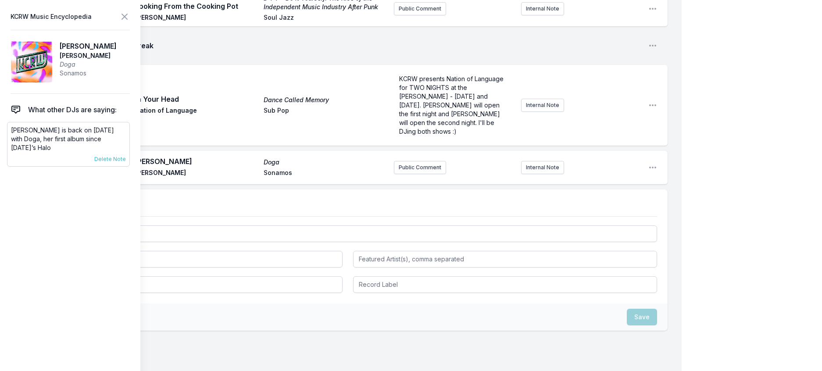
drag, startPoint x: 28, startPoint y: 167, endPoint x: 8, endPoint y: 148, distance: 27.0
click at [8, 148] on div "[PERSON_NAME] is back on [DATE] with Doga, her first album since [DATE]’s Halo …" at bounding box center [68, 144] width 123 height 45
copy p "[PERSON_NAME] is back on [DATE] with Doga, her first album since [DATE]’s Halo"
click at [409, 174] on button "Public Comment" at bounding box center [420, 167] width 52 height 13
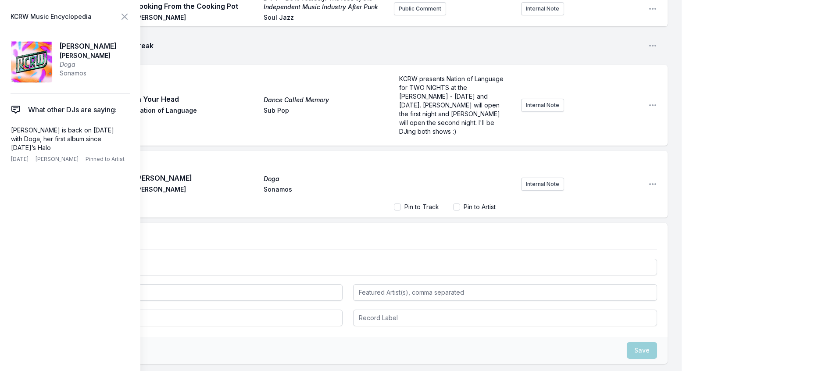
scroll to position [762, 0]
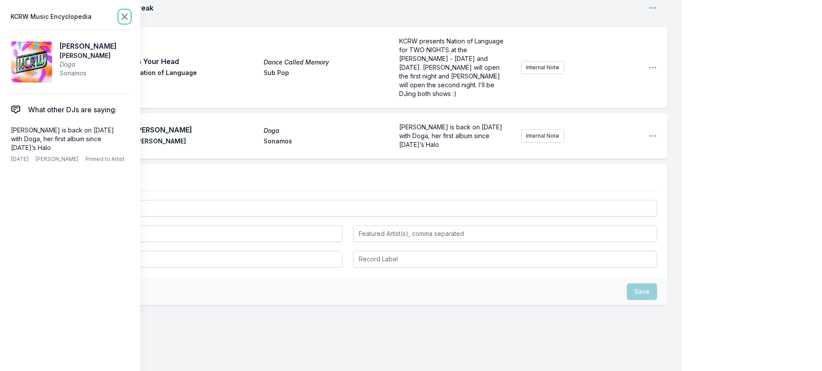
click at [130, 21] on icon at bounding box center [124, 16] width 11 height 11
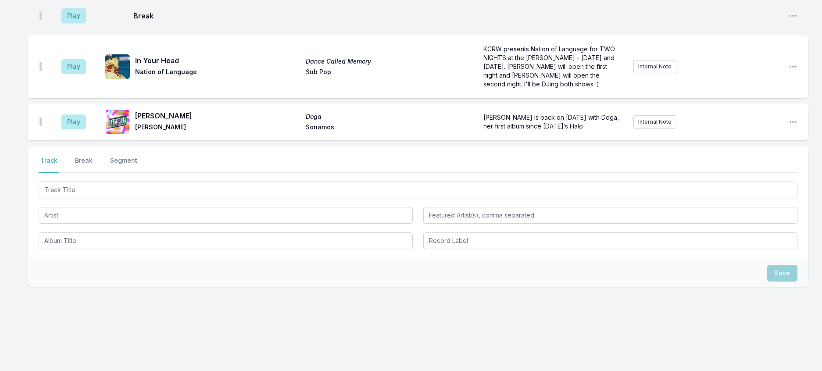
scroll to position [835, 0]
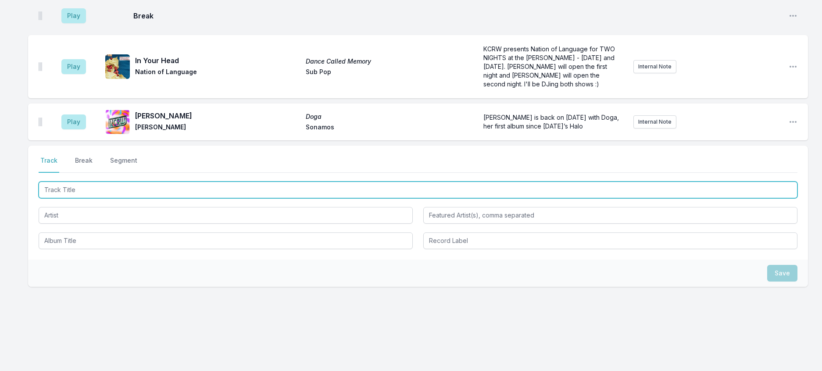
click at [107, 181] on input "Track Title" at bounding box center [418, 189] width 758 height 17
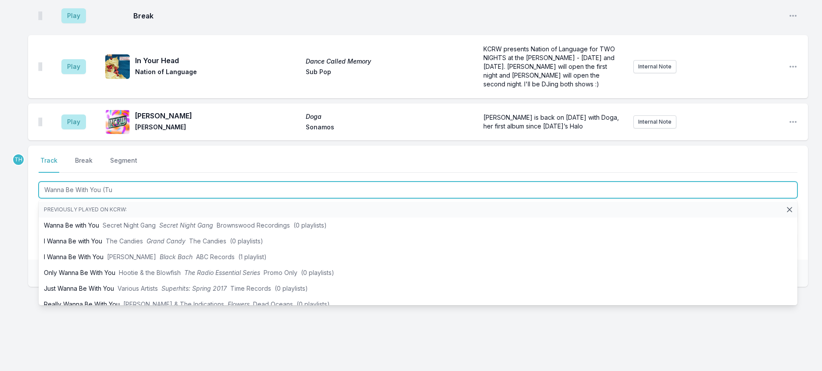
type input "Wanna Be With You (Tur"
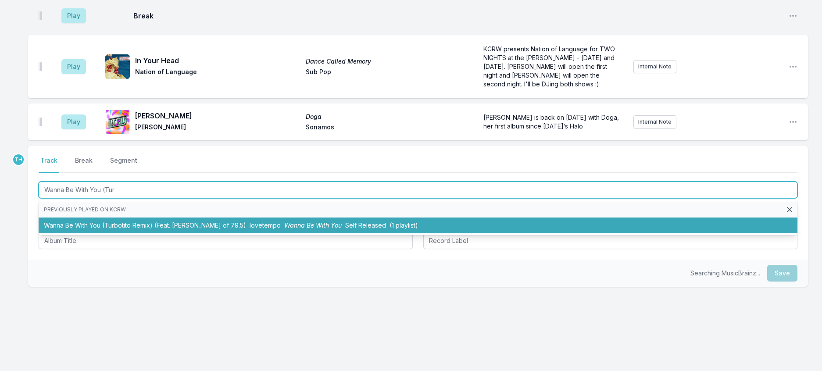
click at [178, 217] on li "Wanna Be With You (Turbotito Remix) (Feat. [PERSON_NAME] of 79.5) lovetempo Wan…" at bounding box center [418, 225] width 758 height 16
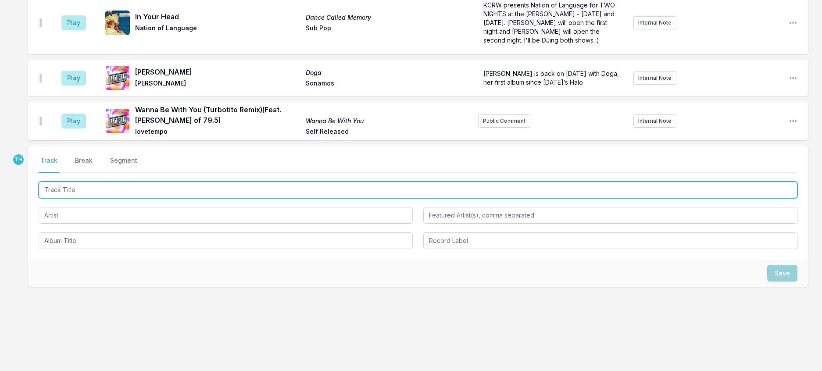
scroll to position [884, 0]
type input "When This Is Over"
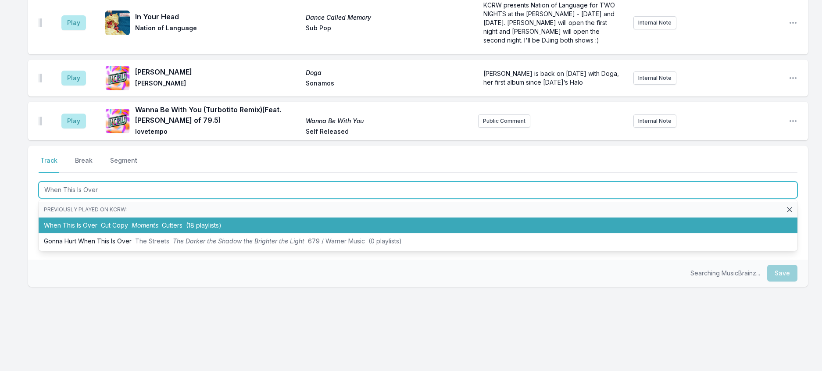
click at [219, 221] on span "(18 playlists)" at bounding box center [204, 224] width 36 height 7
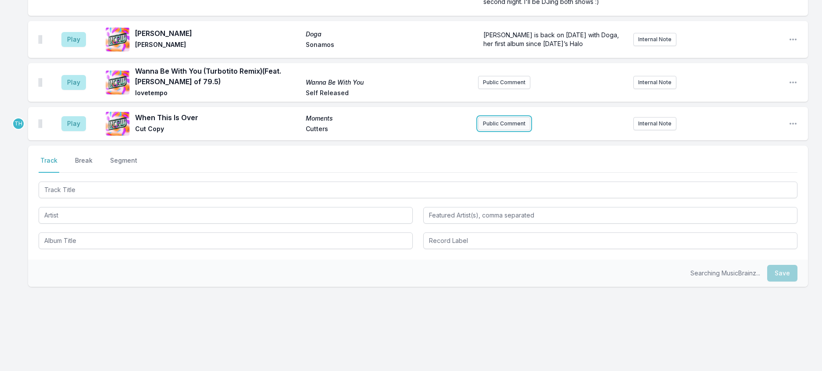
click at [507, 117] on button "Public Comment" at bounding box center [504, 123] width 52 height 13
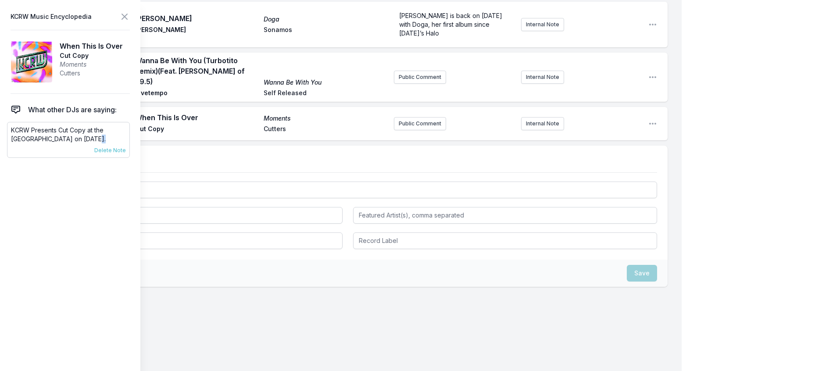
scroll to position [927, 0]
drag, startPoint x: 78, startPoint y: 157, endPoint x: 9, endPoint y: 142, distance: 71.5
click at [9, 142] on div "KCRW Presents Cut Copy at the [GEOGRAPHIC_DATA] on [DATE]. [DATE] [PERSON_NAME]…" at bounding box center [68, 140] width 123 height 36
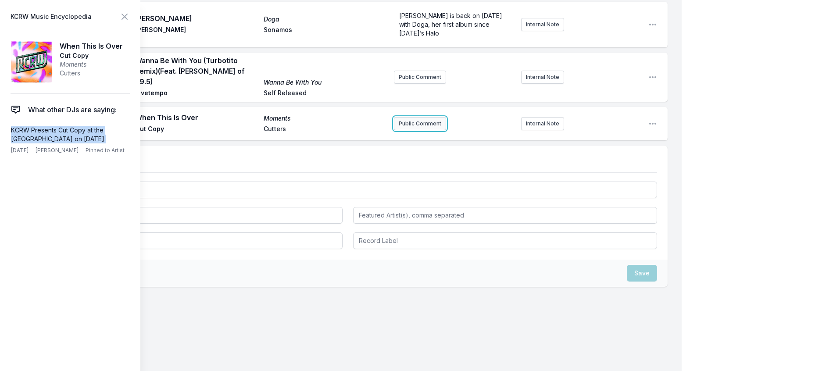
click at [418, 130] on button "Public Comment" at bounding box center [420, 123] width 52 height 13
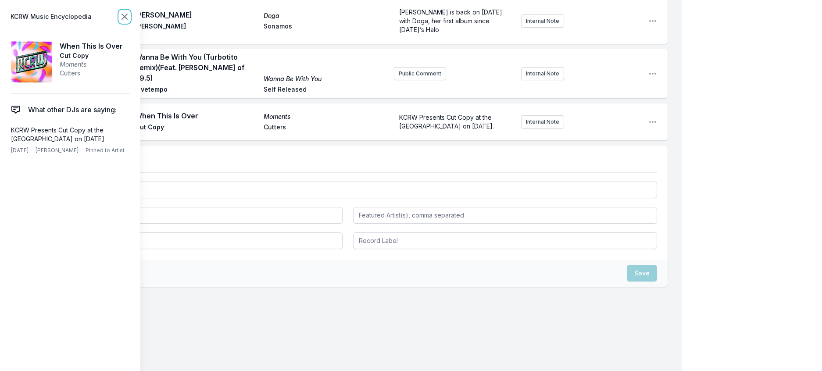
click at [130, 20] on icon at bounding box center [124, 16] width 11 height 11
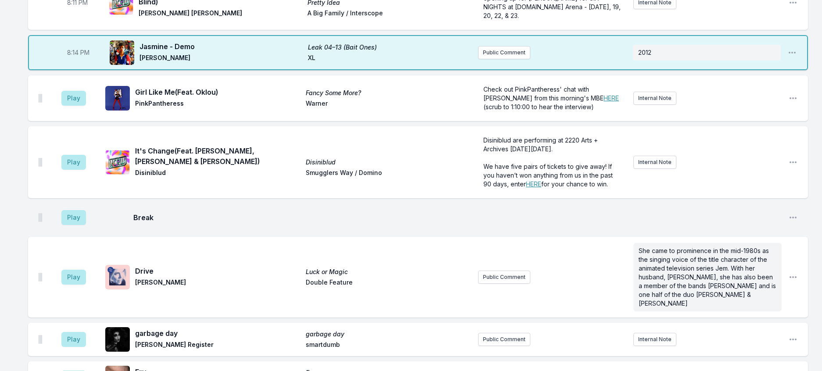
scroll to position [230, 0]
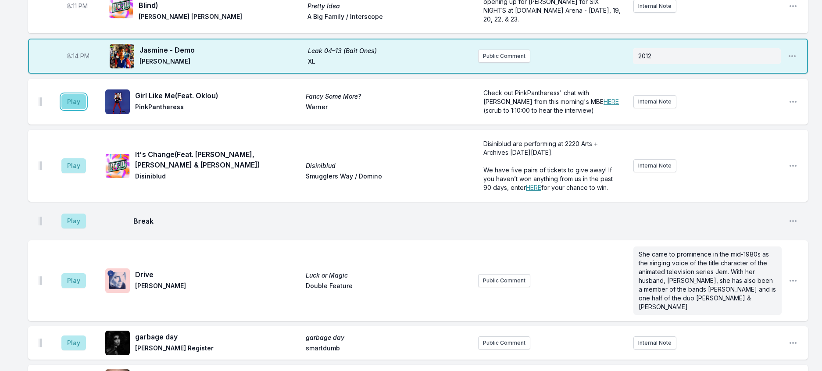
click at [80, 109] on button "Play" at bounding box center [73, 101] width 25 height 15
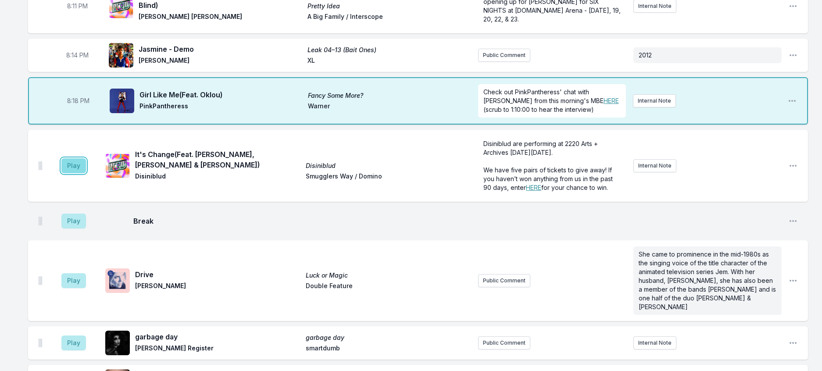
click at [86, 173] on button "Play" at bounding box center [73, 165] width 25 height 15
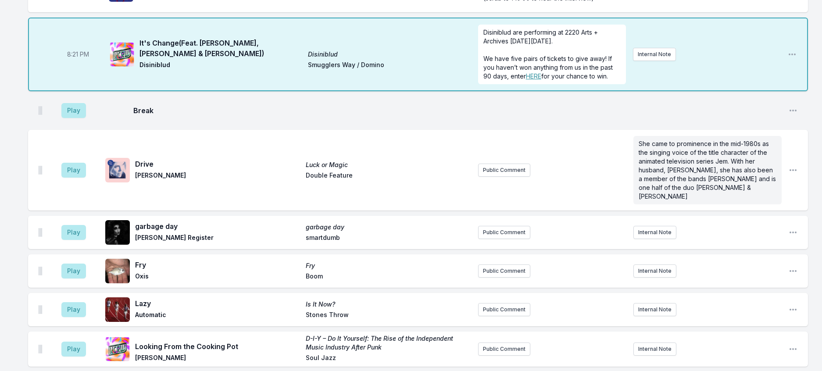
scroll to position [361, 0]
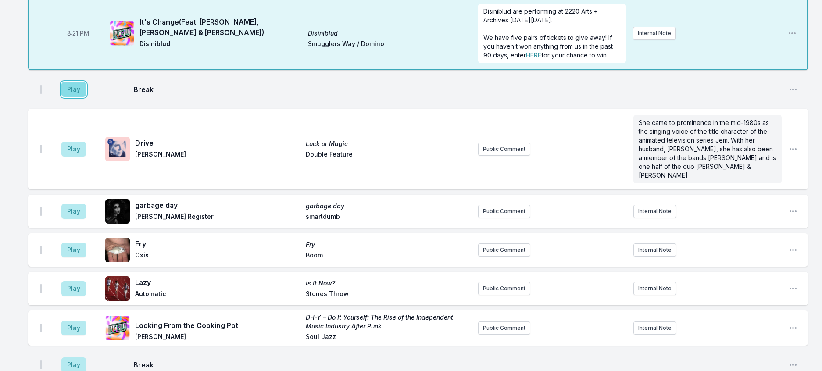
click at [86, 97] on button "Play" at bounding box center [73, 89] width 25 height 15
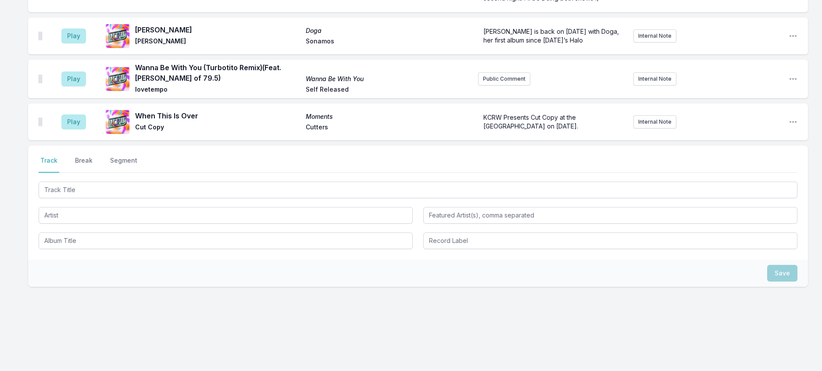
scroll to position [887, 0]
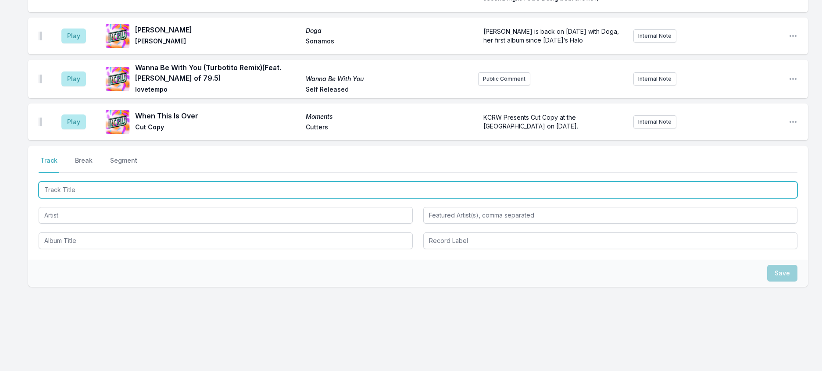
click at [125, 198] on input "Track Title" at bounding box center [418, 189] width 758 height 17
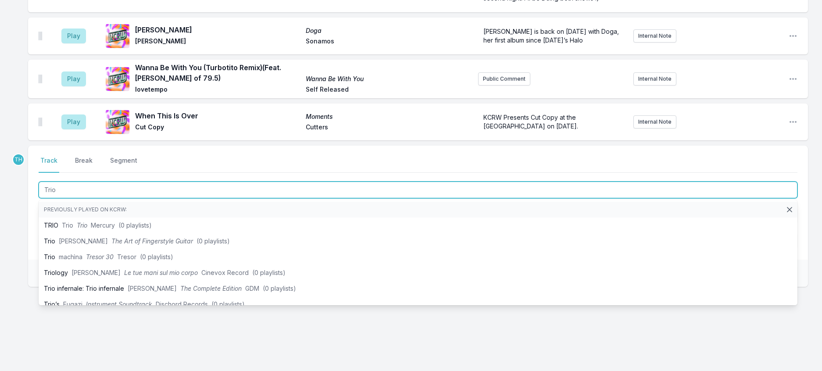
type input "Trio"
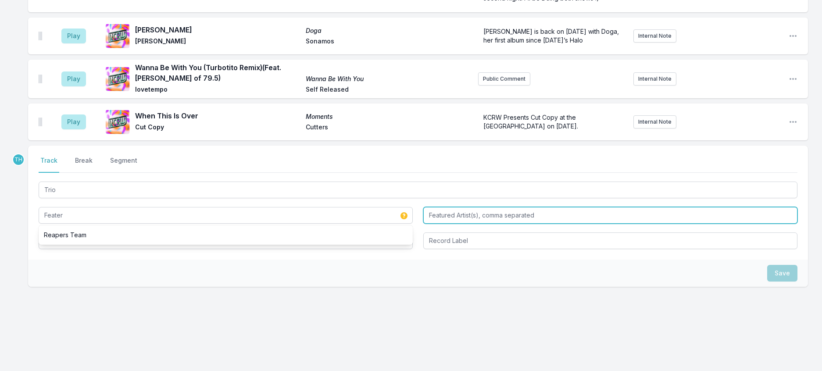
type input "Feater"
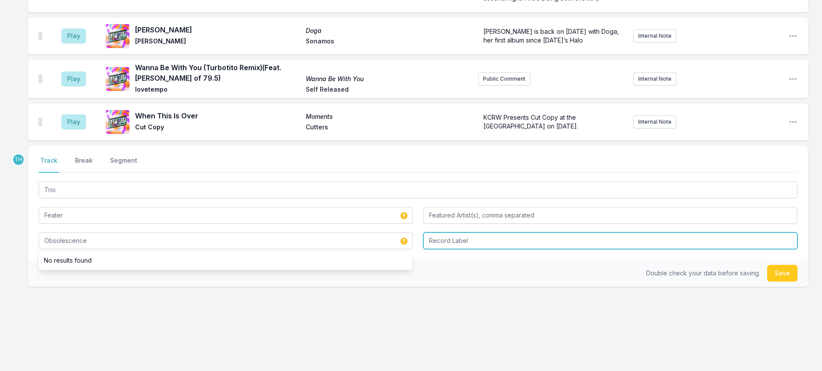
type input "Obsolescence"
click at [459, 249] on input "Running back" at bounding box center [610, 240] width 374 height 17
type input "Running Back"
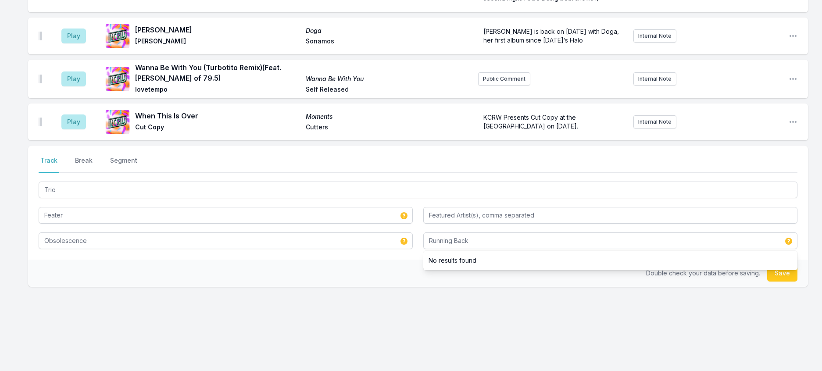
click at [362, 287] on div "Double check your data before saving. Save" at bounding box center [417, 273] width 779 height 27
click at [779, 281] on button "Save" at bounding box center [782, 273] width 30 height 17
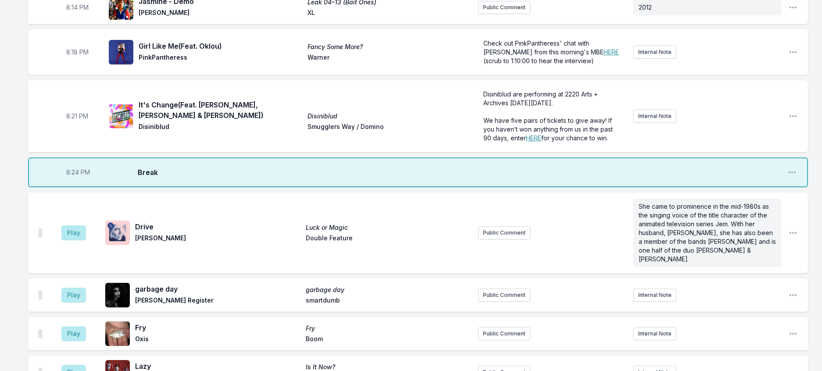
scroll to position [273, 0]
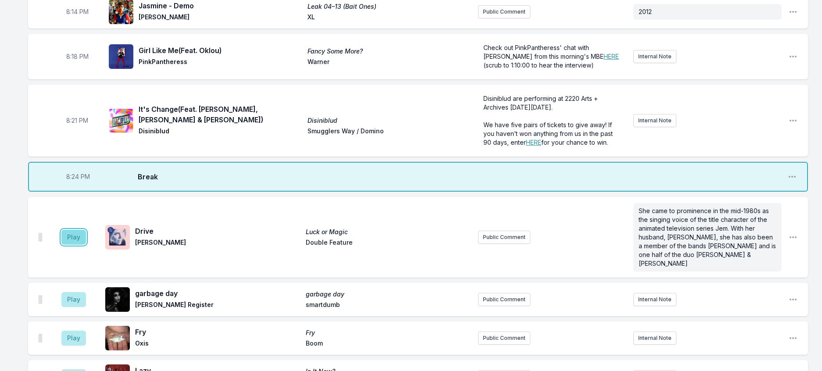
click at [76, 245] on button "Play" at bounding box center [73, 237] width 25 height 15
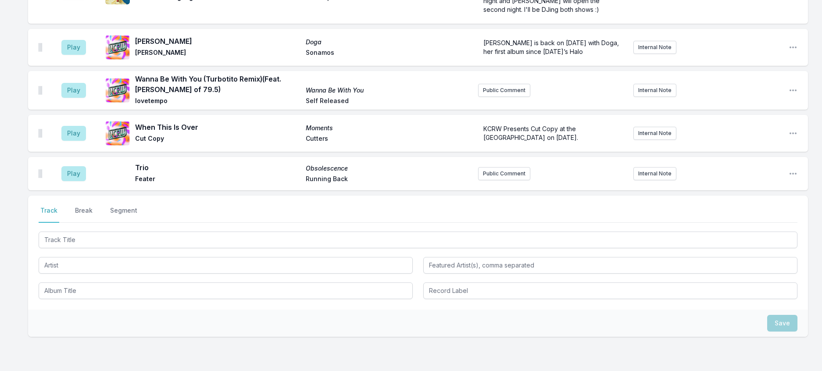
scroll to position [843, 0]
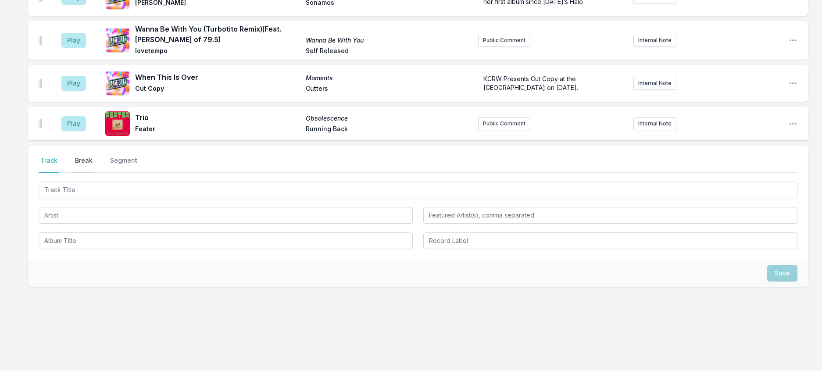
click at [94, 173] on button "Break" at bounding box center [83, 164] width 21 height 17
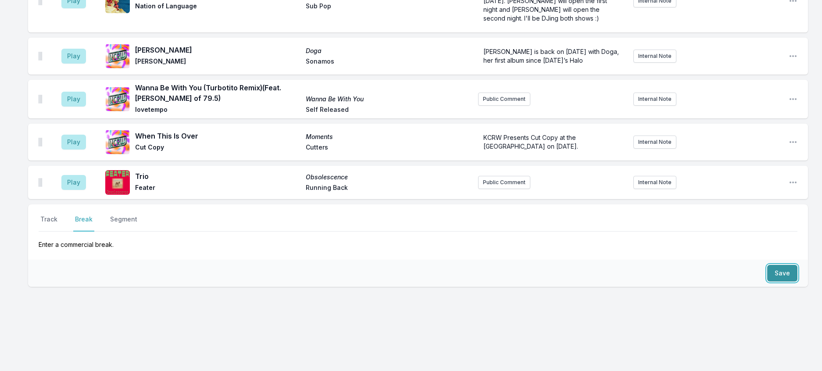
click at [775, 281] on button "Save" at bounding box center [782, 273] width 30 height 17
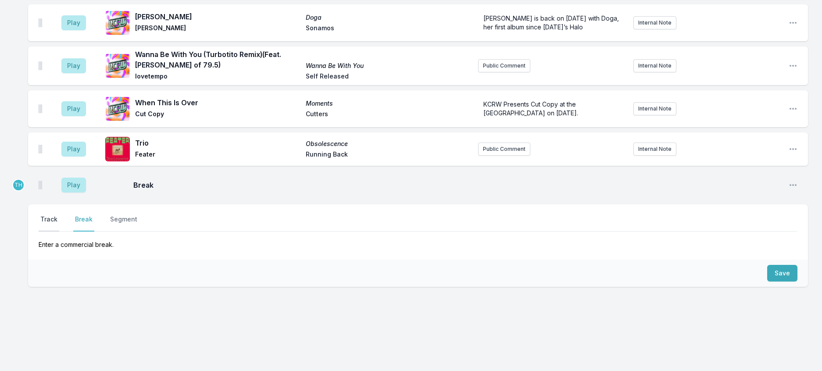
click at [59, 231] on button "Track" at bounding box center [49, 223] width 21 height 17
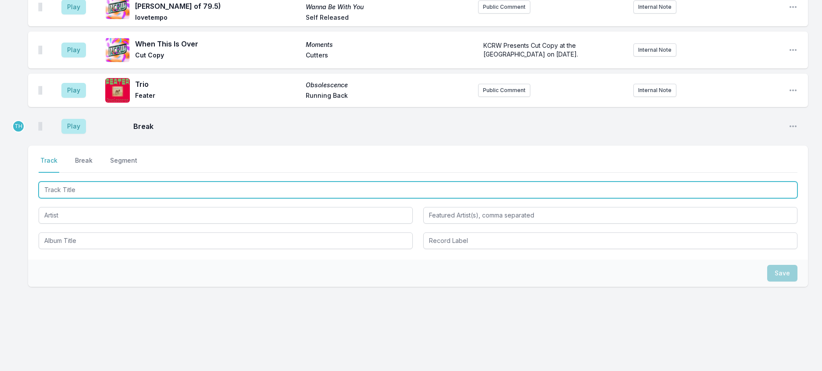
click at [66, 198] on input "Track Title" at bounding box center [418, 189] width 758 height 17
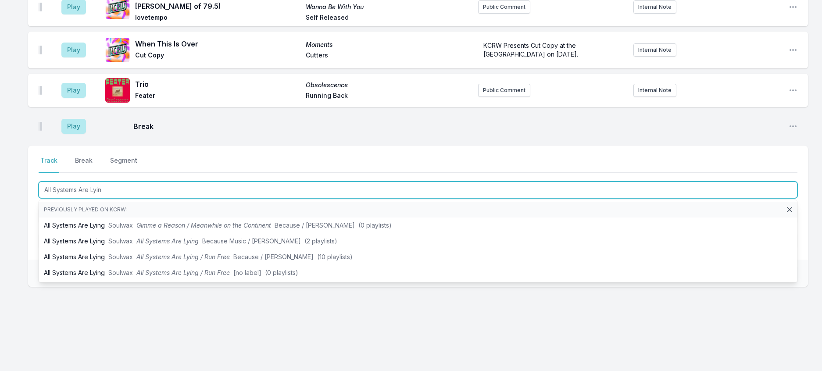
type input "All Systems Are Lying"
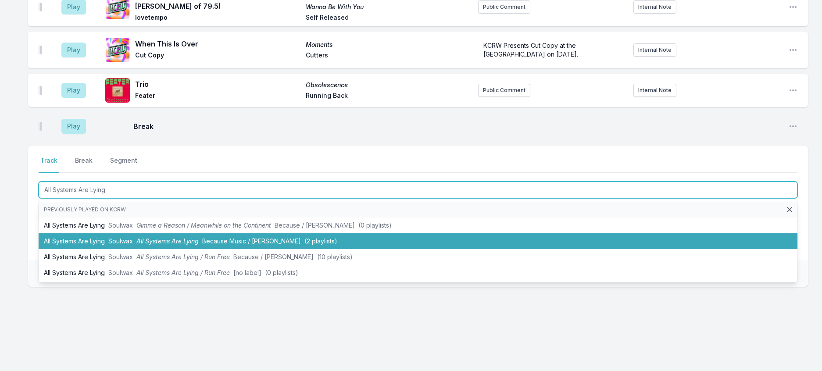
click at [236, 249] on li "All Systems Are Lying Soulwax All Systems Are Lying Because Music / Deewee (2 p…" at bounding box center [418, 241] width 758 height 16
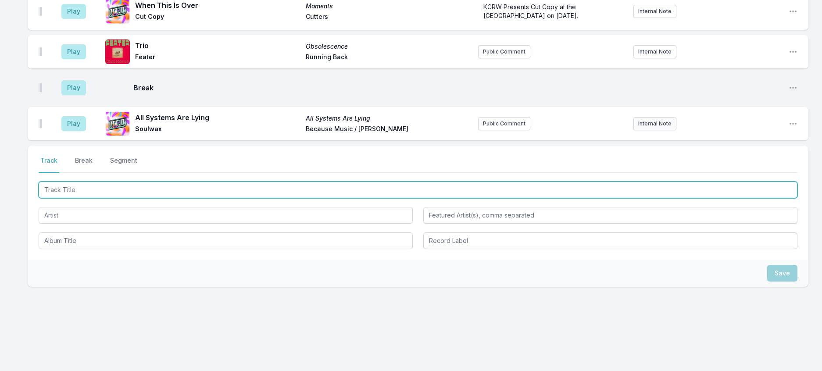
scroll to position [1011, 0]
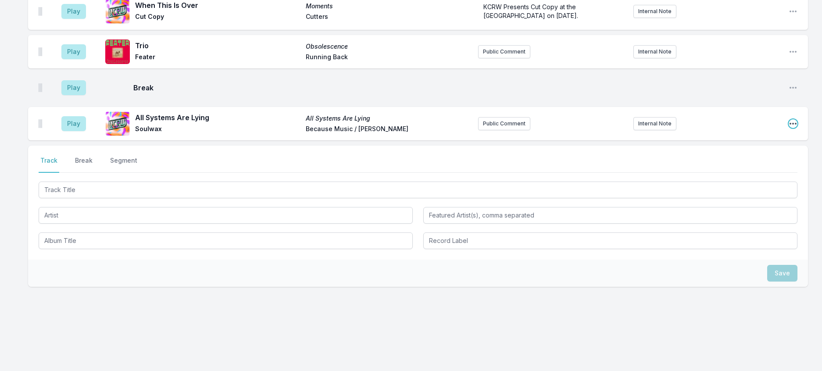
click at [788, 128] on icon "Open playlist item options" at bounding box center [792, 123] width 9 height 9
click at [752, 165] on button "Edit Track Details" at bounding box center [748, 157] width 98 height 16
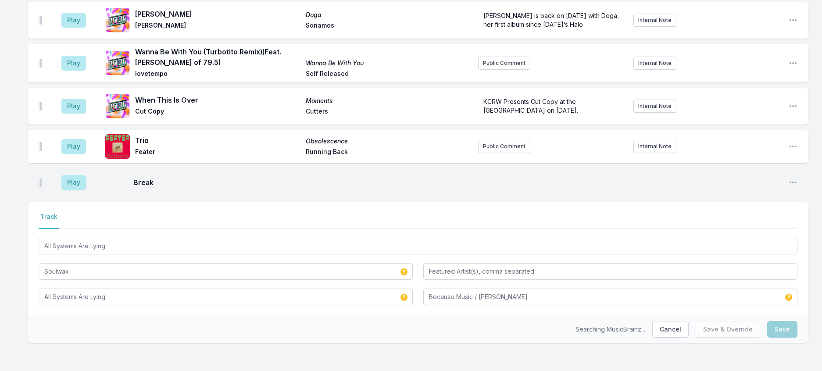
scroll to position [949, 0]
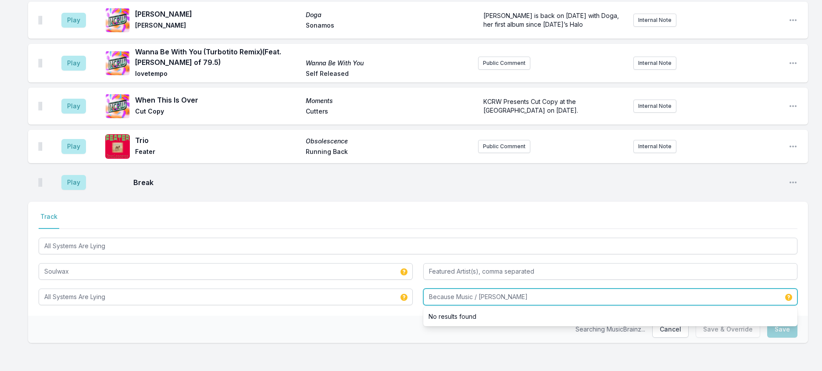
drag, startPoint x: 514, startPoint y: 288, endPoint x: 402, endPoint y: 281, distance: 112.9
click at [402, 281] on div "All Systems Are Lying Soulwax All Systems Are Lying Because Music / Deewee No r…" at bounding box center [418, 270] width 758 height 69
type input "B"
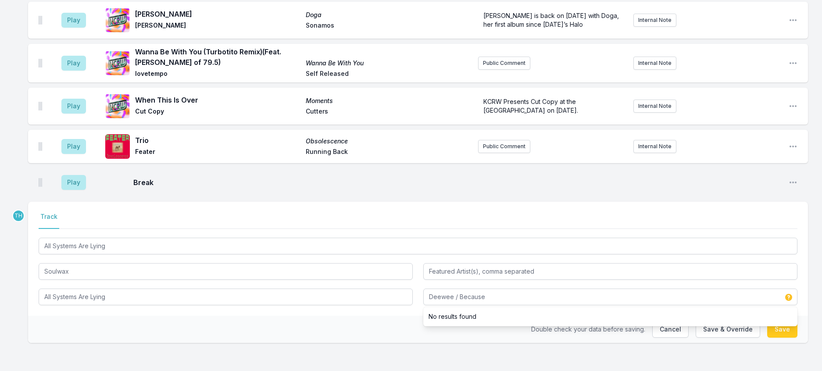
drag, startPoint x: 373, startPoint y: 313, endPoint x: 516, endPoint y: 312, distance: 143.8
click at [374, 316] on div "Double check your data before saving. Cancel Save & Override Save" at bounding box center [417, 329] width 779 height 27
click at [711, 321] on button "Save & Override" at bounding box center [727, 329] width 64 height 17
type input "Because Music / [PERSON_NAME]"
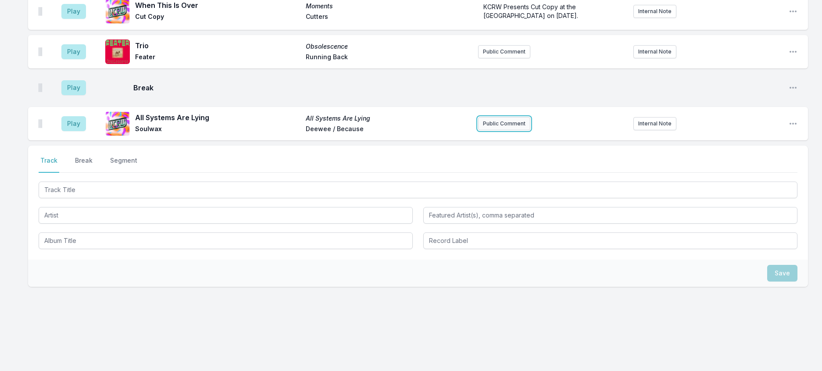
click at [511, 130] on button "Public Comment" at bounding box center [504, 123] width 52 height 13
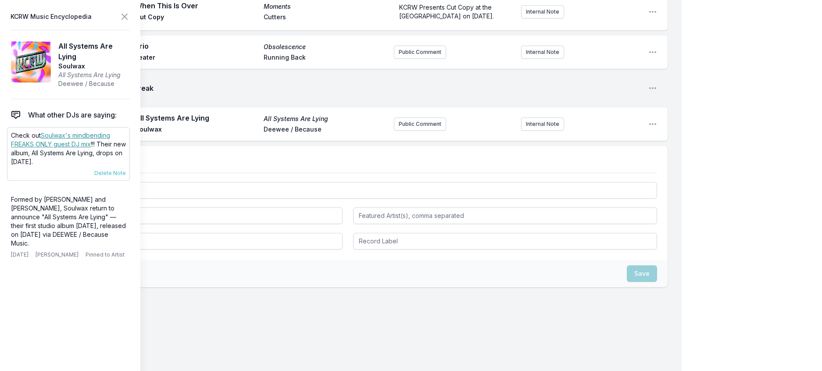
scroll to position [950, 0]
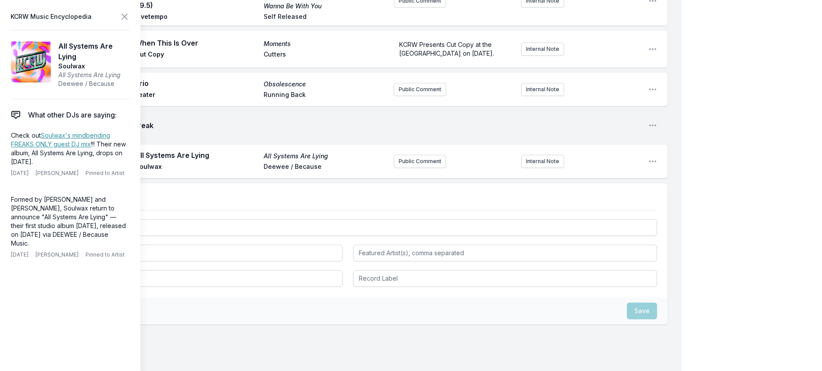
drag, startPoint x: 60, startPoint y: 182, endPoint x: 4, endPoint y: 153, distance: 63.3
click at [4, 153] on aside "KCRW Music Encyclopedia All Systems Are Lying Soulwax All Systems Are Lying Dee…" at bounding box center [70, 185] width 140 height 371
click at [394, 168] on button "Public Comment" at bounding box center [420, 161] width 52 height 13
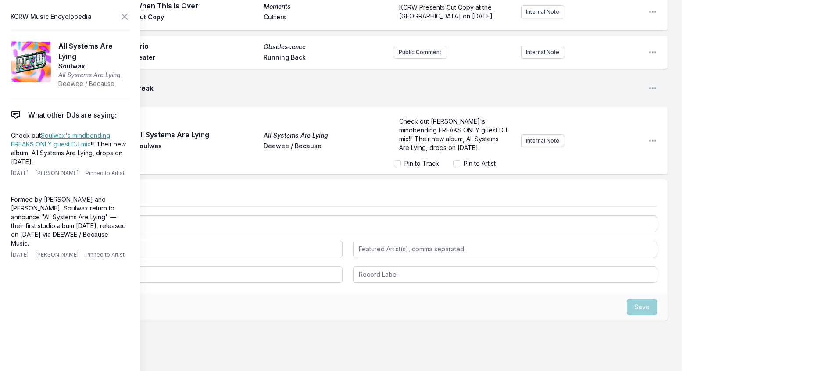
scroll to position [10, 0]
click at [95, 148] on link "Soulwax's mindbending FREAKS ONLY guest DJ mix" at bounding box center [60, 140] width 99 height 16
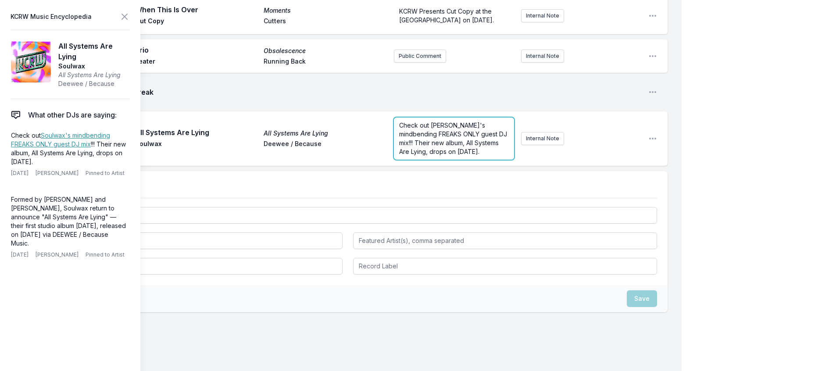
scroll to position [987, 0]
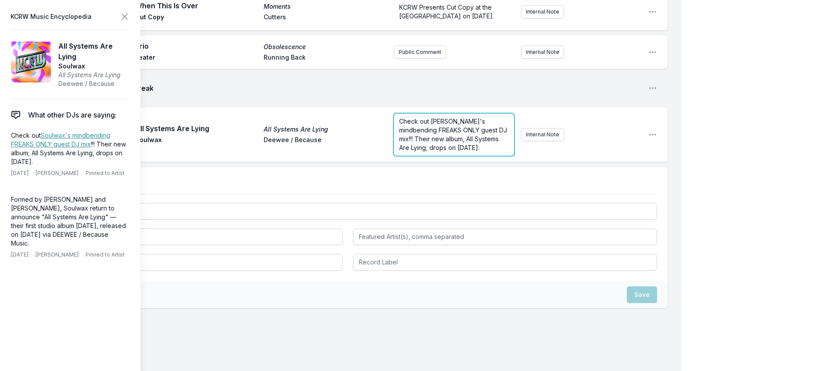
click at [426, 151] on span "Check out [PERSON_NAME]'s mindbending FREAKS ONLY guest DJ mix!!! Their new alb…" at bounding box center [454, 134] width 110 height 34
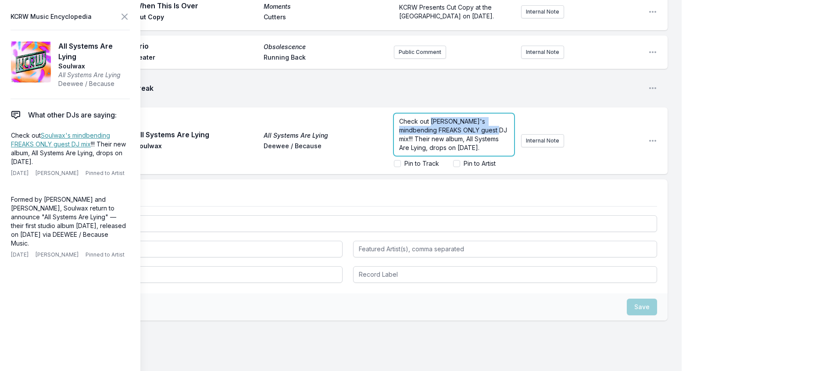
drag, startPoint x: 427, startPoint y: 295, endPoint x: 422, endPoint y: 277, distance: 19.0
click at [422, 151] on span "Check out [PERSON_NAME]'s mindbending FREAKS ONLY guest DJ mix!!! Their new alb…" at bounding box center [454, 134] width 110 height 34
drag, startPoint x: 455, startPoint y: 305, endPoint x: 417, endPoint y: 301, distance: 37.9
click at [417, 151] on span "!!! Their new album, All Systems Are Lying, drops on [DATE]." at bounding box center [450, 138] width 103 height 25
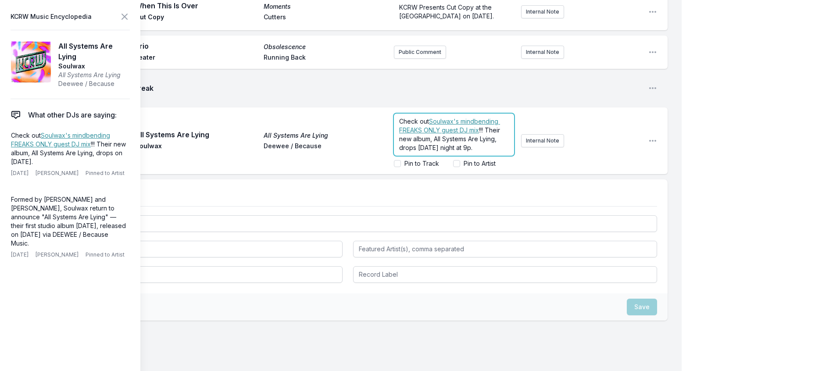
scroll to position [15, 0]
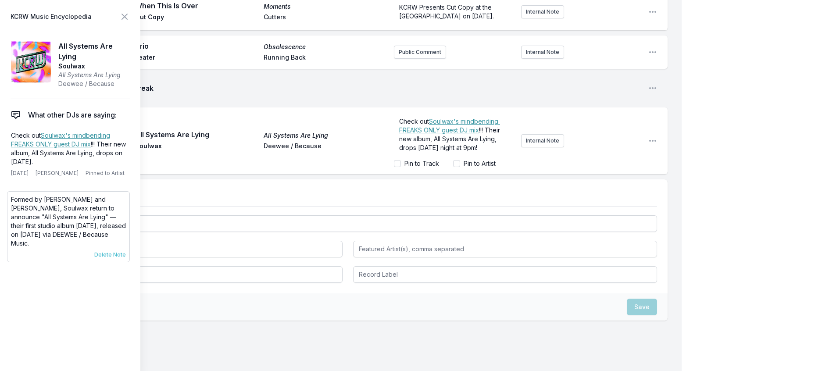
click at [119, 258] on span "Delete Note" at bounding box center [110, 254] width 32 height 7
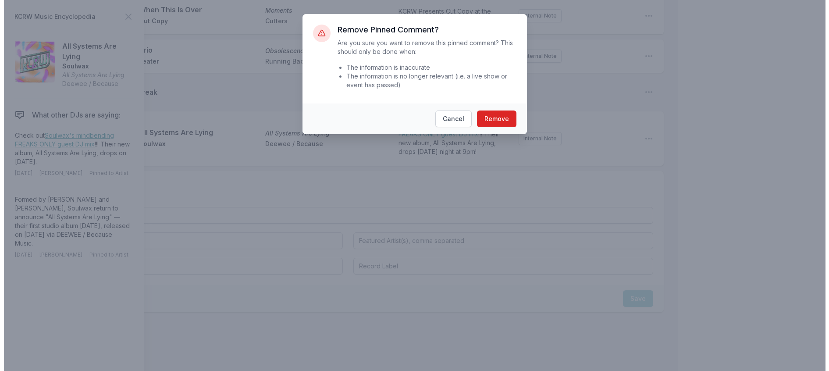
scroll to position [0, 0]
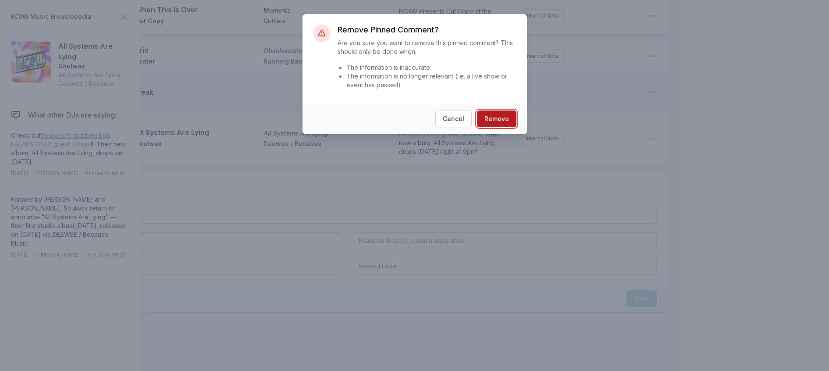
click at [505, 127] on button "Remove" at bounding box center [496, 118] width 39 height 17
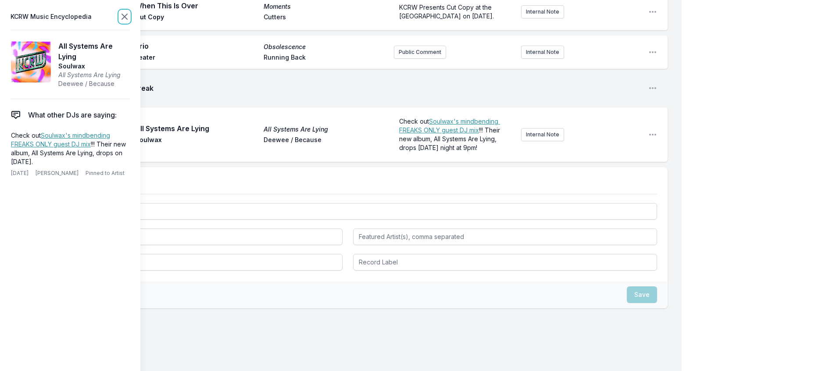
scroll to position [983, 0]
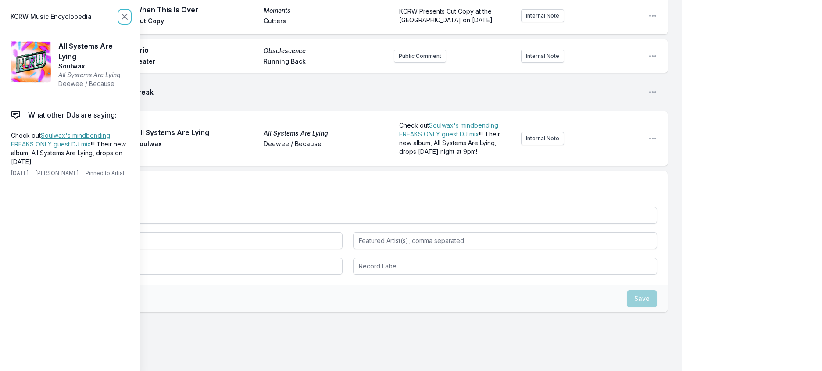
click at [127, 18] on icon at bounding box center [124, 16] width 5 height 5
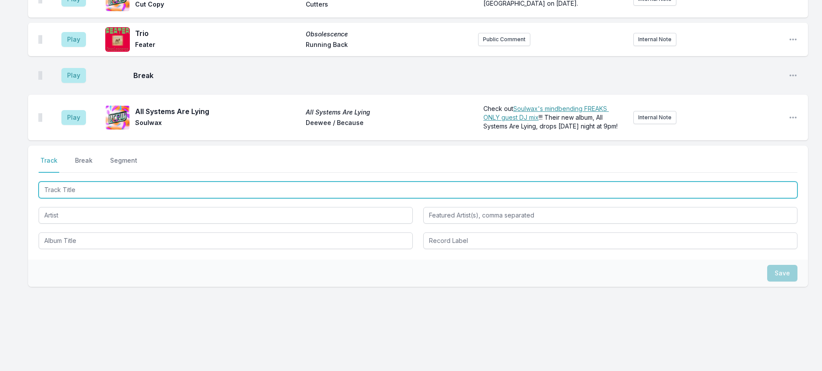
click at [101, 198] on input "Track Title" at bounding box center [418, 189] width 758 height 17
type input "End Of Summer"
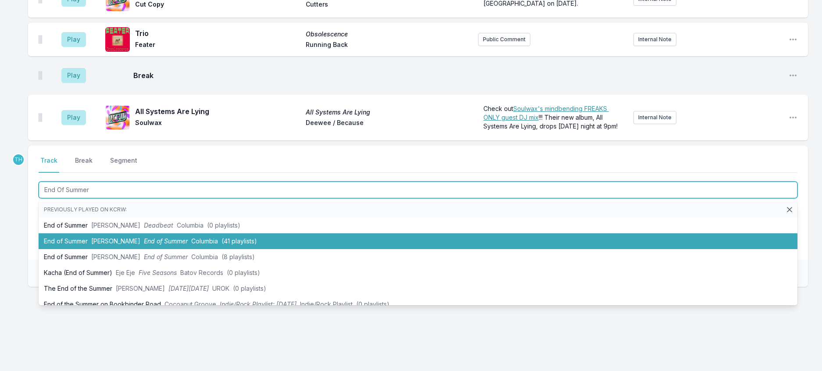
click at [140, 245] on span "[PERSON_NAME]" at bounding box center [115, 240] width 49 height 7
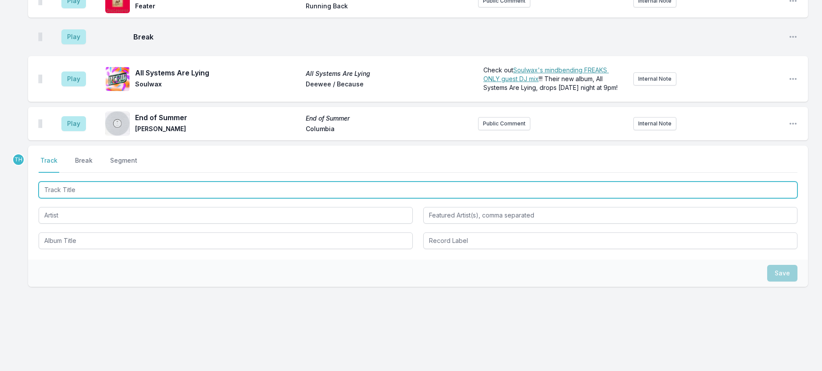
scroll to position [1026, 0]
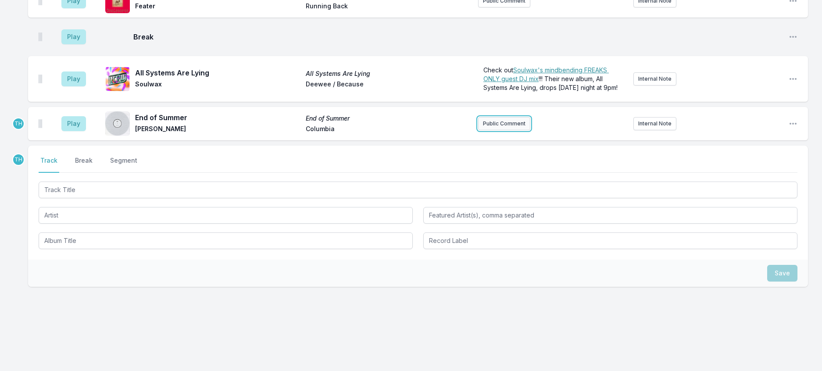
click at [497, 130] on button "Public Comment" at bounding box center [504, 123] width 52 height 13
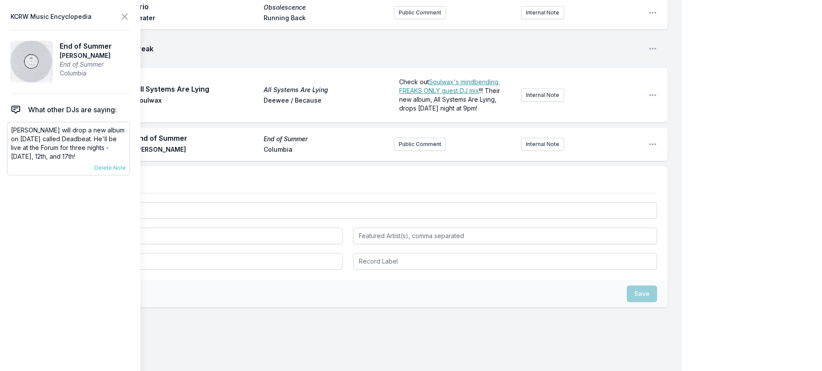
drag, startPoint x: 114, startPoint y: 175, endPoint x: 9, endPoint y: 148, distance: 107.8
click at [9, 148] on div "[PERSON_NAME] will drop a new album on [DATE] called Deadbeat. He'll be live at…" at bounding box center [68, 148] width 123 height 53
copy p "[PERSON_NAME] will drop a new album on [DATE] called Deadbeat. He'll be live at…"
click at [394, 151] on button "Public Comment" at bounding box center [420, 144] width 52 height 13
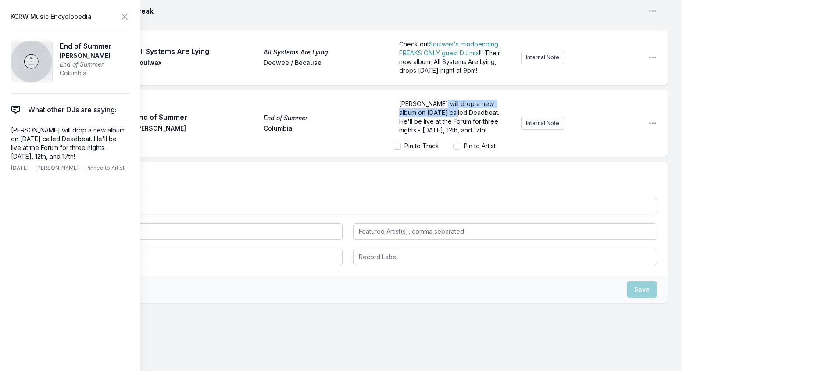
scroll to position [0, 0]
drag, startPoint x: 455, startPoint y: 274, endPoint x: 404, endPoint y: 280, distance: 51.7
click at [403, 135] on p "[PERSON_NAME] will drop a new album on [DATE] called Deadbeat. He'll be live at…" at bounding box center [454, 117] width 110 height 35
click at [454, 134] on span "[PERSON_NAME] will drop a new album on [DATE] called Deadbeat. He'll be live at…" at bounding box center [450, 117] width 102 height 34
drag, startPoint x: 457, startPoint y: 285, endPoint x: 418, endPoint y: 290, distance: 39.4
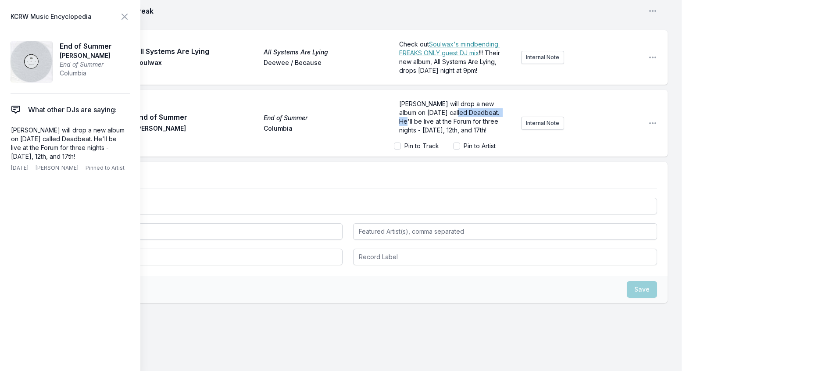
click at [418, 134] on span "[PERSON_NAME] will drop a new album on [DATE] called Deadbeat. He'll be live at…" at bounding box center [450, 117] width 102 height 34
drag, startPoint x: 416, startPoint y: 283, endPoint x: 455, endPoint y: 282, distance: 39.0
click at [455, 134] on span "[PERSON_NAME] will drop a new album on [DATE] called Deadbeat. He'll be live at…" at bounding box center [450, 117] width 102 height 34
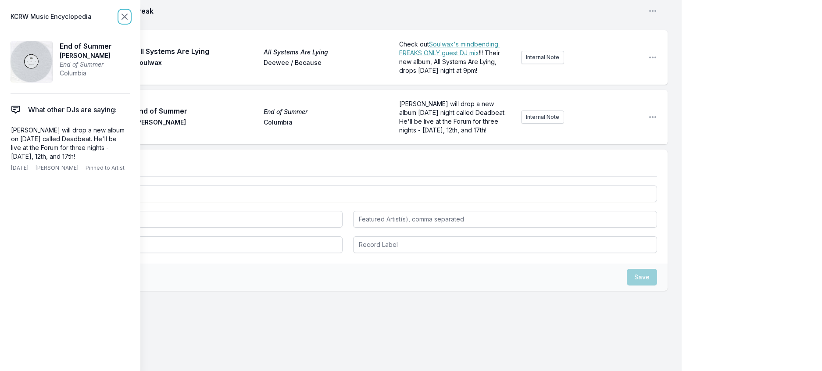
drag, startPoint x: 138, startPoint y: 17, endPoint x: 142, endPoint y: 25, distance: 9.2
click at [130, 18] on icon at bounding box center [124, 16] width 11 height 11
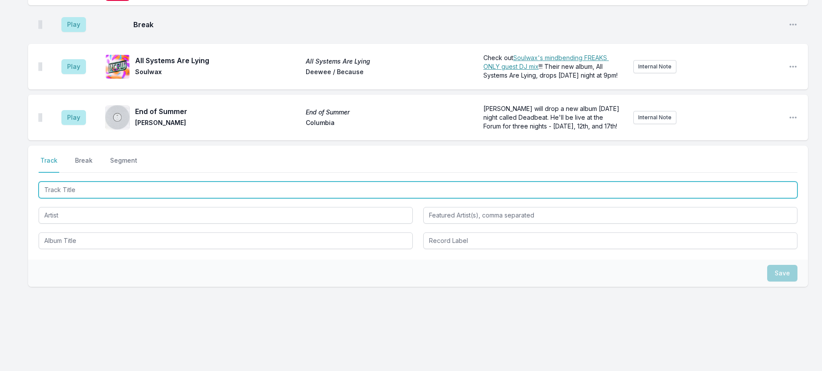
click at [75, 198] on input "Track Title" at bounding box center [418, 189] width 758 height 17
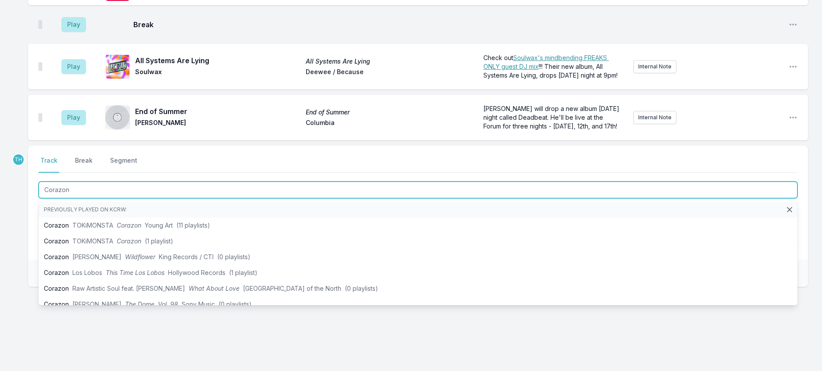
type input "Corazon"
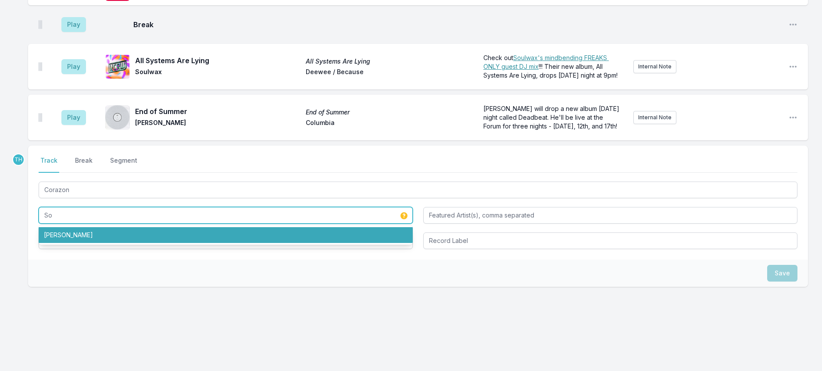
click at [92, 243] on li "[PERSON_NAME]" at bounding box center [226, 235] width 374 height 16
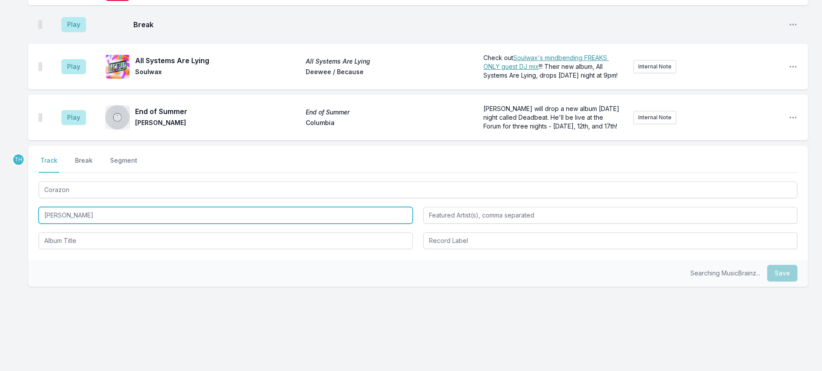
type input "[PERSON_NAME]"
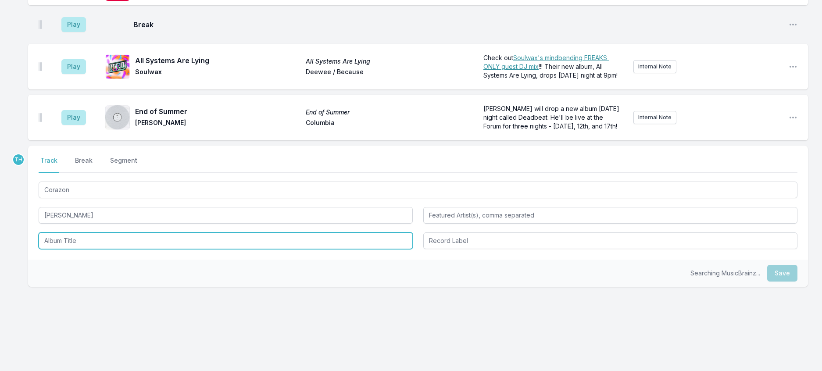
click at [91, 249] on input "Album Title" at bounding box center [226, 240] width 374 height 17
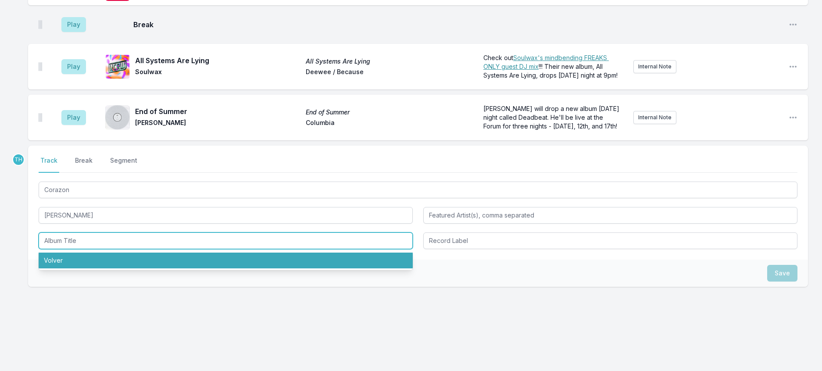
click at [75, 268] on li "Volver" at bounding box center [226, 261] width 374 height 16
type input "Volver"
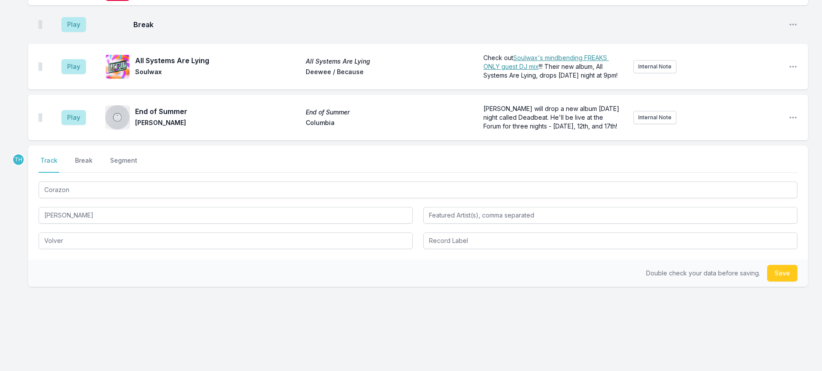
click at [445, 260] on div "Select a tab Track Break Segment Track Break Segment Corazon [PERSON_NAME] Volv…" at bounding box center [417, 203] width 779 height 114
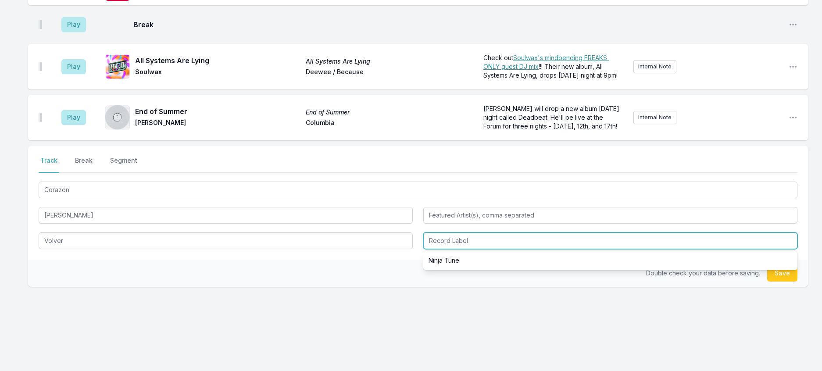
click at [446, 249] on input "Record Label" at bounding box center [610, 240] width 374 height 17
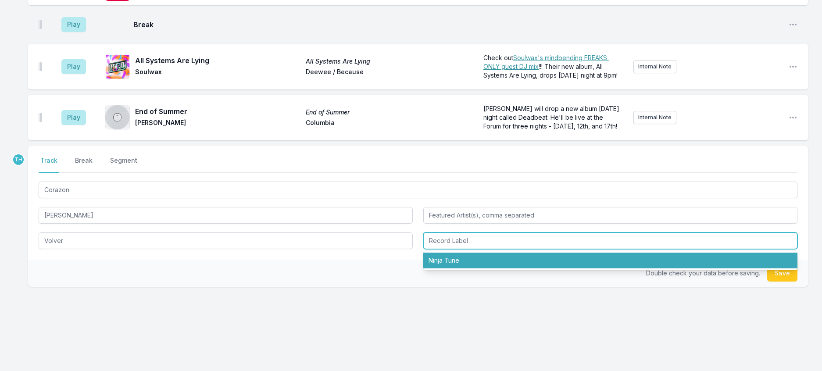
drag, startPoint x: 450, startPoint y: 331, endPoint x: 645, endPoint y: 296, distance: 198.3
click at [450, 268] on li "Ninja Tune" at bounding box center [610, 261] width 374 height 16
type input "Ninja Tune"
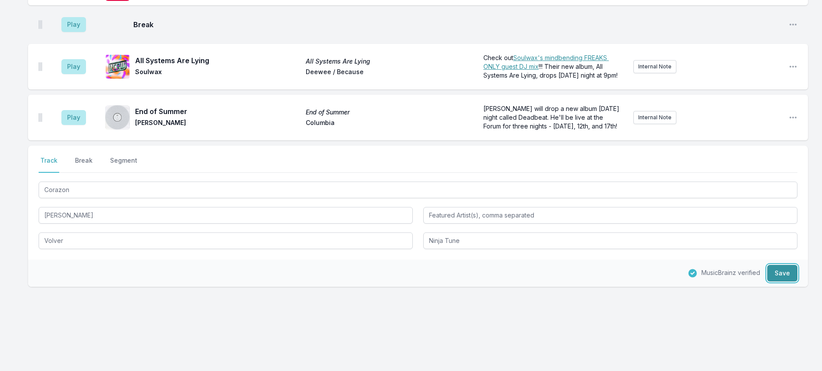
click at [767, 281] on button "Save" at bounding box center [782, 273] width 30 height 17
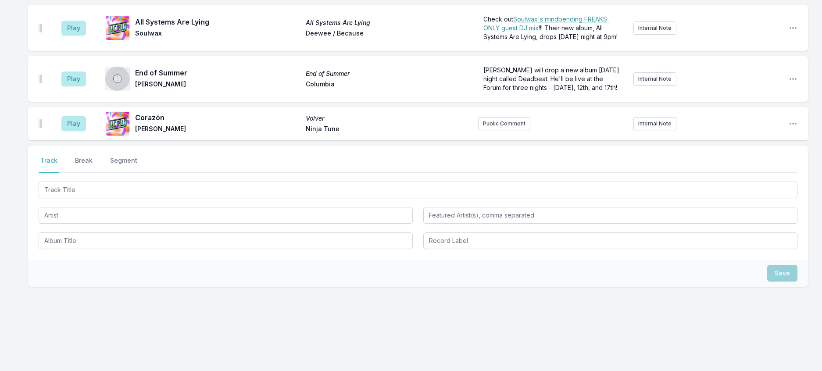
scroll to position [1103, 0]
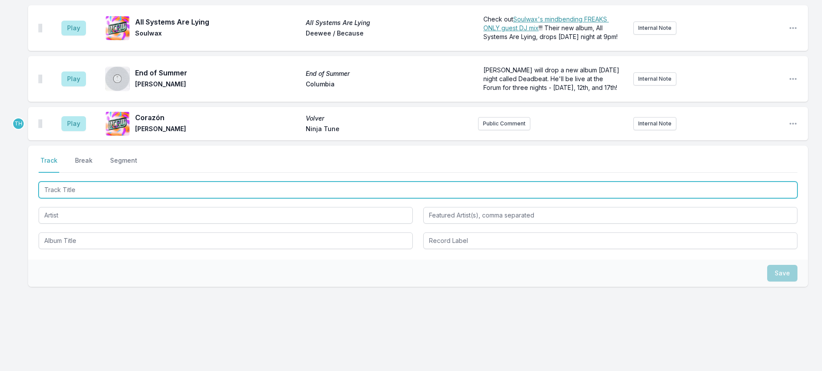
click at [242, 198] on input "Track Title" at bounding box center [418, 189] width 758 height 17
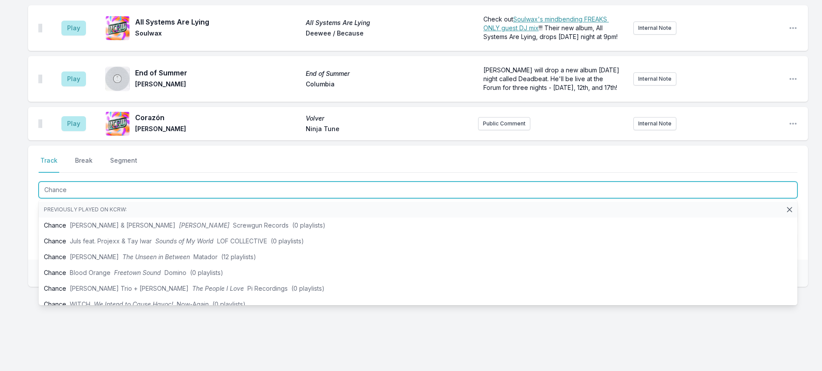
type input "Chance"
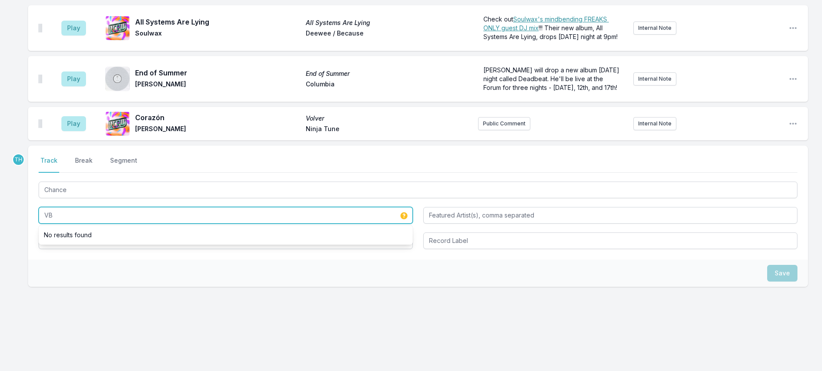
type input "V"
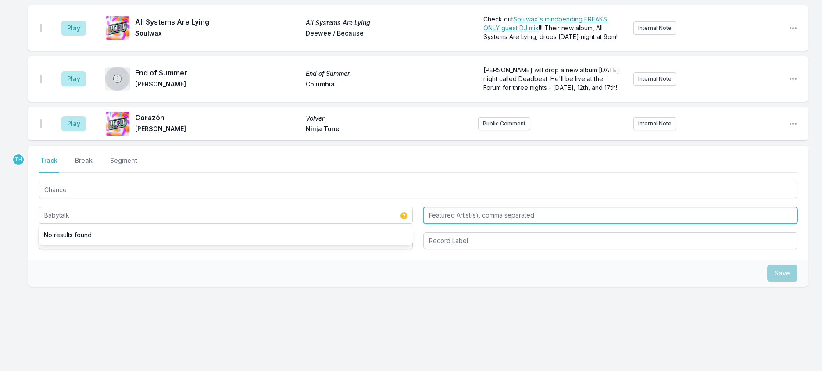
type input "Babytalk"
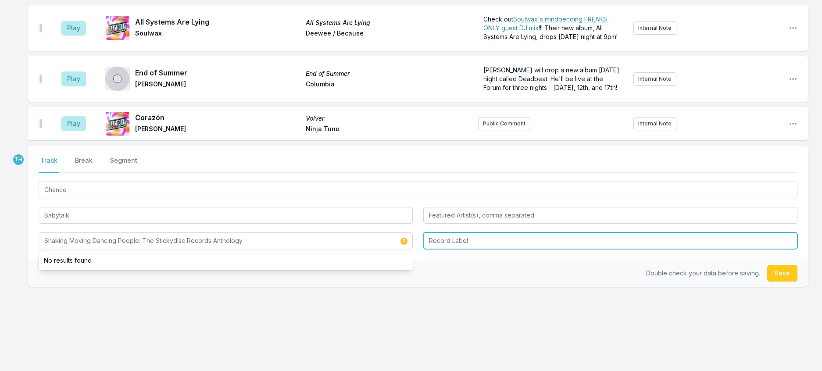
type input "Shaking Moving Dancing People: The Stickydisc Records Anthology"
type input "DFA"
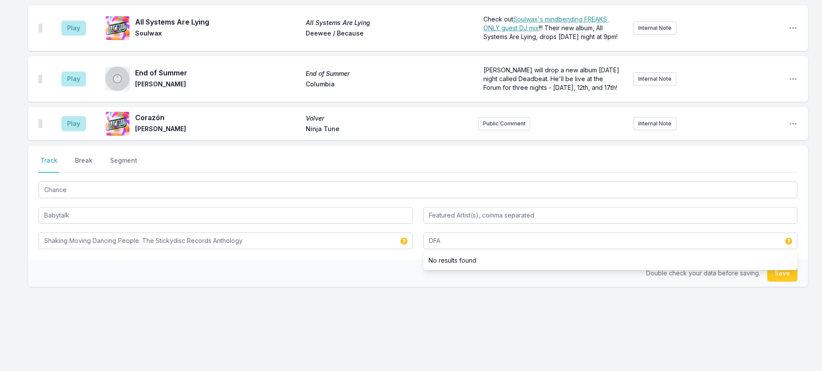
drag, startPoint x: 398, startPoint y: 339, endPoint x: 683, endPoint y: 335, distance: 285.9
click at [399, 287] on div "Double check your data before saving. Save" at bounding box center [417, 273] width 779 height 27
click at [785, 281] on button "Save" at bounding box center [782, 273] width 30 height 17
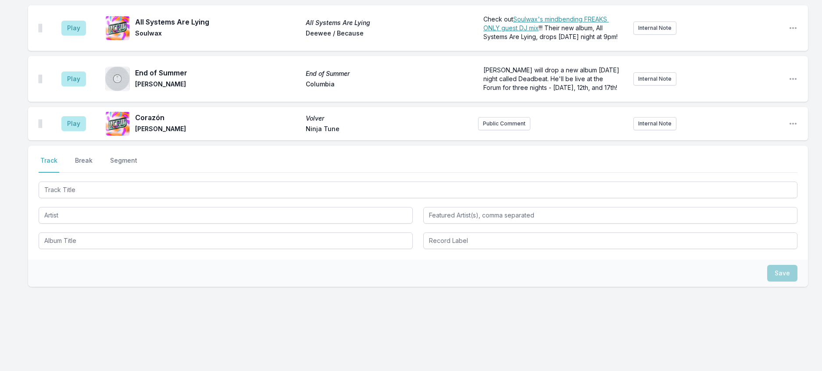
scroll to position [1149, 0]
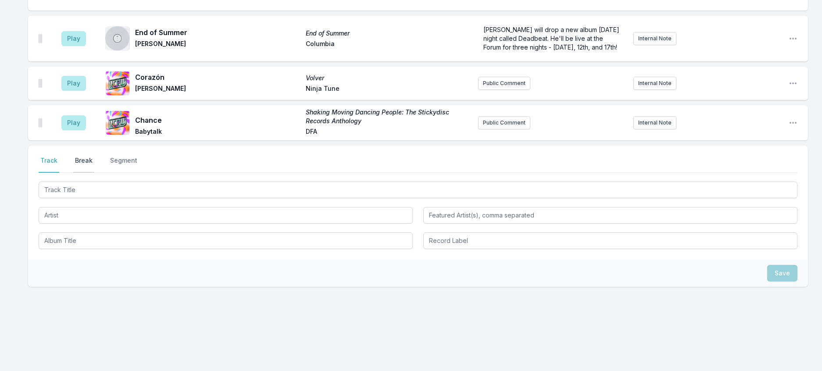
click at [94, 173] on button "Break" at bounding box center [83, 164] width 21 height 17
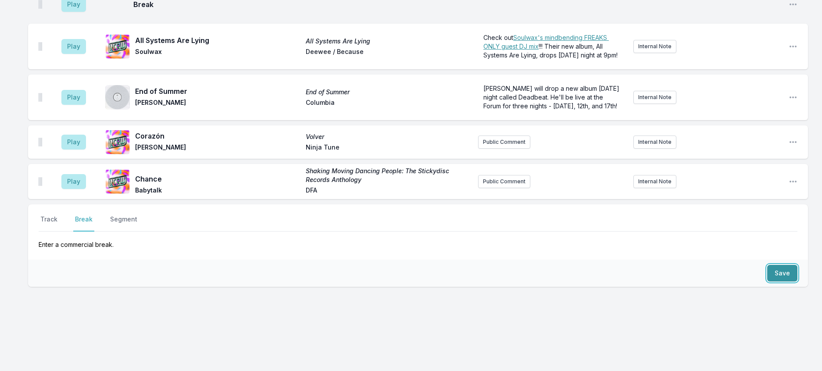
click at [788, 276] on button "Save" at bounding box center [782, 273] width 30 height 17
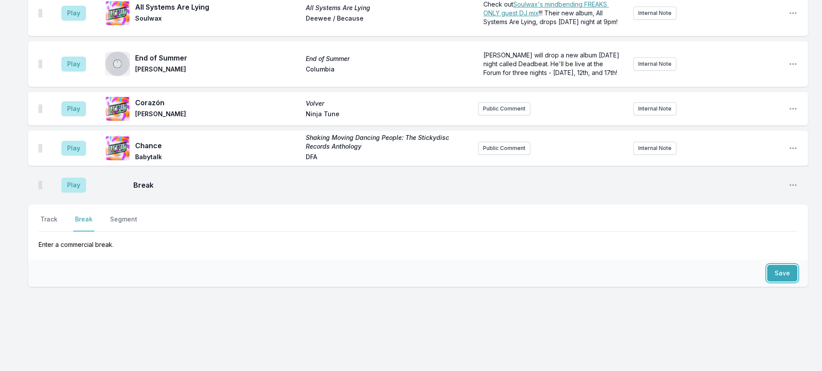
scroll to position [1186, 0]
drag, startPoint x: 53, startPoint y: 221, endPoint x: 67, endPoint y: 227, distance: 15.3
click at [53, 221] on button "Track" at bounding box center [49, 223] width 21 height 17
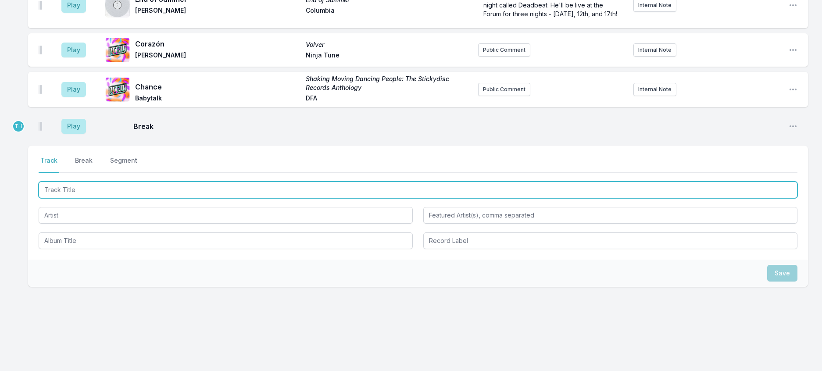
click at [86, 198] on input "Track Title" at bounding box center [418, 189] width 758 height 17
type input "Desire ([PERSON_NAME]"
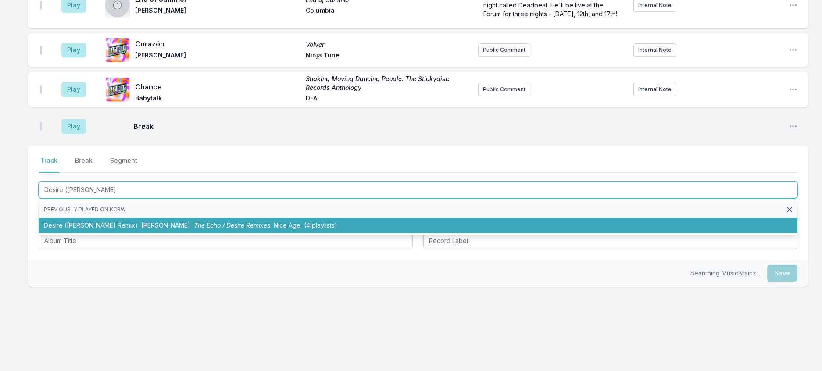
click at [141, 229] on span "[PERSON_NAME]" at bounding box center [165, 224] width 49 height 7
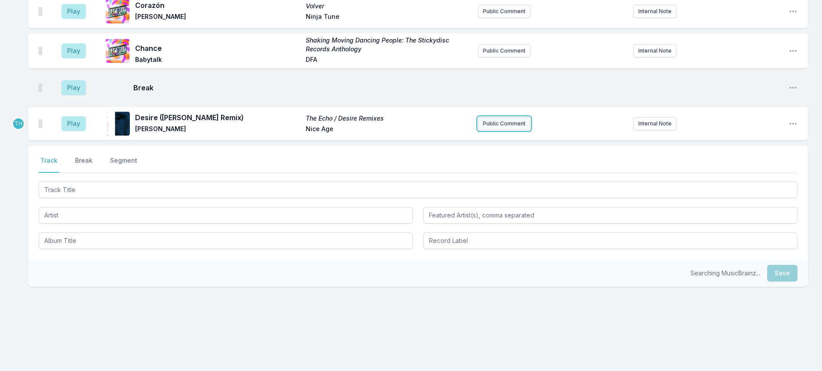
click at [503, 130] on button "Public Comment" at bounding box center [504, 123] width 52 height 13
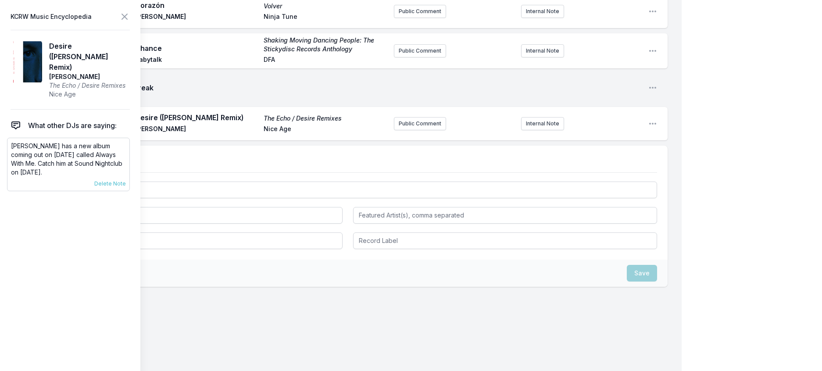
scroll to position [1230, 0]
drag, startPoint x: 83, startPoint y: 191, endPoint x: 7, endPoint y: 162, distance: 81.2
click at [7, 162] on aside "KCRW Music Encyclopedia Desire ([PERSON_NAME] Remix) [PERSON_NAME] The Echo / D…" at bounding box center [70, 185] width 140 height 371
copy p "[PERSON_NAME] has a new album coming out on [DATE] called Always With Me. Catch…"
click at [394, 130] on button "Public Comment" at bounding box center [420, 123] width 52 height 13
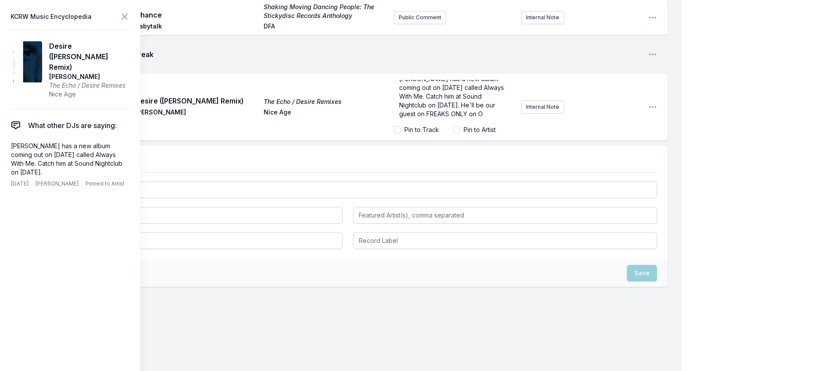
scroll to position [25, 0]
click at [406, 117] on span "[PERSON_NAME] has a new album coming out on [DATE] called Always With Me. Catch…" at bounding box center [452, 96] width 107 height 43
click at [127, 19] on icon at bounding box center [124, 16] width 5 height 5
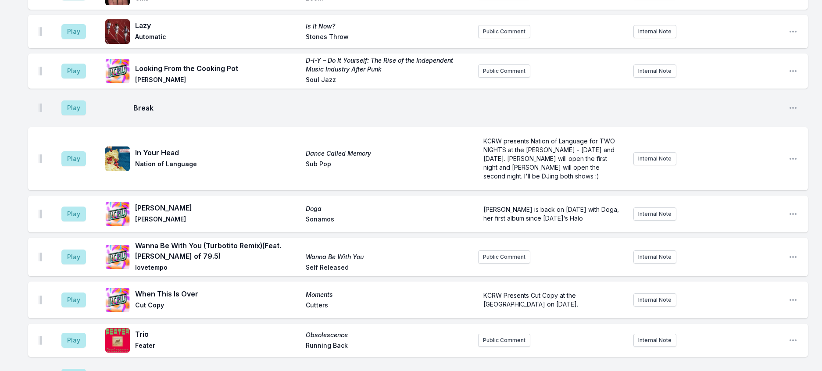
scroll to position [528, 0]
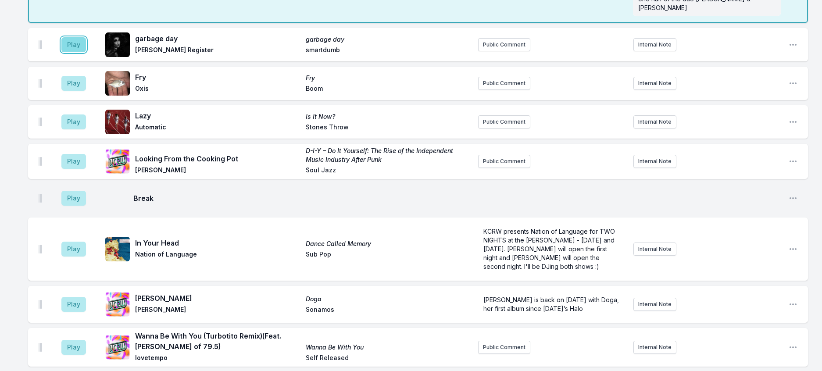
click at [82, 52] on button "Play" at bounding box center [73, 44] width 25 height 15
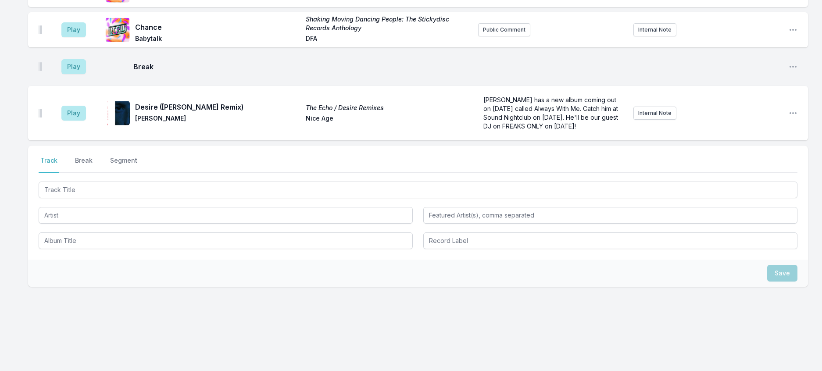
scroll to position [1228, 0]
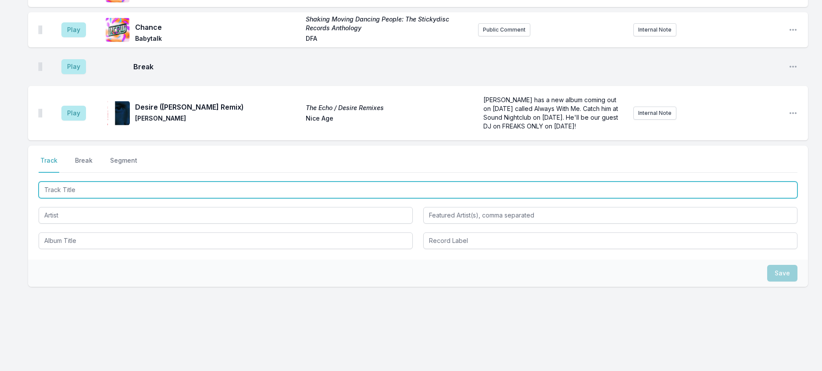
click at [143, 198] on input "Track Title" at bounding box center [418, 189] width 758 height 17
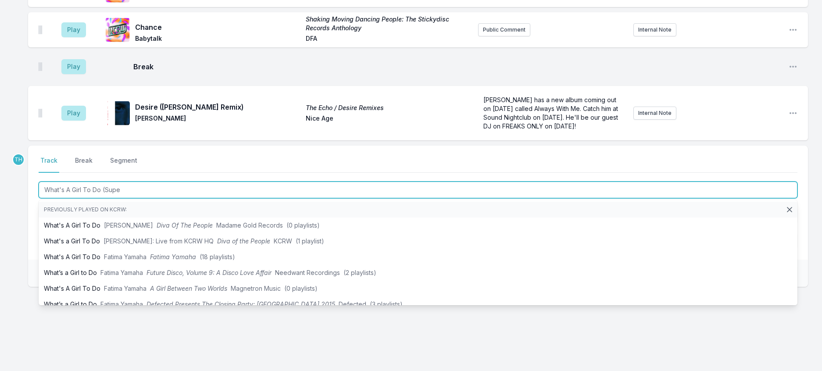
type input "What's A Girl To Do (Super"
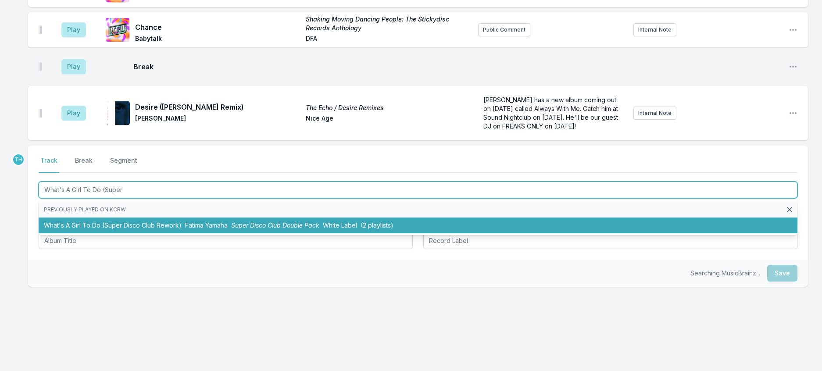
click at [206, 229] on span "Fatima Yamaha" at bounding box center [206, 224] width 43 height 7
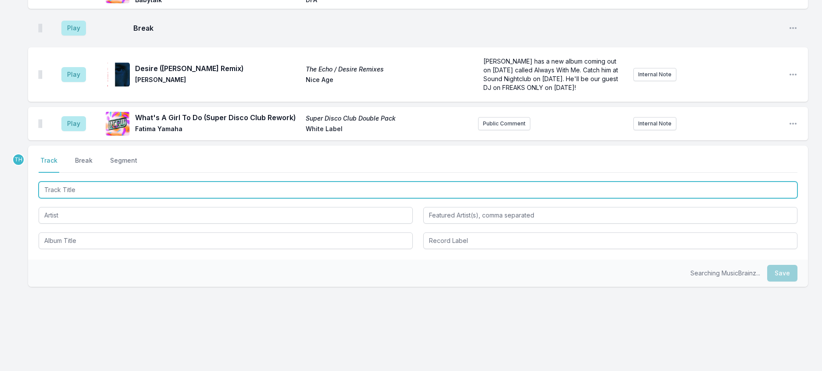
scroll to position [1277, 0]
click at [210, 198] on input "Track Title" at bounding box center [418, 189] width 758 height 17
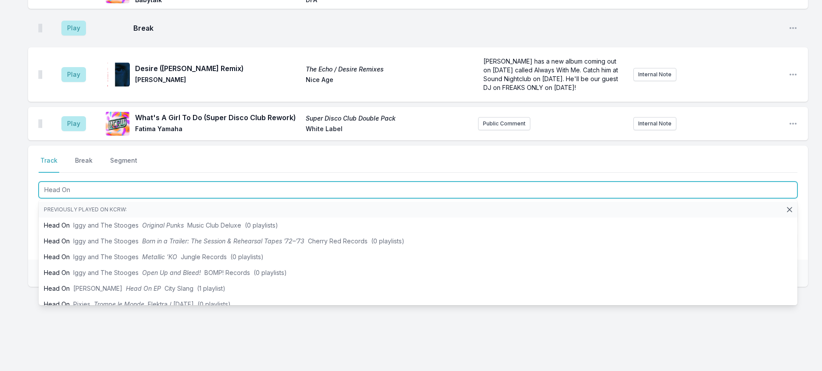
type input "Head On"
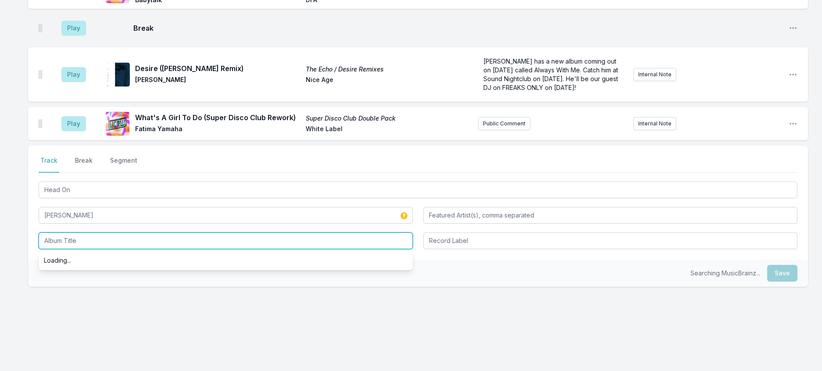
type input "Eden"
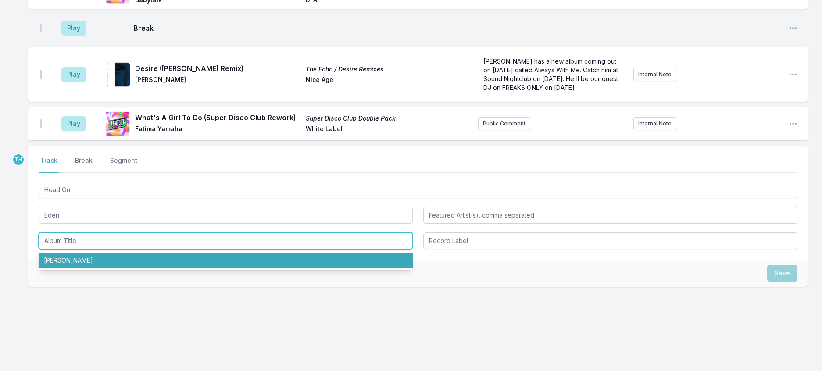
click at [155, 232] on input "Album Title" at bounding box center [226, 240] width 374 height 17
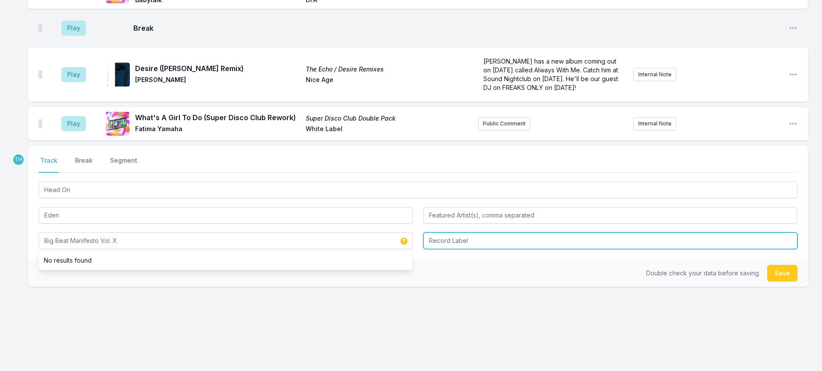
type input "Big Beat Manifesto Vol. X"
type input "Public Possession"
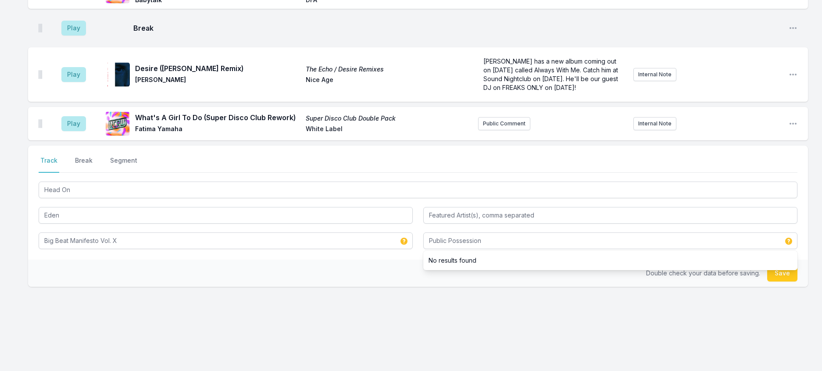
drag, startPoint x: 377, startPoint y: 259, endPoint x: 590, endPoint y: 203, distance: 220.2
click at [377, 260] on div "Double check your data before saving. Save" at bounding box center [417, 273] width 779 height 27
click at [769, 265] on button "Save" at bounding box center [782, 273] width 30 height 17
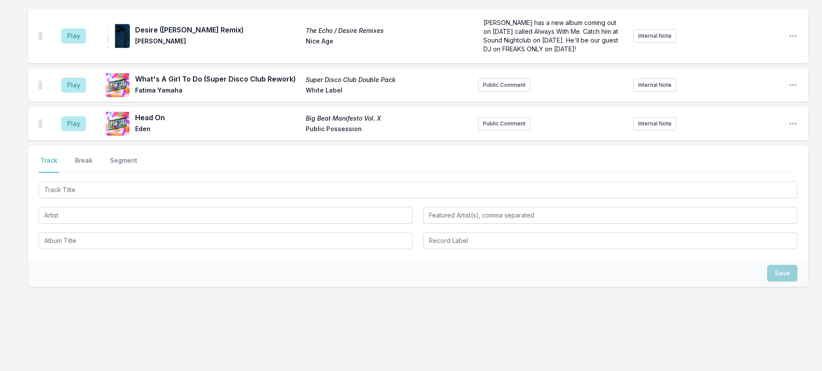
scroll to position [1442, 0]
click at [94, 156] on button "Break" at bounding box center [83, 164] width 21 height 17
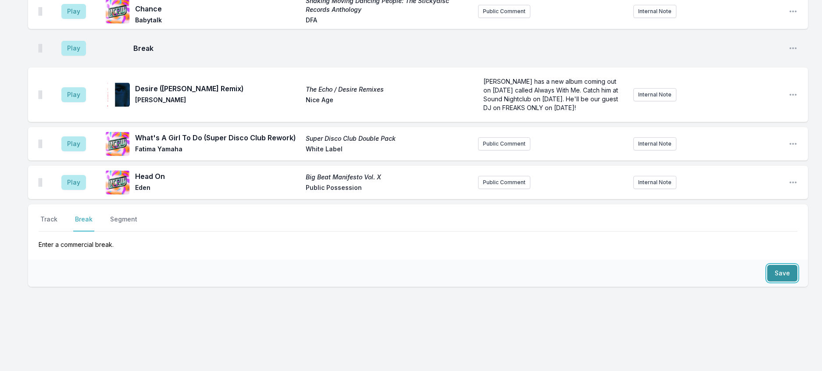
click at [767, 265] on button "Save" at bounding box center [782, 273] width 30 height 17
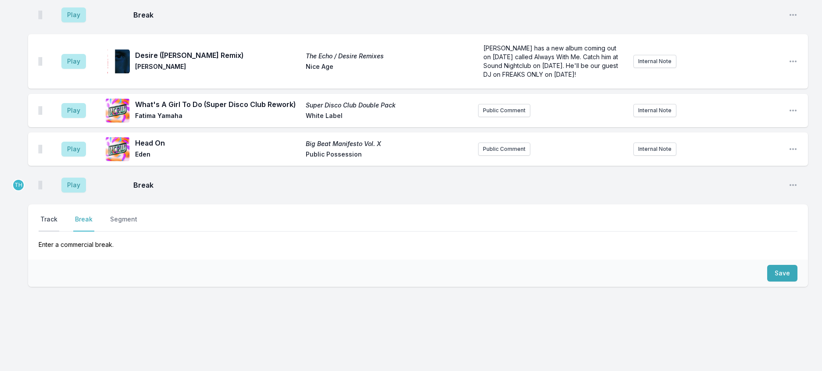
click at [55, 215] on button "Track" at bounding box center [49, 223] width 21 height 17
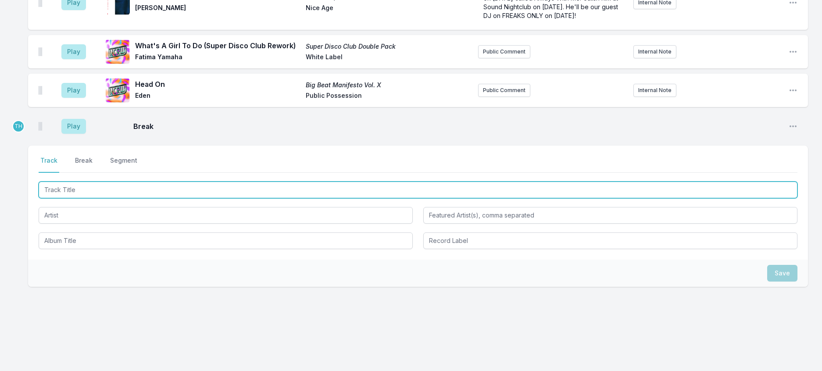
click at [89, 198] on input "Track Title" at bounding box center [418, 189] width 758 height 17
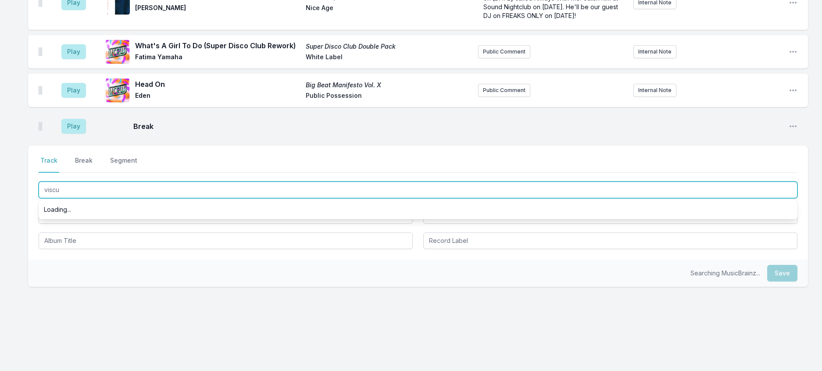
type input "[MEDICAL_DATA]"
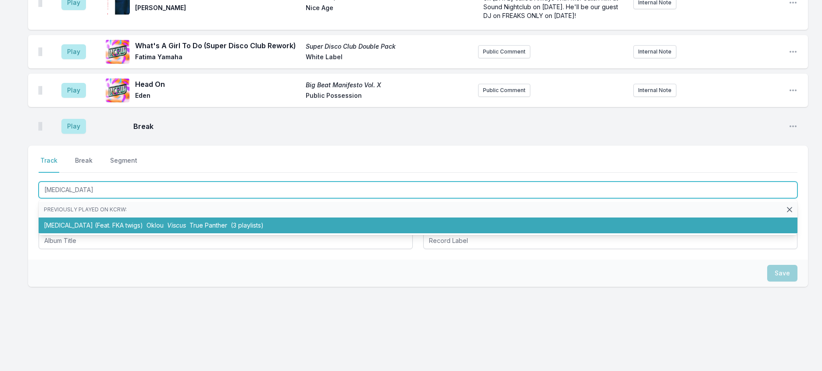
click at [167, 229] on span "Viscus" at bounding box center [176, 224] width 19 height 7
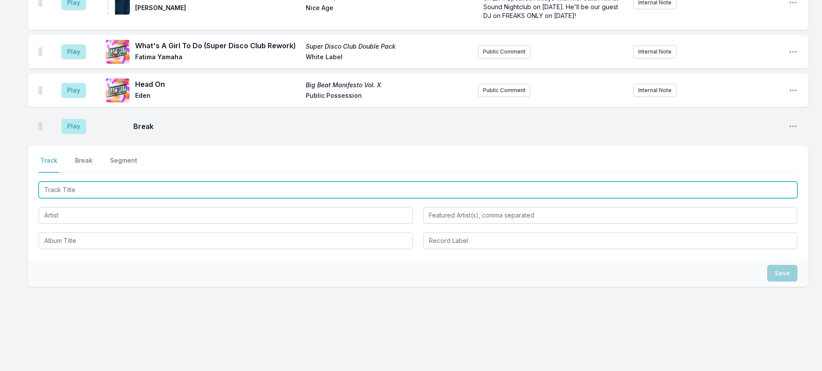
scroll to position [1458, 0]
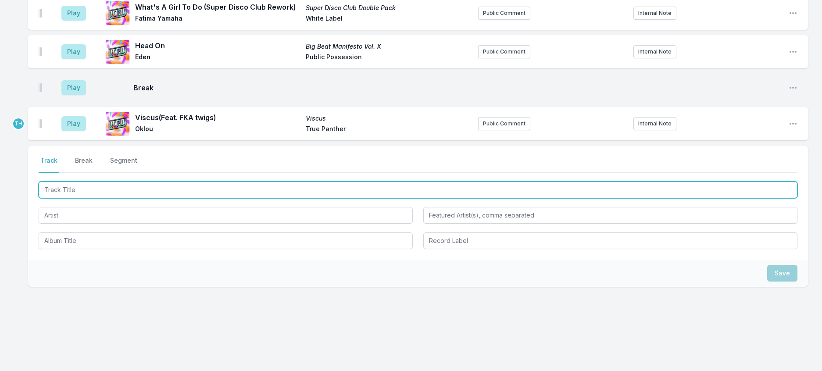
click at [254, 198] on input "Track Title" at bounding box center [418, 189] width 758 height 17
type input "Pretty Promises"
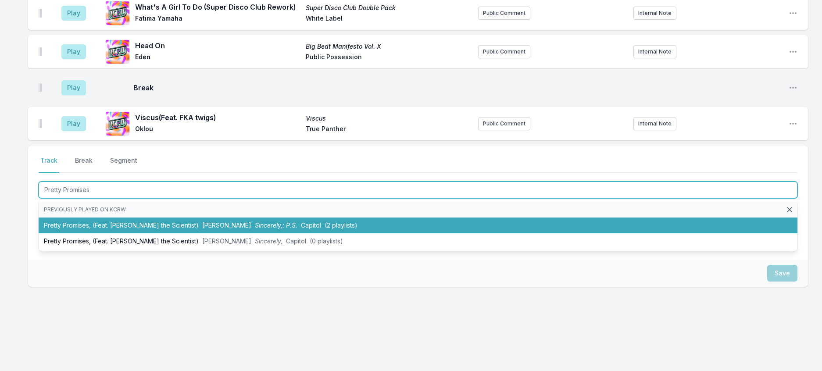
click at [256, 229] on span "Sincerely,: P.S." at bounding box center [276, 224] width 43 height 7
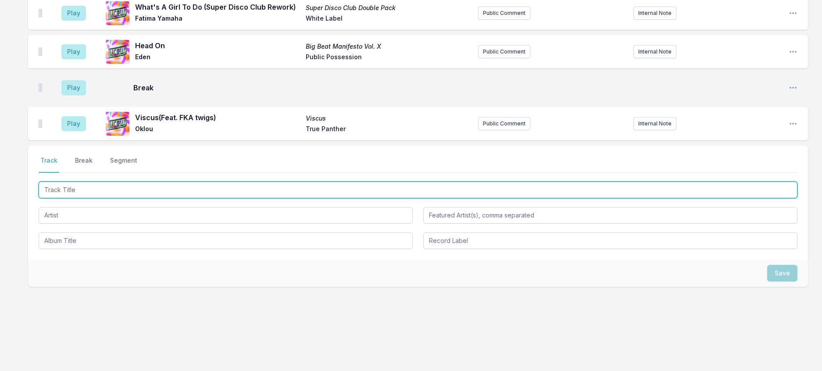
scroll to position [1507, 0]
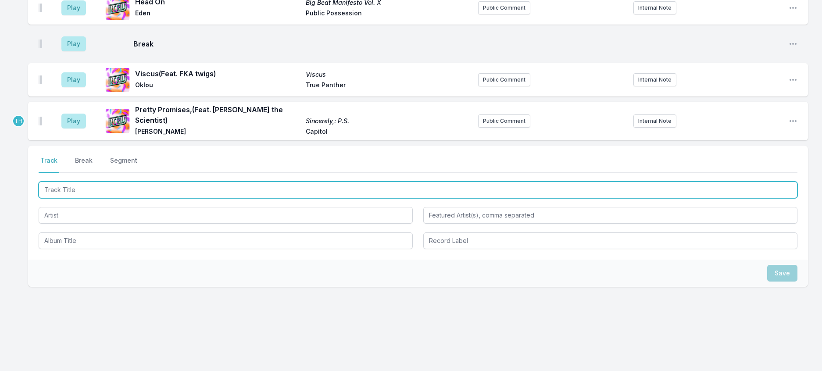
click at [216, 198] on input "Track Title" at bounding box center [418, 189] width 758 height 17
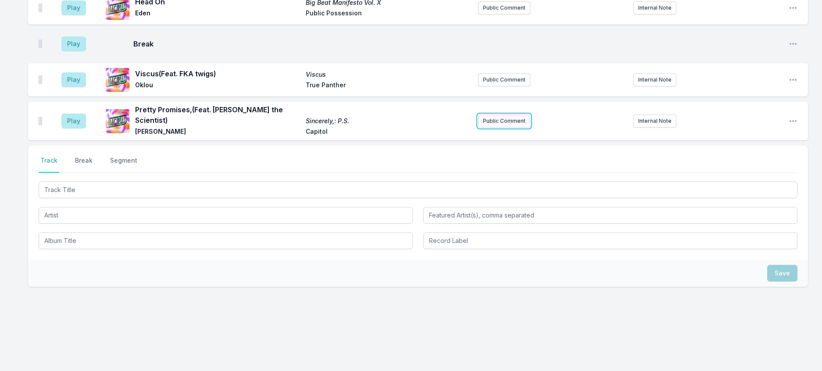
click at [514, 128] on button "Public Comment" at bounding box center [504, 120] width 52 height 13
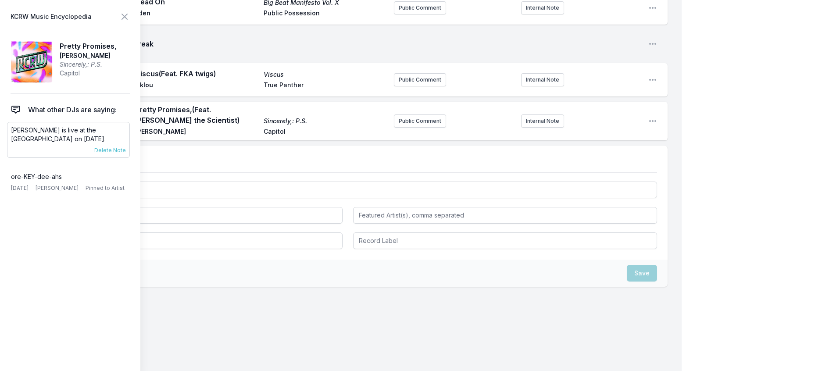
drag, startPoint x: 82, startPoint y: 157, endPoint x: 8, endPoint y: 150, distance: 74.9
click at [8, 150] on div "[PERSON_NAME] is live at the [GEOGRAPHIC_DATA] on [DATE]. [DATE] [PERSON_NAME] …" at bounding box center [68, 140] width 123 height 36
click at [416, 128] on button "Public Comment" at bounding box center [420, 120] width 52 height 13
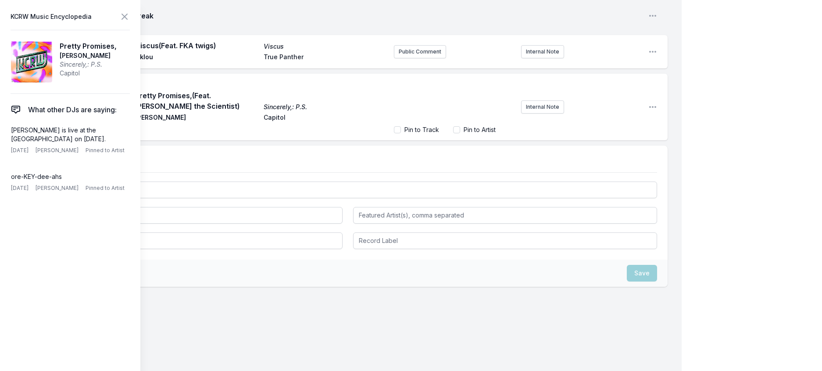
scroll to position [1538, 0]
click at [127, 17] on icon at bounding box center [124, 16] width 5 height 5
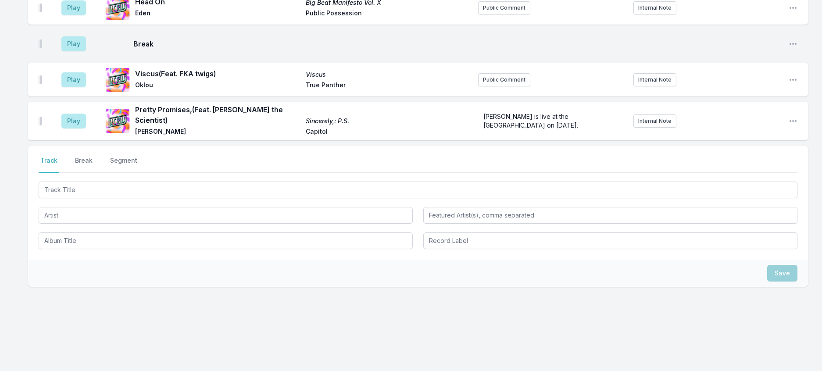
scroll to position [1572, 0]
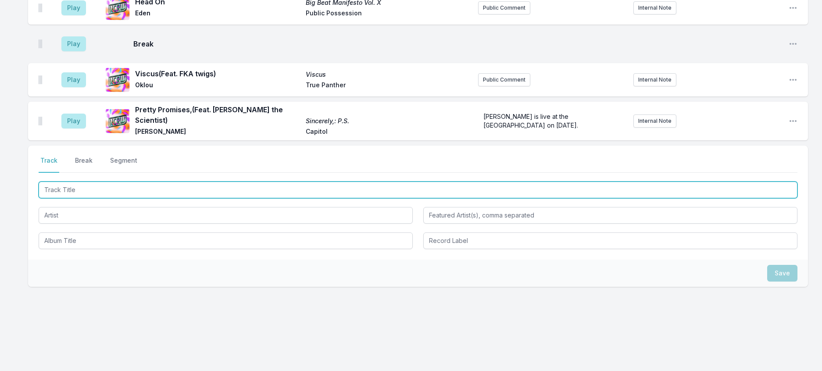
click at [119, 181] on input "Track Title" at bounding box center [418, 189] width 758 height 17
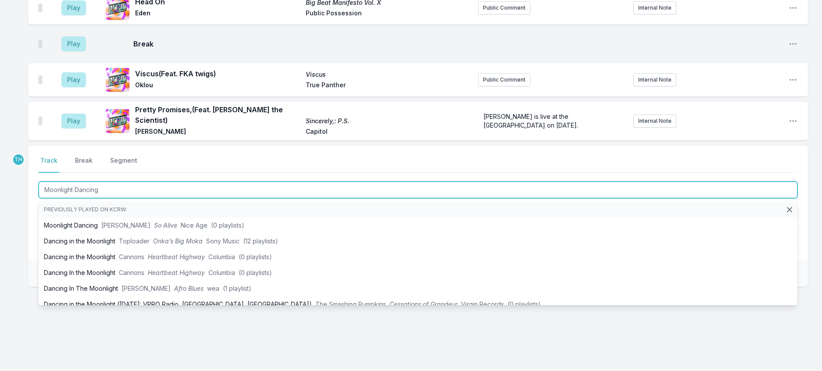
type input "Moonlight Dancing"
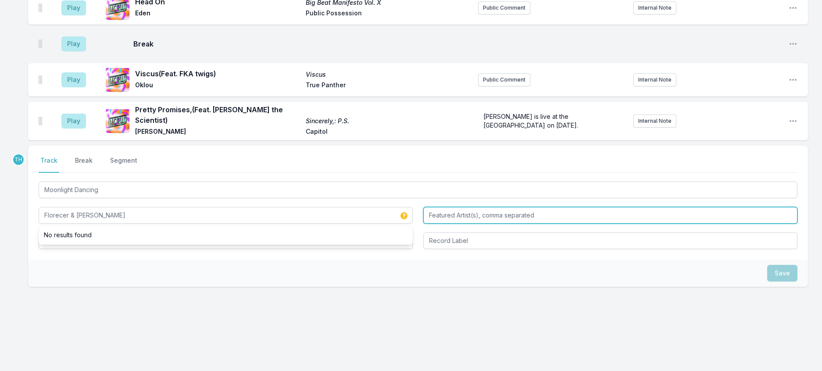
type input "Florecer & [PERSON_NAME]"
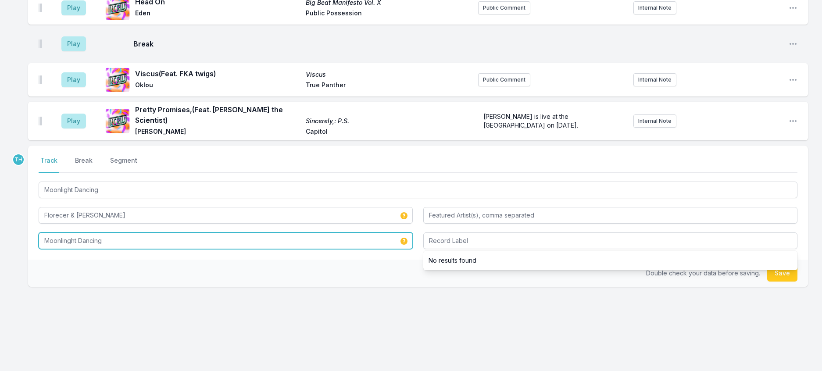
click at [74, 232] on input "Moonlinght Dancing" at bounding box center [226, 240] width 374 height 17
type input "Moonlight Dancing"
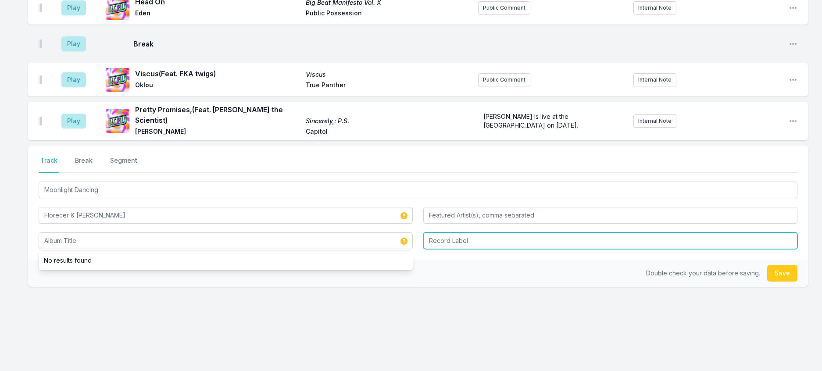
type input "Moonlight Dancing"
type input "DSPPR"
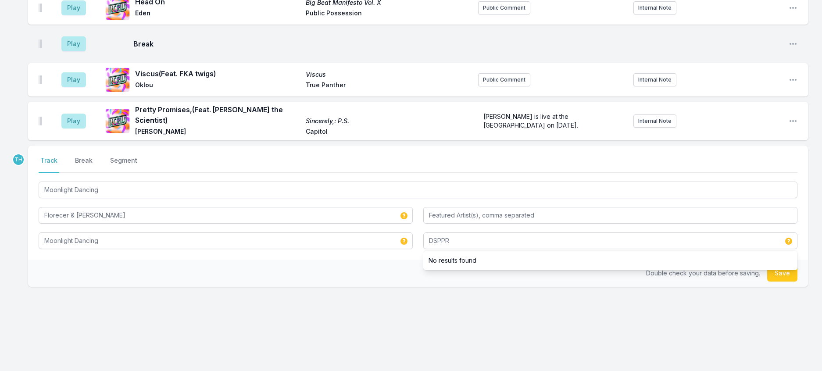
click at [400, 260] on div "Double check your data before saving. Save" at bounding box center [417, 273] width 779 height 27
drag, startPoint x: 767, startPoint y: 261, endPoint x: 712, endPoint y: 254, distance: 55.6
click at [768, 265] on button "Save" at bounding box center [782, 273] width 30 height 17
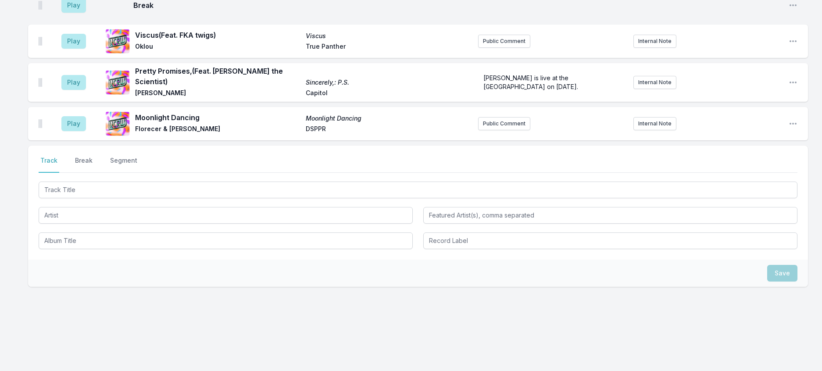
scroll to position [1616, 0]
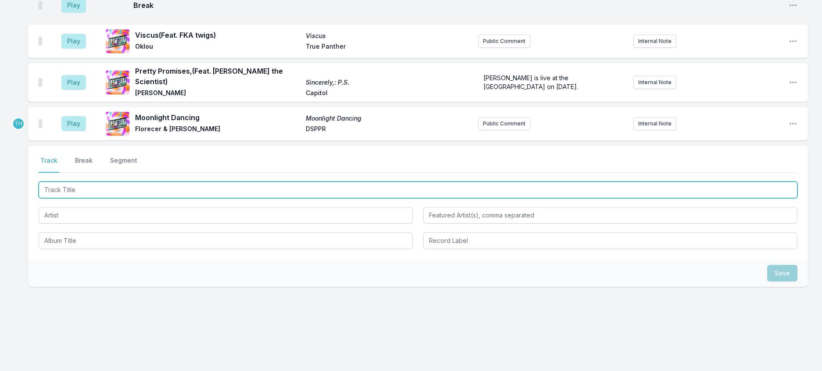
click at [118, 181] on input "Track Title" at bounding box center [418, 189] width 758 height 17
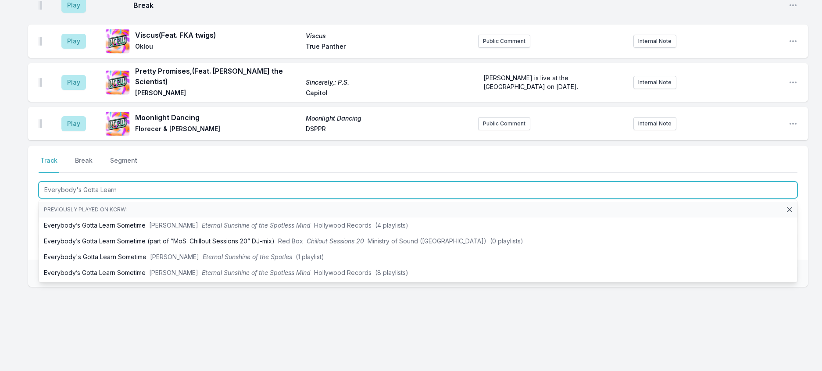
type input "Everybody's Gotta Learn"
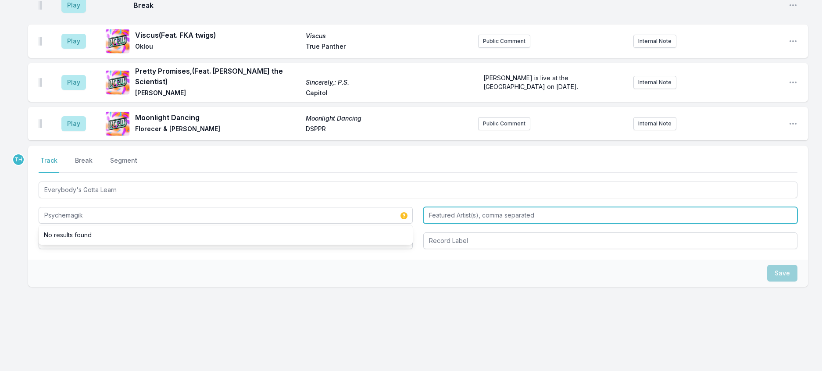
type input "Psychemagik"
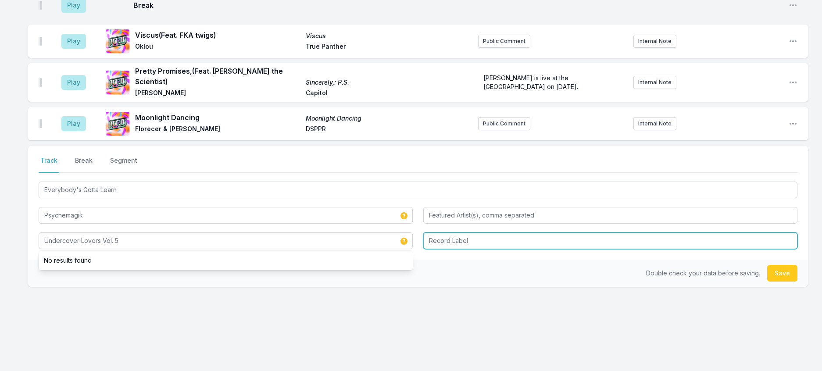
type input "Undercover Lovers Vol. 5"
type input "Self Released"
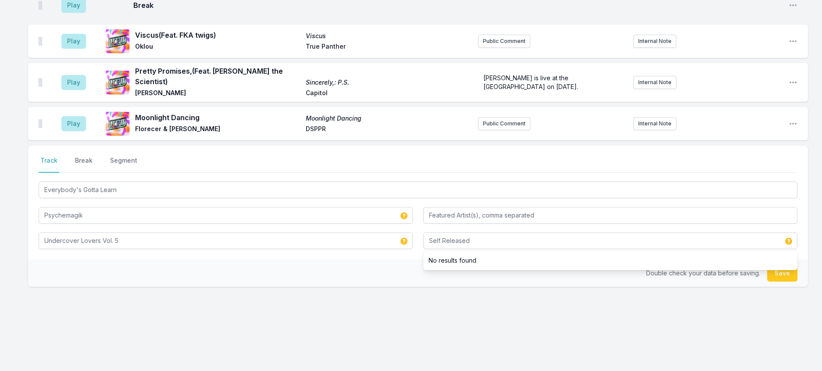
click at [281, 260] on div "Double check your data before saving. Save" at bounding box center [417, 273] width 779 height 27
click at [769, 265] on button "Save" at bounding box center [782, 273] width 30 height 17
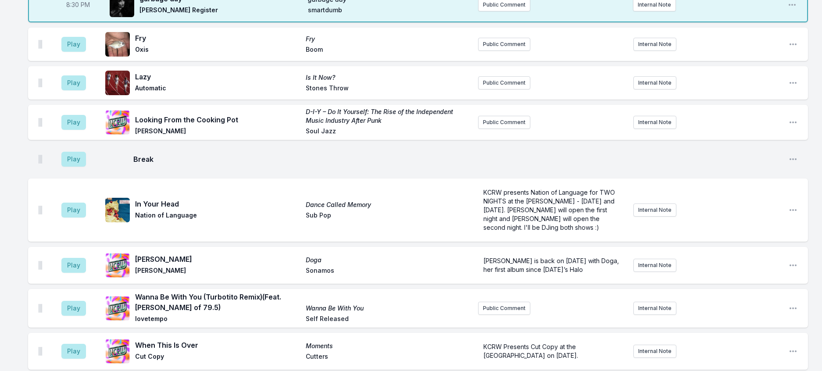
scroll to position [563, 0]
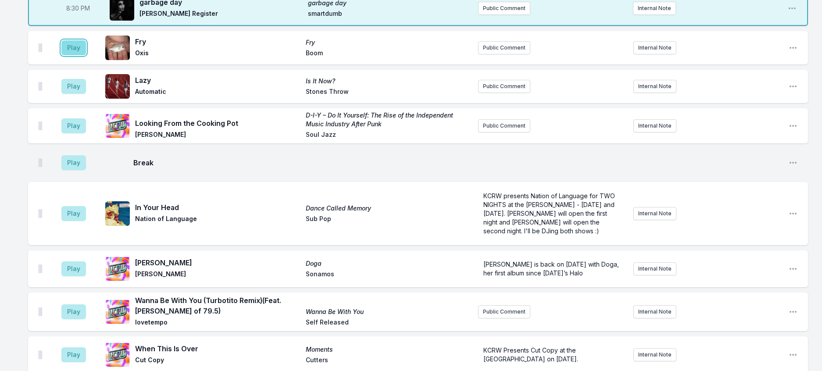
click at [79, 55] on button "Play" at bounding box center [73, 47] width 25 height 15
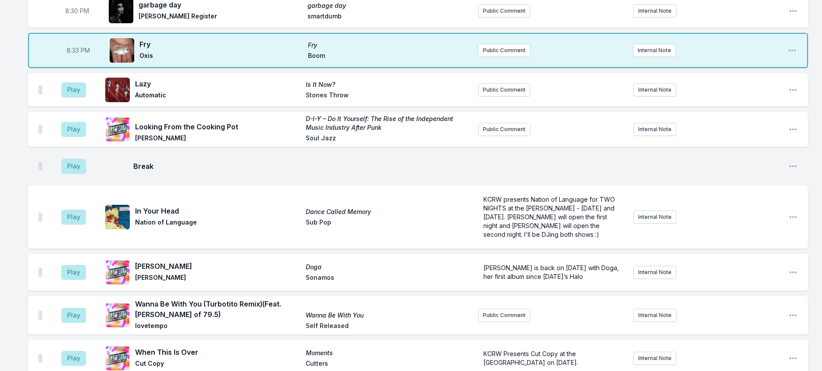
scroll to position [519, 0]
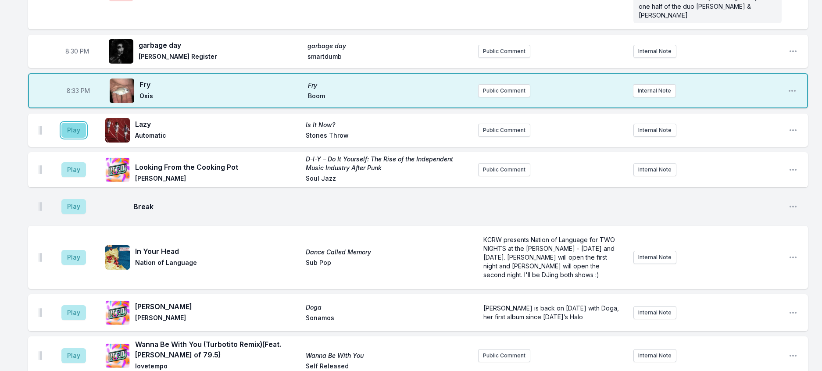
click at [83, 138] on button "Play" at bounding box center [73, 130] width 25 height 15
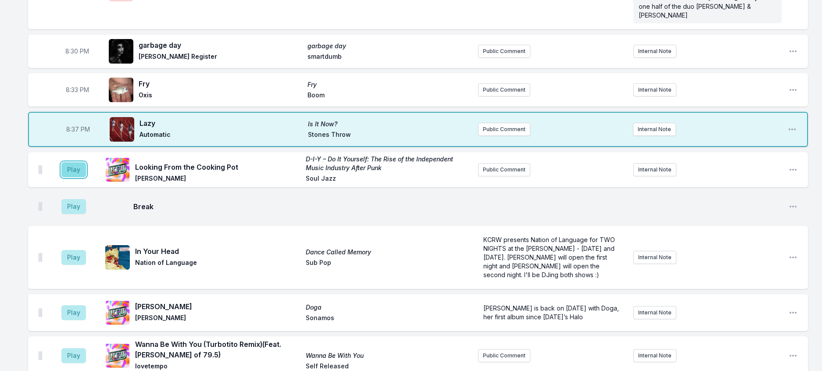
click at [81, 177] on button "Play" at bounding box center [73, 169] width 25 height 15
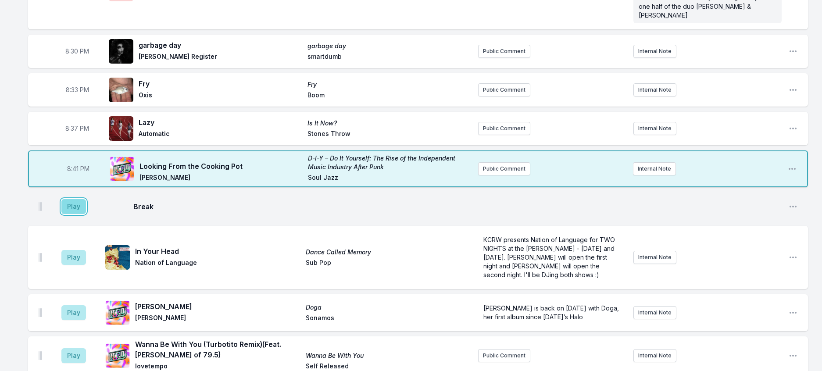
click at [86, 214] on button "Play" at bounding box center [73, 206] width 25 height 15
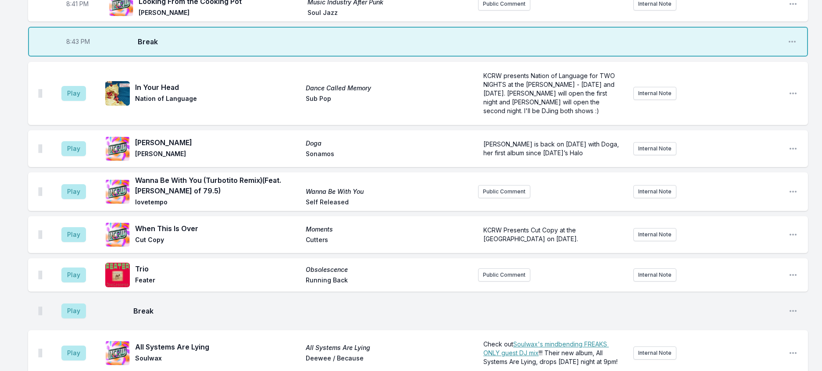
scroll to position [695, 0]
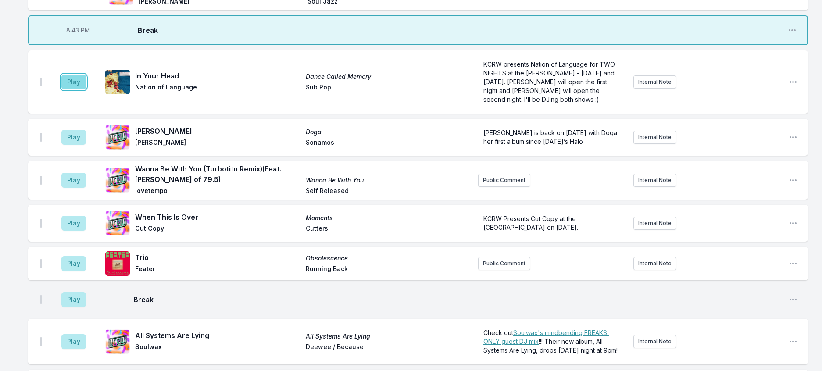
click at [86, 89] on button "Play" at bounding box center [73, 82] width 25 height 15
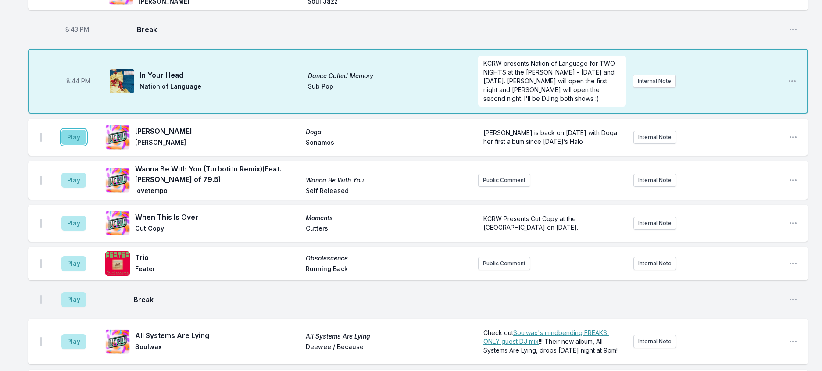
click at [78, 145] on button "Play" at bounding box center [73, 137] width 25 height 15
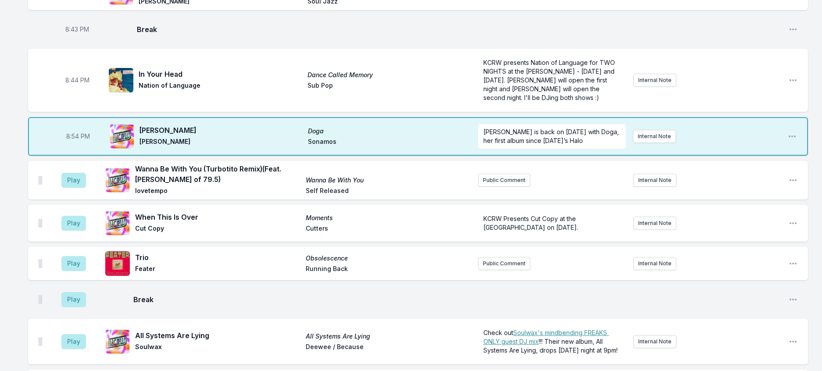
click at [82, 150] on aside "8:54 PM" at bounding box center [77, 136] width 49 height 28
click at [82, 141] on span "8:54 PM" at bounding box center [78, 136] width 24 height 9
click at [82, 145] on input "20:54" at bounding box center [77, 136] width 49 height 17
type input "20:49"
click at [788, 185] on icon "Open playlist item options" at bounding box center [792, 180] width 9 height 9
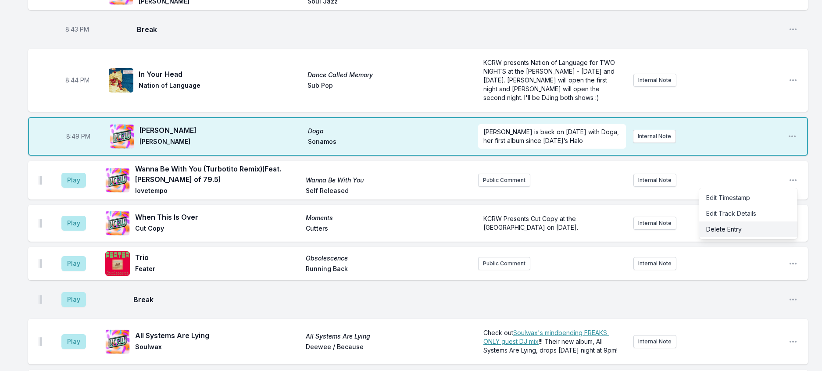
click at [726, 237] on button "Delete Entry" at bounding box center [748, 229] width 98 height 16
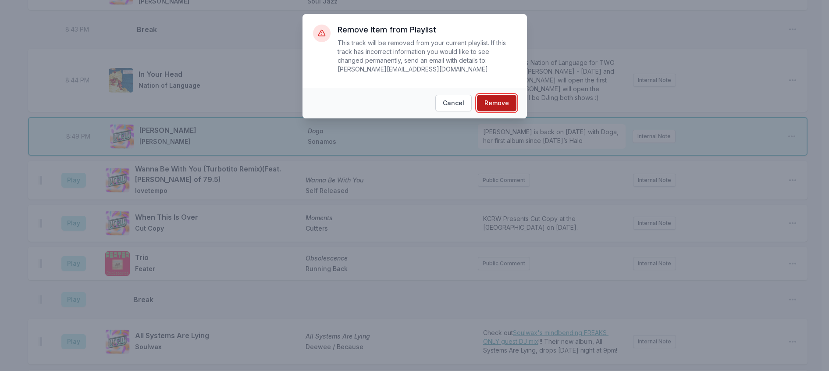
click at [516, 108] on button "Remove" at bounding box center [496, 103] width 39 height 17
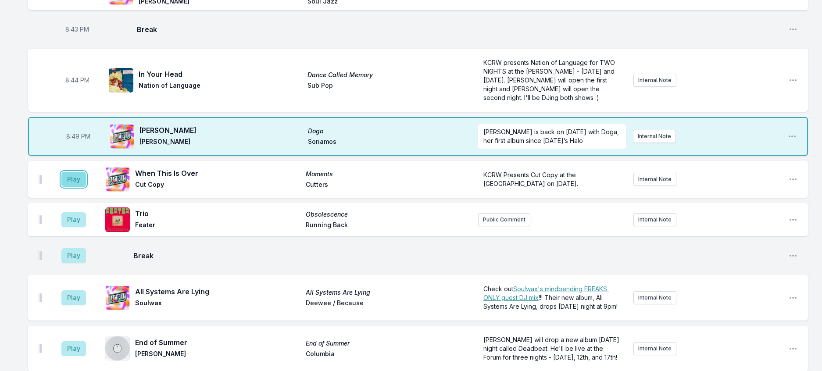
click at [86, 187] on button "Play" at bounding box center [73, 179] width 25 height 15
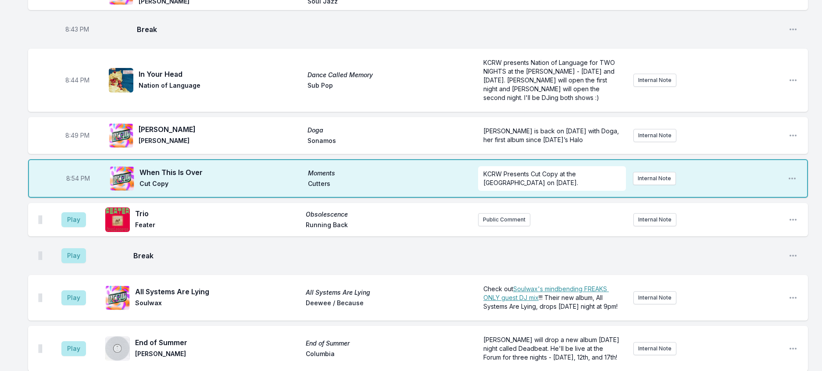
click at [74, 234] on aside "Play" at bounding box center [73, 220] width 49 height 28
click at [78, 227] on button "Play" at bounding box center [73, 219] width 25 height 15
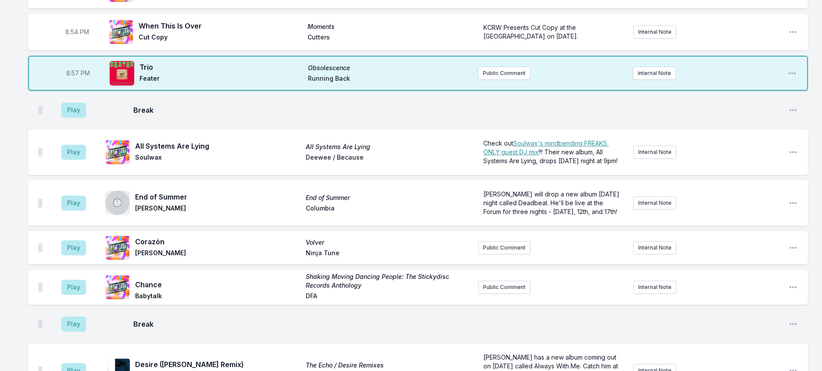
scroll to position [826, 0]
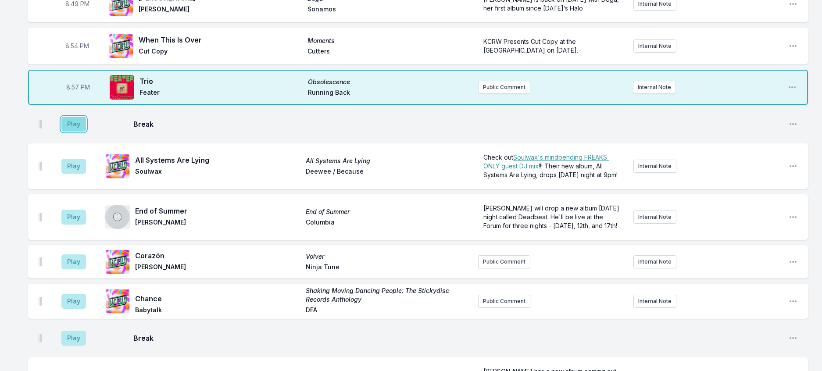
click at [82, 132] on button "Play" at bounding box center [73, 124] width 25 height 15
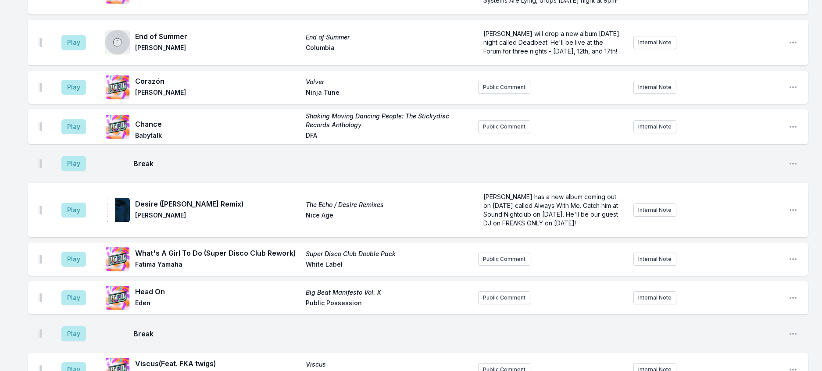
scroll to position [1002, 0]
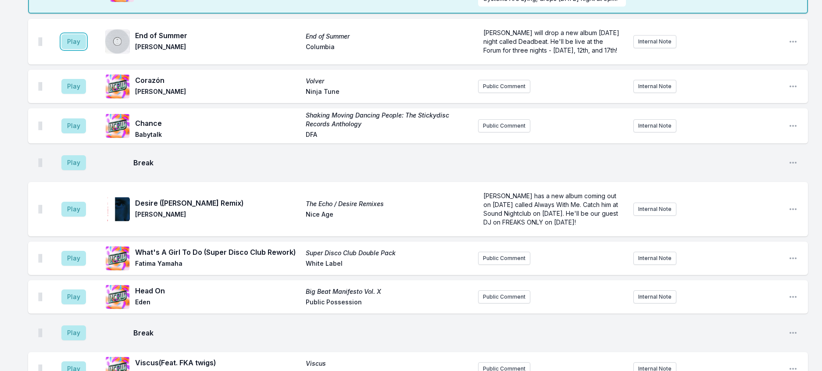
drag, startPoint x: 95, startPoint y: 178, endPoint x: 222, endPoint y: 184, distance: 127.3
click at [86, 49] on button "Play" at bounding box center [73, 41] width 25 height 15
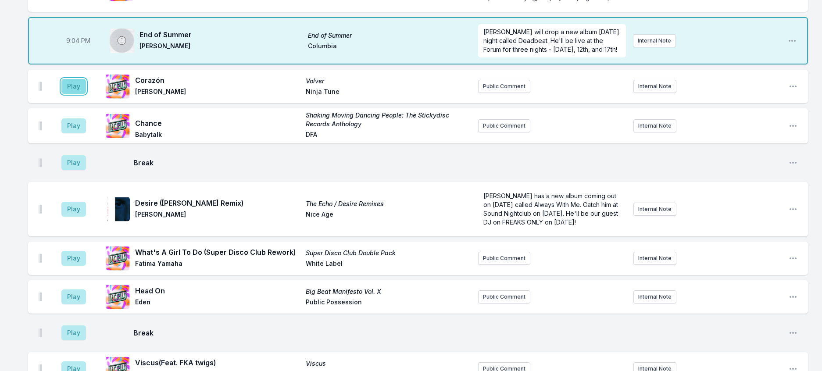
click at [79, 94] on button "Play" at bounding box center [73, 86] width 25 height 15
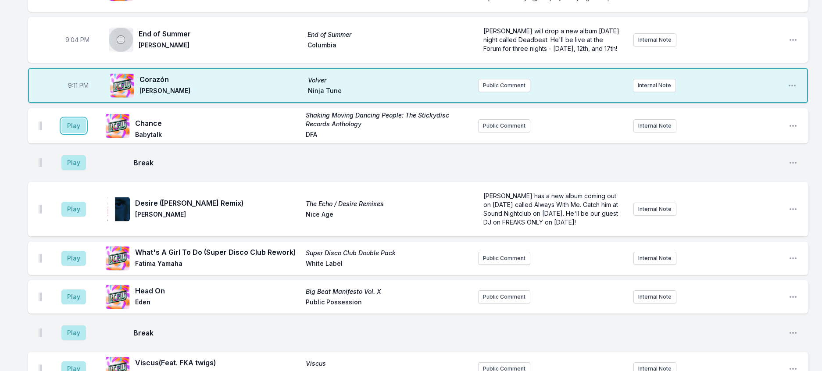
drag, startPoint x: 87, startPoint y: 276, endPoint x: 110, endPoint y: 273, distance: 23.5
click at [86, 133] on button "Play" at bounding box center [73, 125] width 25 height 15
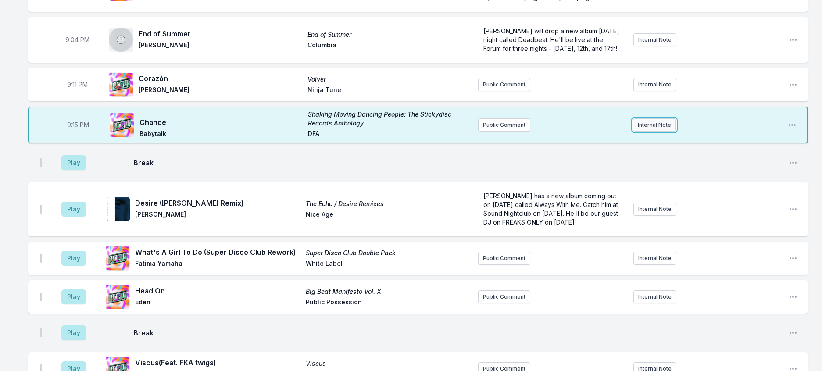
click at [647, 132] on button "Internal Note" at bounding box center [654, 124] width 43 height 13
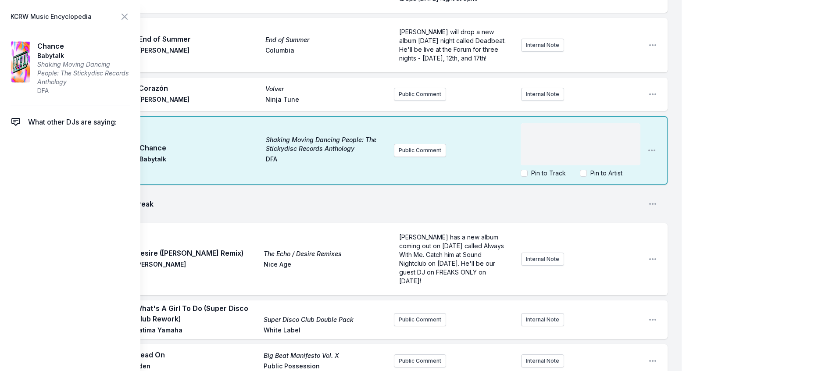
scroll to position [1221, 0]
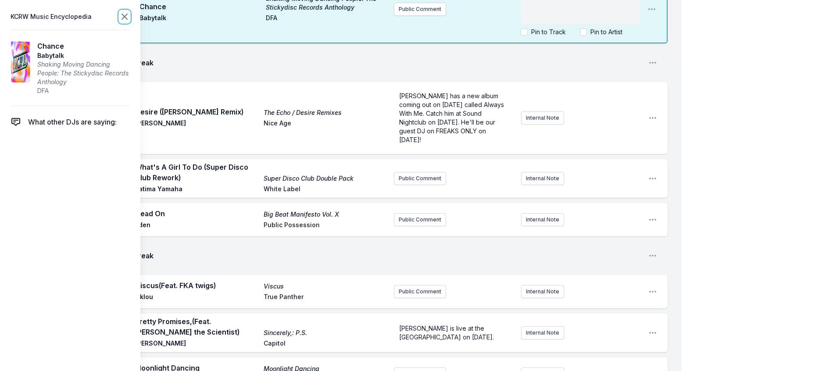
click at [130, 21] on icon at bounding box center [124, 16] width 11 height 11
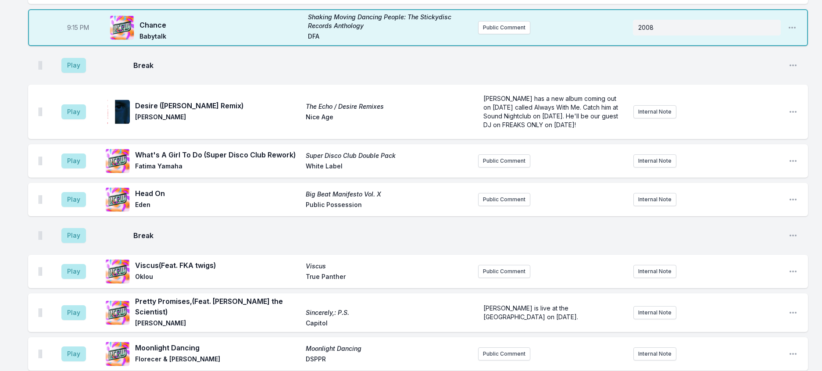
scroll to position [1046, 0]
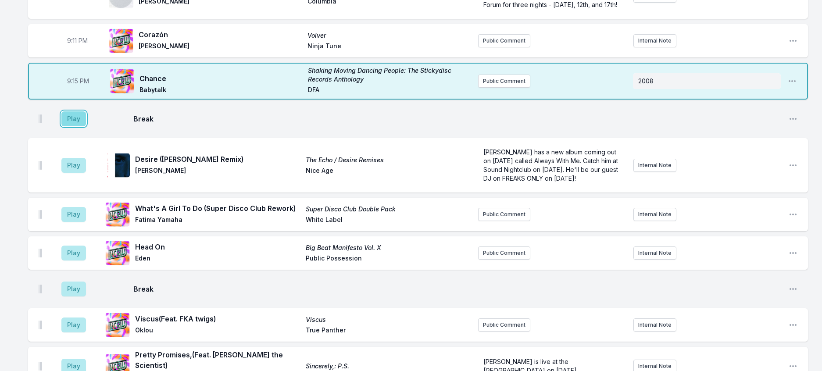
click at [86, 126] on button "Play" at bounding box center [73, 118] width 25 height 15
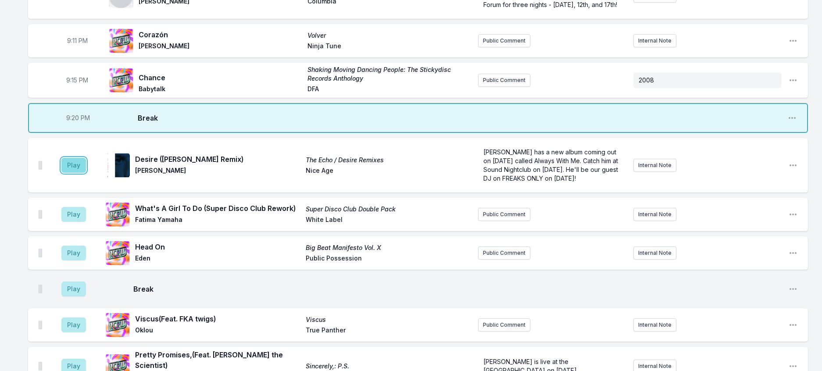
click at [86, 173] on button "Play" at bounding box center [73, 165] width 25 height 15
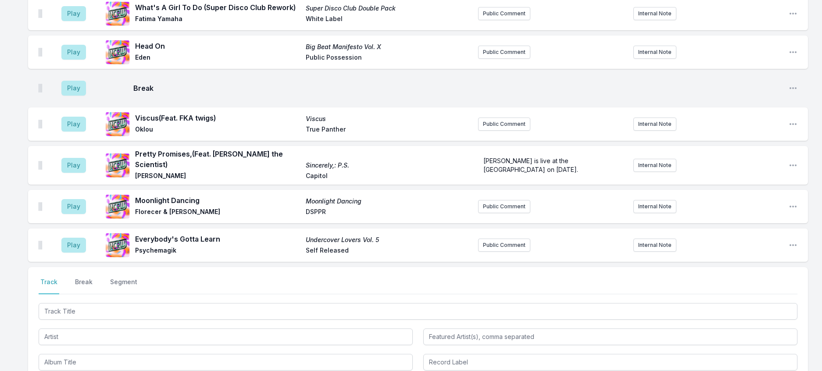
scroll to position [1265, 0]
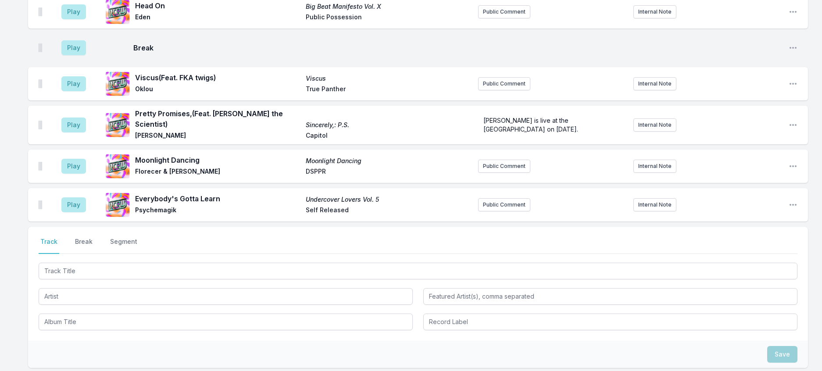
scroll to position [1309, 0]
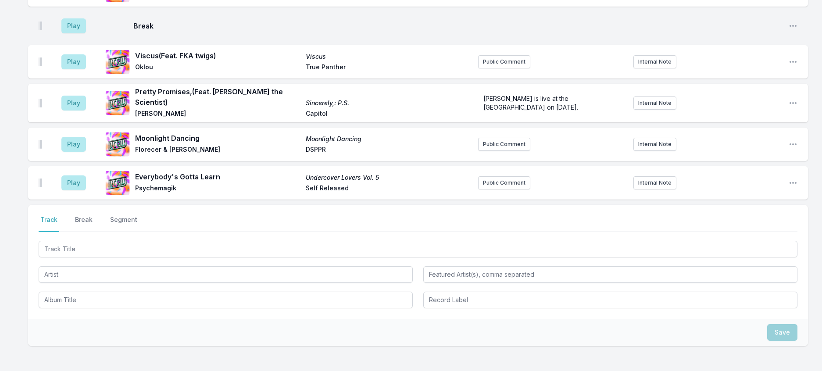
click at [735, 31] on button "Edit Track Details" at bounding box center [748, 23] width 98 height 16
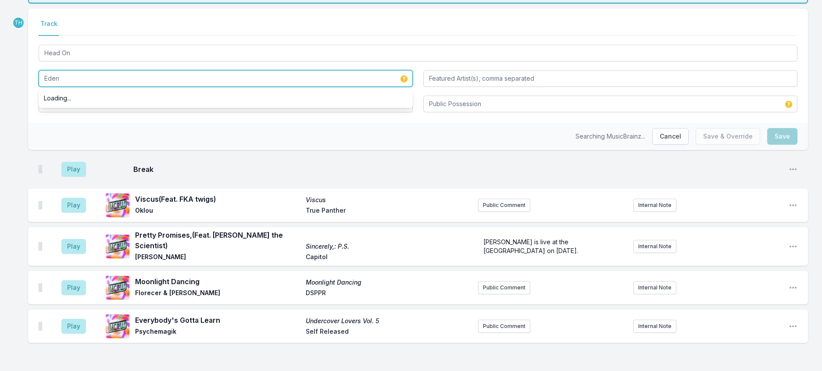
click at [129, 87] on input "Eden" at bounding box center [226, 78] width 374 height 17
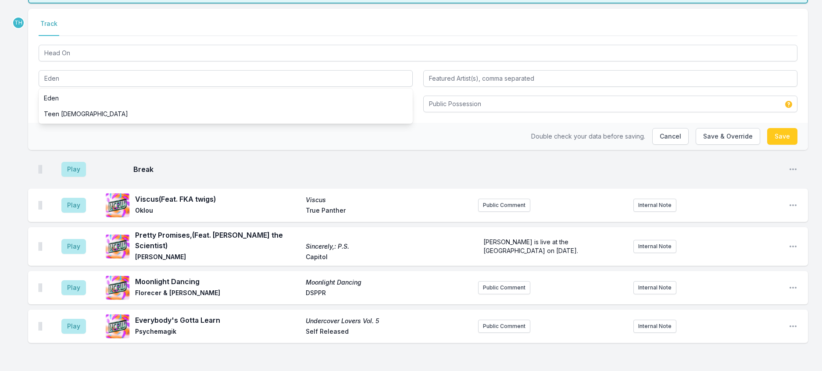
click at [39, 123] on div "Select a tab Track Track Head On Eden Eden Teen [DEMOGRAPHIC_DATA] Big Beat Man…" at bounding box center [417, 66] width 779 height 114
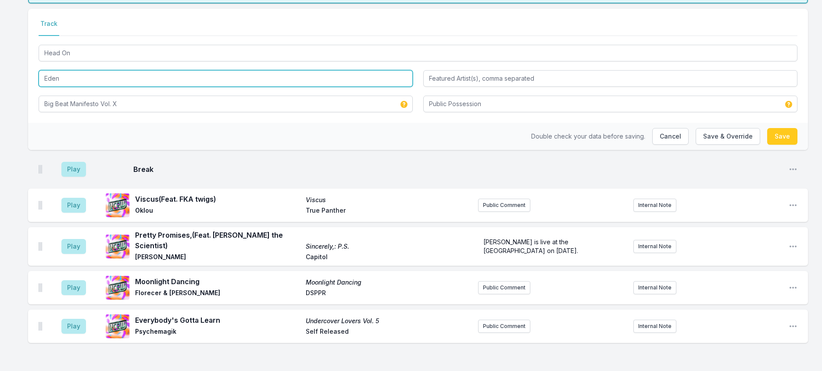
click at [192, 87] on input "Eden" at bounding box center [226, 78] width 374 height 17
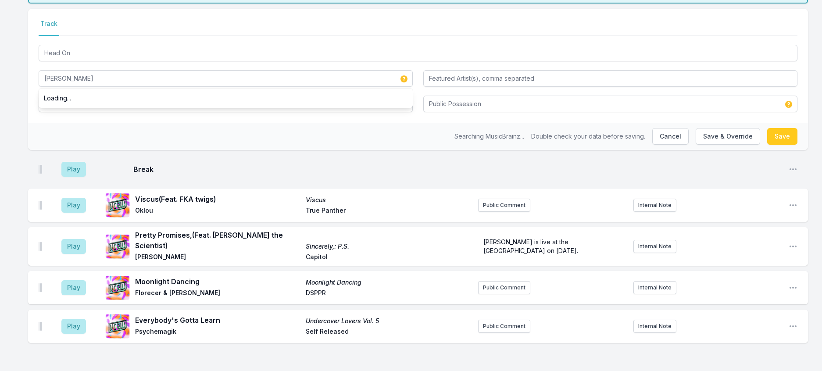
click at [35, 123] on div "Select a tab Track Track Head On [PERSON_NAME] Loading... Big Beat Manifesto Vo…" at bounding box center [417, 66] width 779 height 114
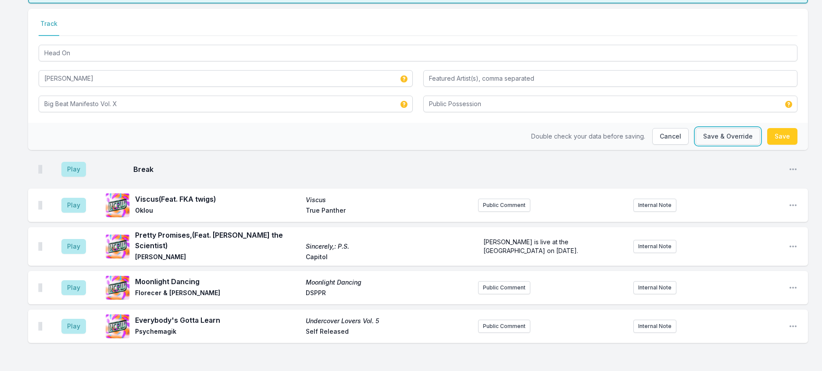
click at [725, 145] on button "Save & Override" at bounding box center [727, 136] width 64 height 17
type input "Eden"
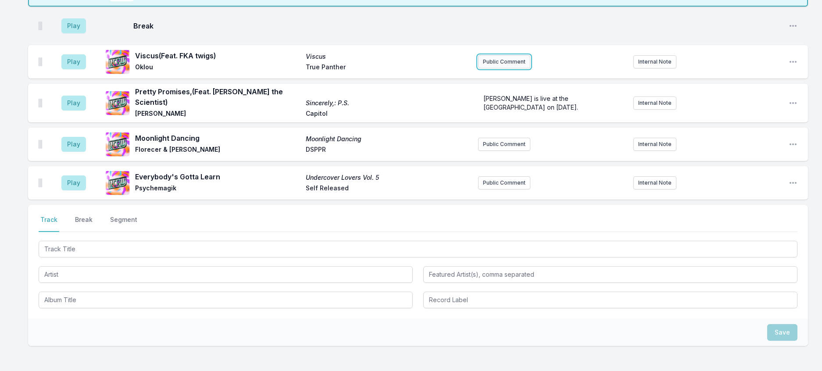
click at [494, 68] on button "Public Comment" at bounding box center [504, 61] width 52 height 13
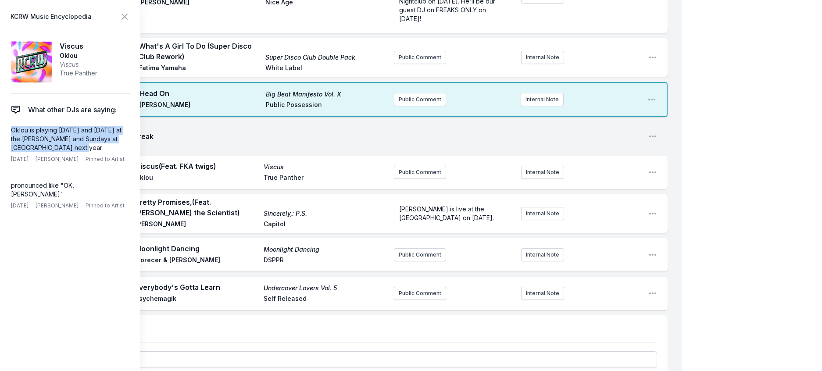
drag, startPoint x: 103, startPoint y: 167, endPoint x: 6, endPoint y: 149, distance: 98.9
click at [6, 149] on aside "KCRW Music Encyclopedia [MEDICAL_DATA] Oklou [MEDICAL_DATA] True Panther What o…" at bounding box center [70, 185] width 140 height 371
copy p "Oklou is playing [DATE] and [DATE] at the [PERSON_NAME] and Sundays at [GEOGRAP…"
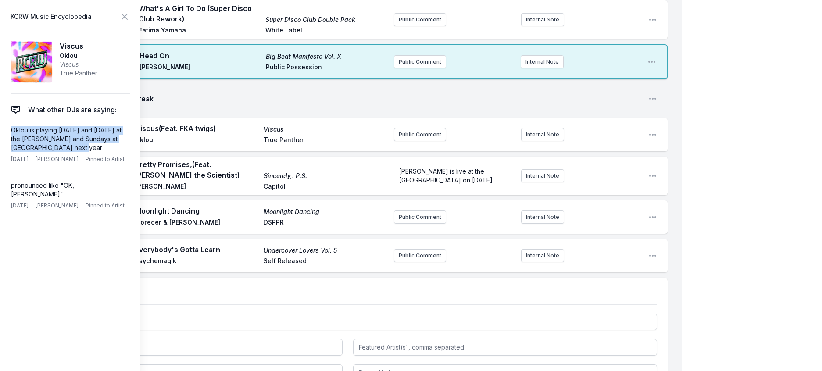
scroll to position [1440, 0]
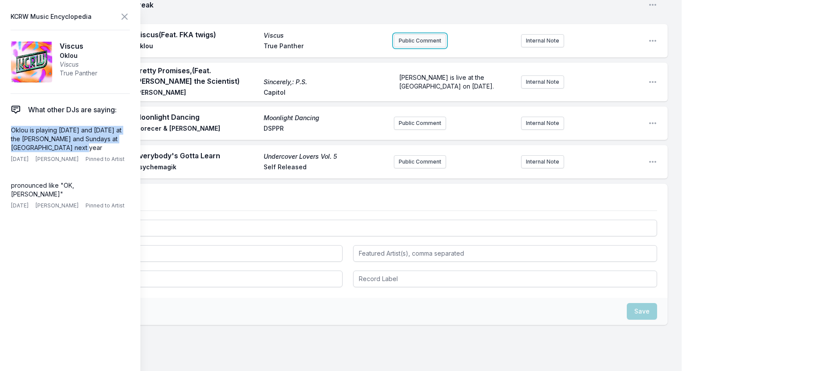
click at [405, 47] on button "Public Comment" at bounding box center [420, 40] width 52 height 13
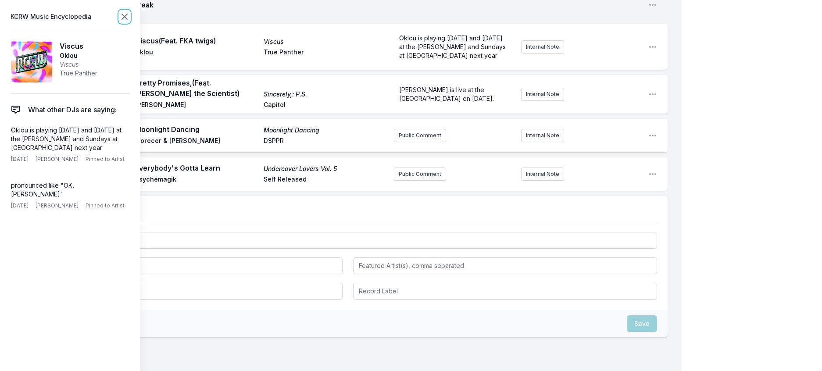
click at [127, 19] on icon at bounding box center [124, 16] width 5 height 5
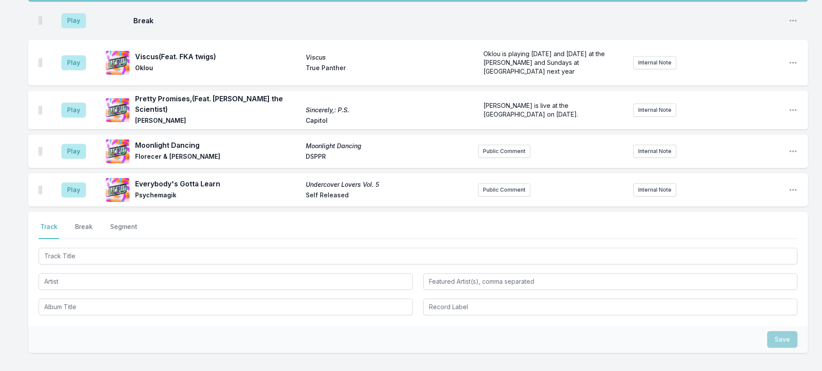
scroll to position [1309, 0]
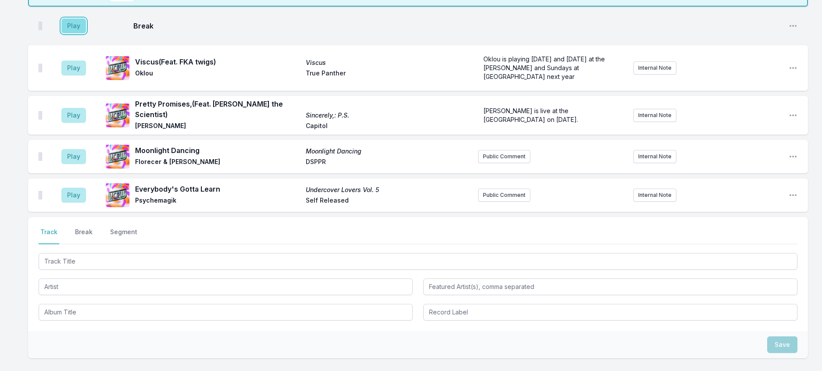
click at [85, 33] on button "Play" at bounding box center [73, 25] width 25 height 15
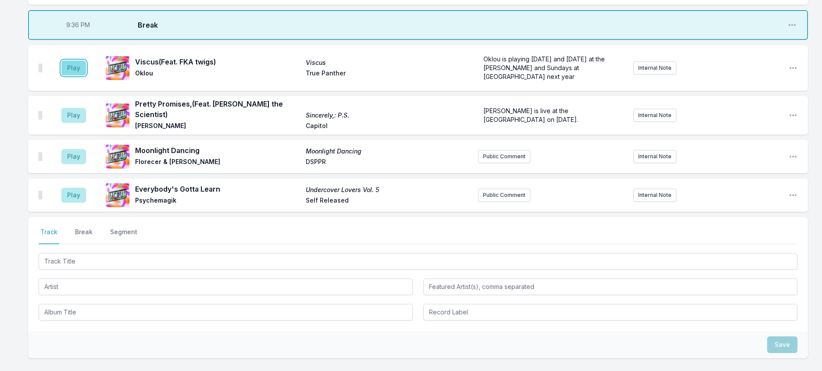
click at [86, 75] on button "Play" at bounding box center [73, 67] width 25 height 15
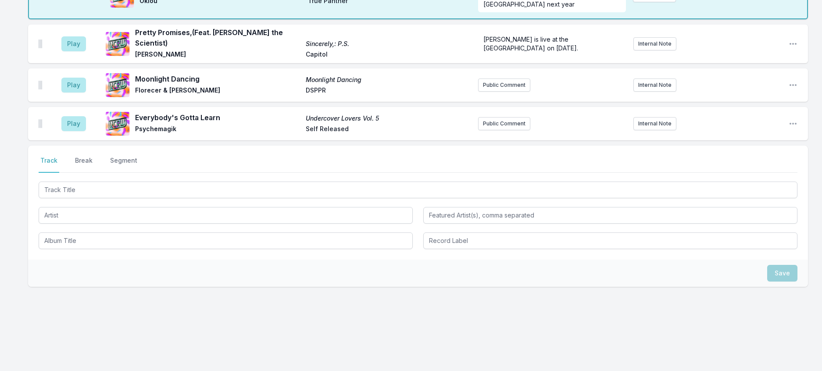
scroll to position [1440, 0]
click at [85, 51] on button "Play" at bounding box center [73, 43] width 25 height 15
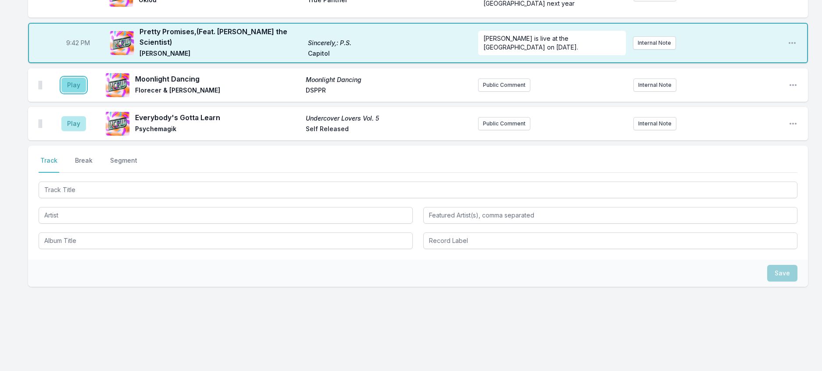
click at [78, 92] on button "Play" at bounding box center [73, 85] width 25 height 15
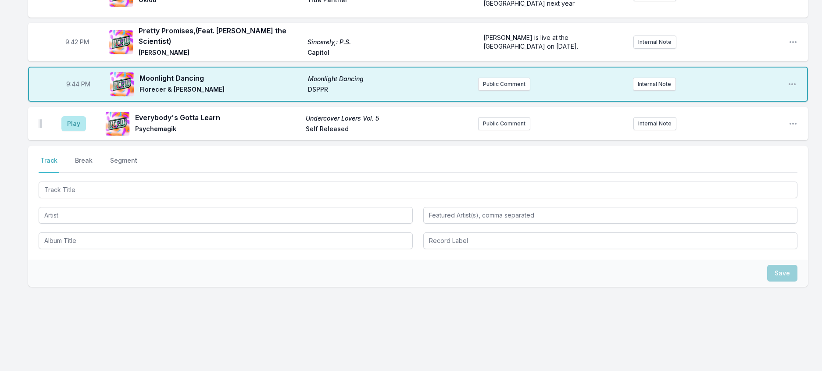
scroll to position [1572, 0]
click at [74, 131] on button "Play" at bounding box center [73, 123] width 25 height 15
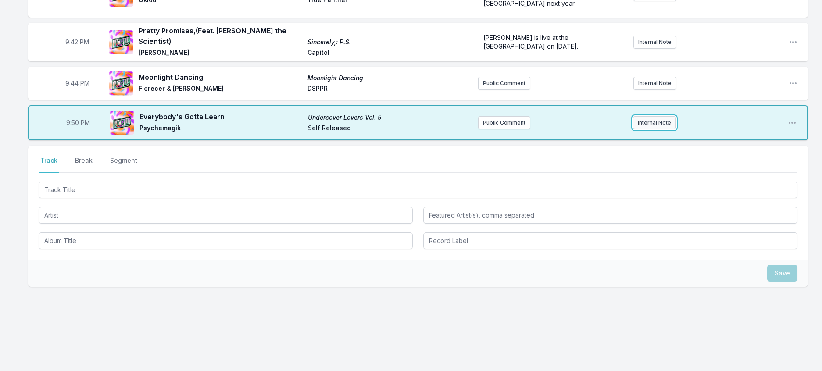
click at [635, 129] on button "Internal Note" at bounding box center [654, 122] width 43 height 13
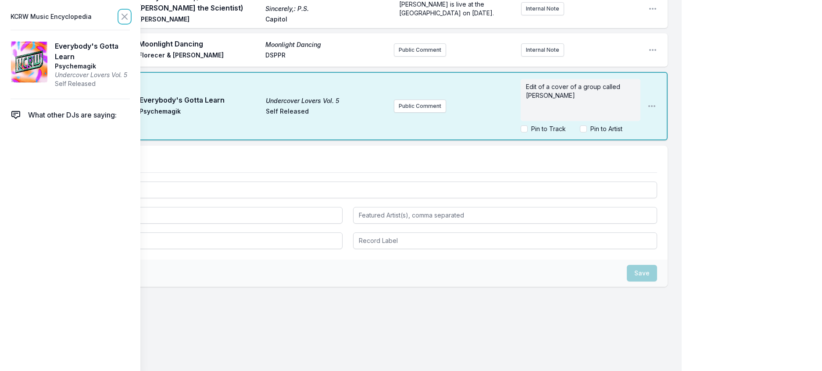
click at [130, 17] on icon at bounding box center [124, 16] width 11 height 11
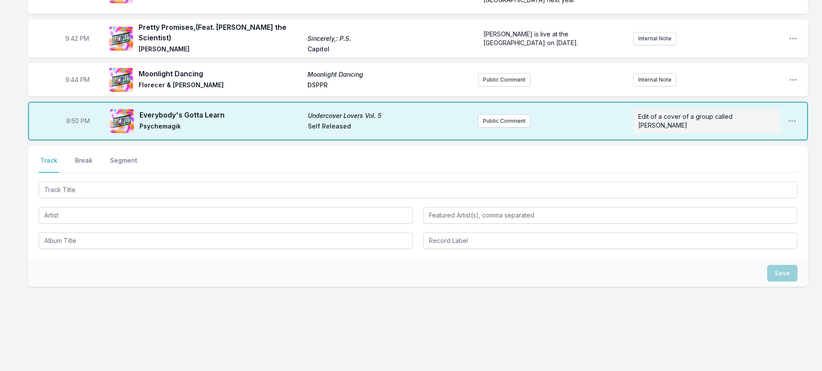
scroll to position [1528, 0]
